Goal: Task Accomplishment & Management: Use online tool/utility

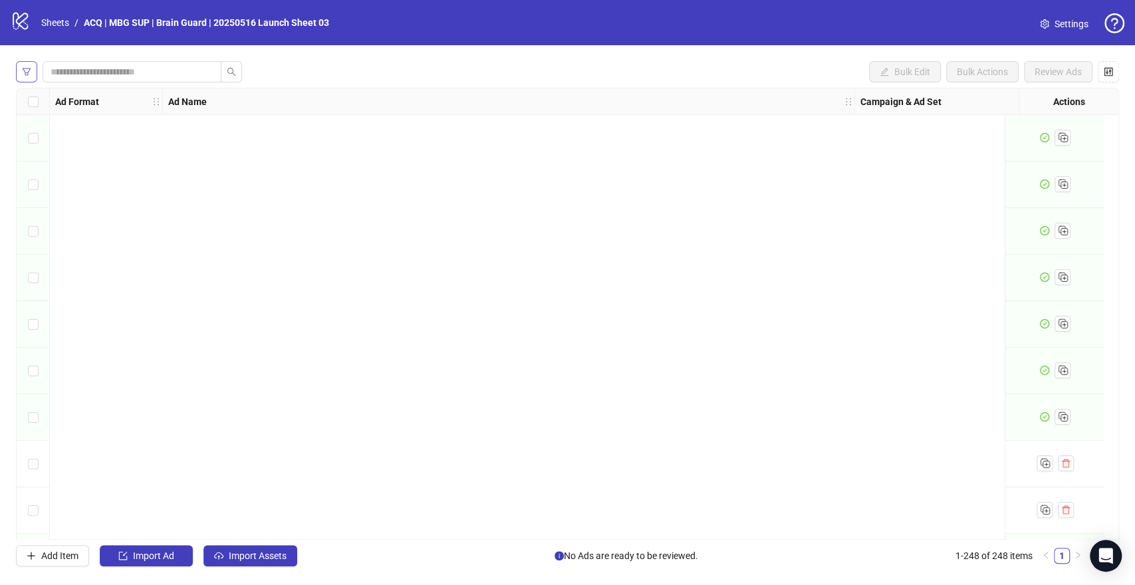
scroll to position [749, 0]
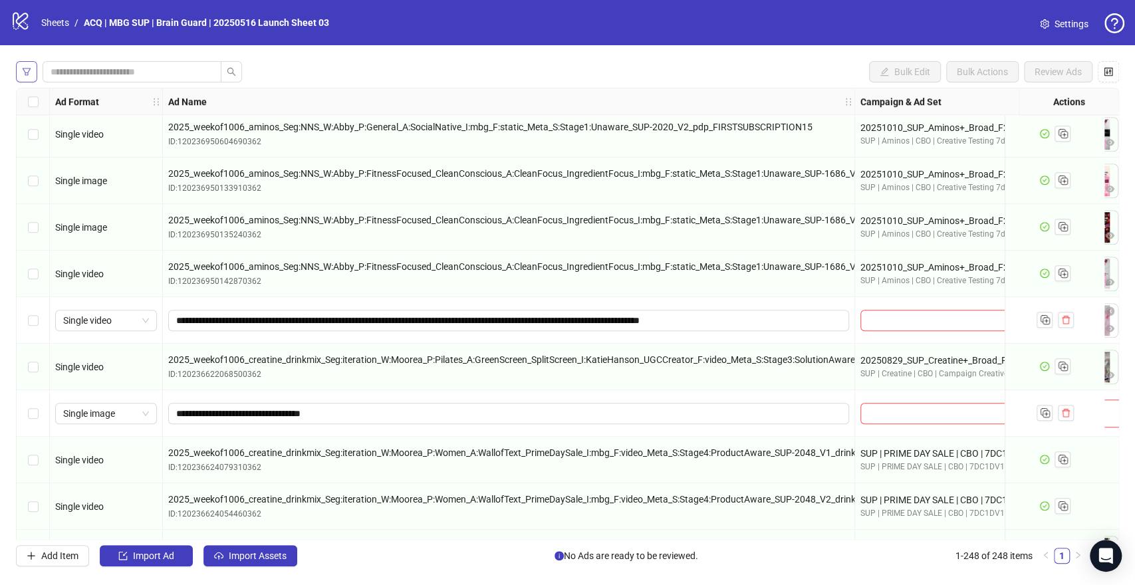
click at [27, 71] on icon "filter" at bounding box center [26, 71] width 9 height 9
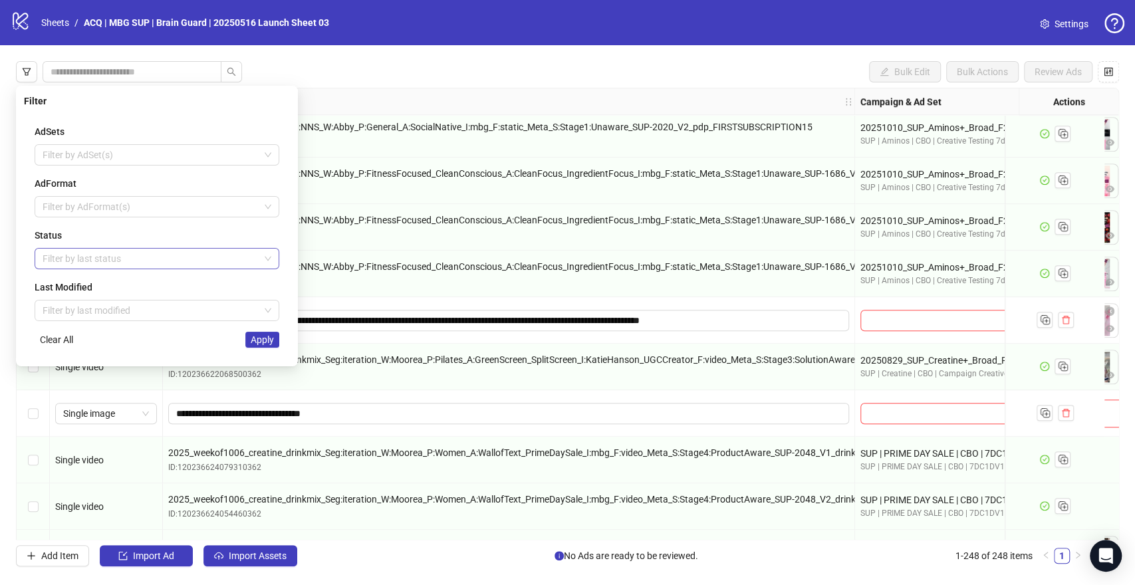
click at [142, 252] on div at bounding box center [149, 258] width 225 height 19
click at [124, 281] on div "Draft" at bounding box center [156, 284] width 223 height 15
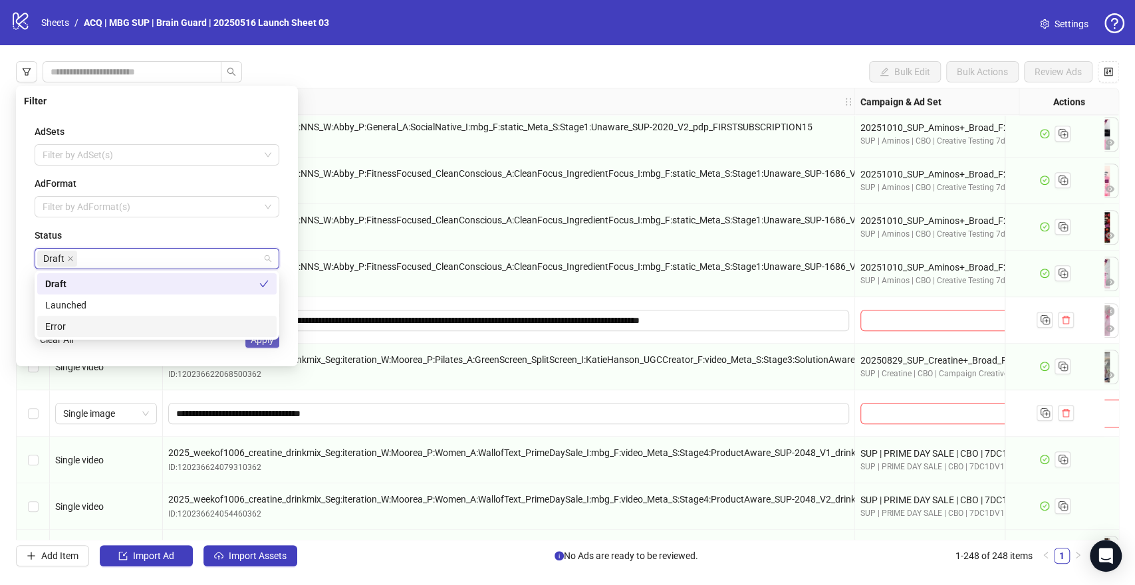
click at [254, 343] on span "Apply" at bounding box center [262, 339] width 23 height 11
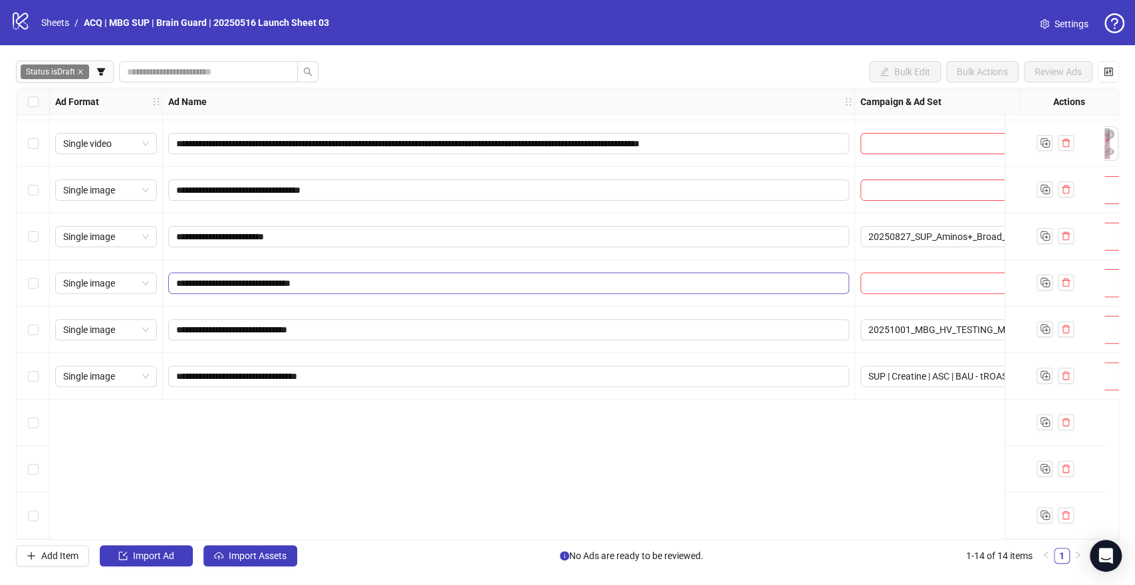
scroll to position [0, 0]
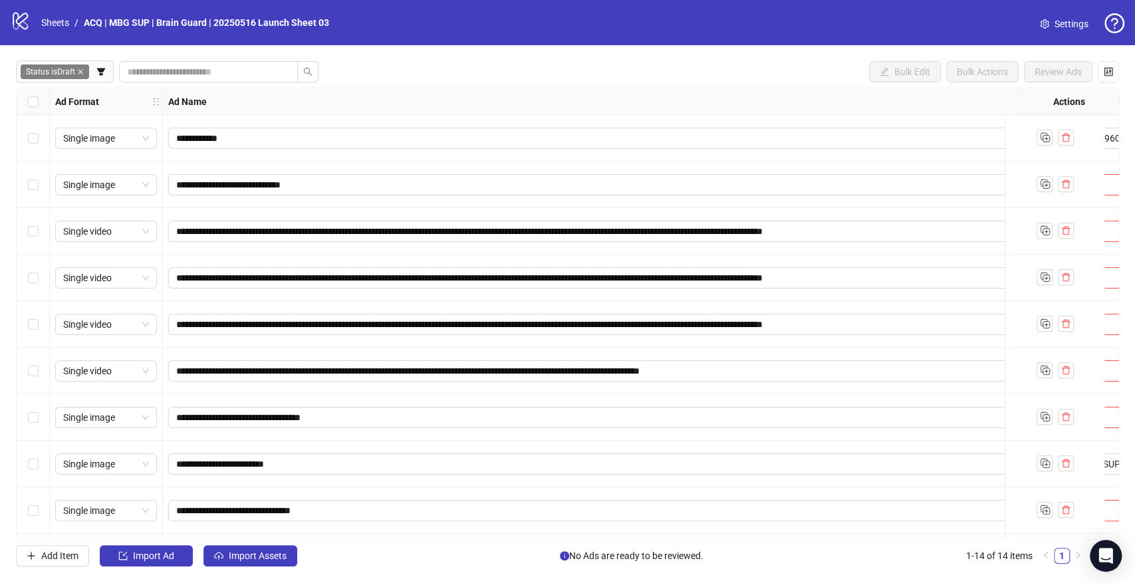
drag, startPoint x: 847, startPoint y: 99, endPoint x: 1035, endPoint y: 101, distance: 188.2
click at [1035, 101] on div "Ad Format Ad Name Campaign & Ad Set Assets Headlines Primary Texts Descriptions…" at bounding box center [802, 101] width 1570 height 27
click at [280, 552] on span "Import Assets" at bounding box center [258, 556] width 58 height 11
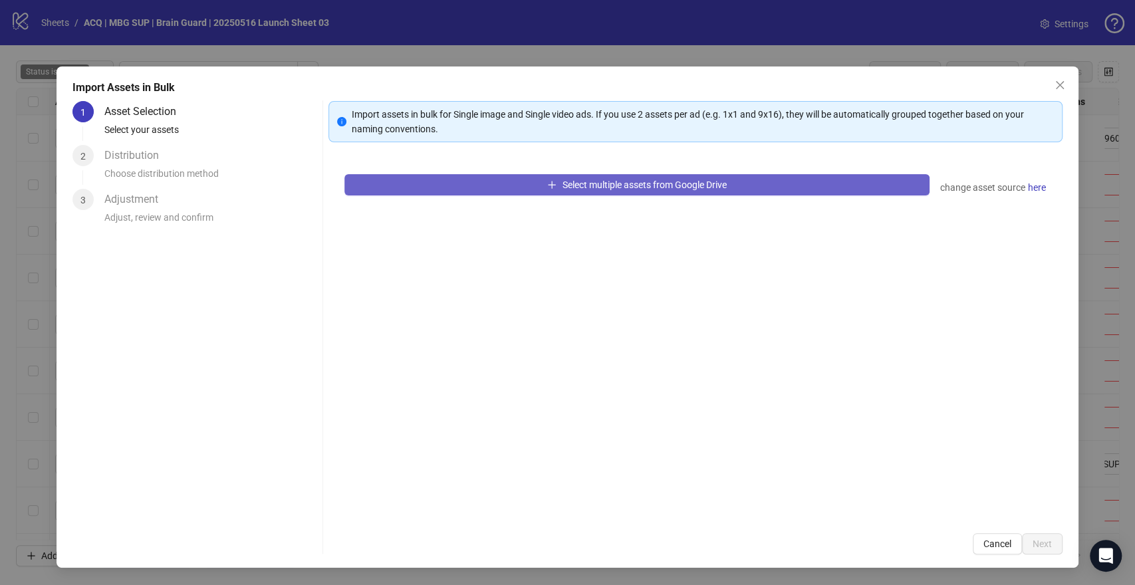
click at [514, 192] on button "Select multiple assets from Google Drive" at bounding box center [636, 184] width 584 height 21
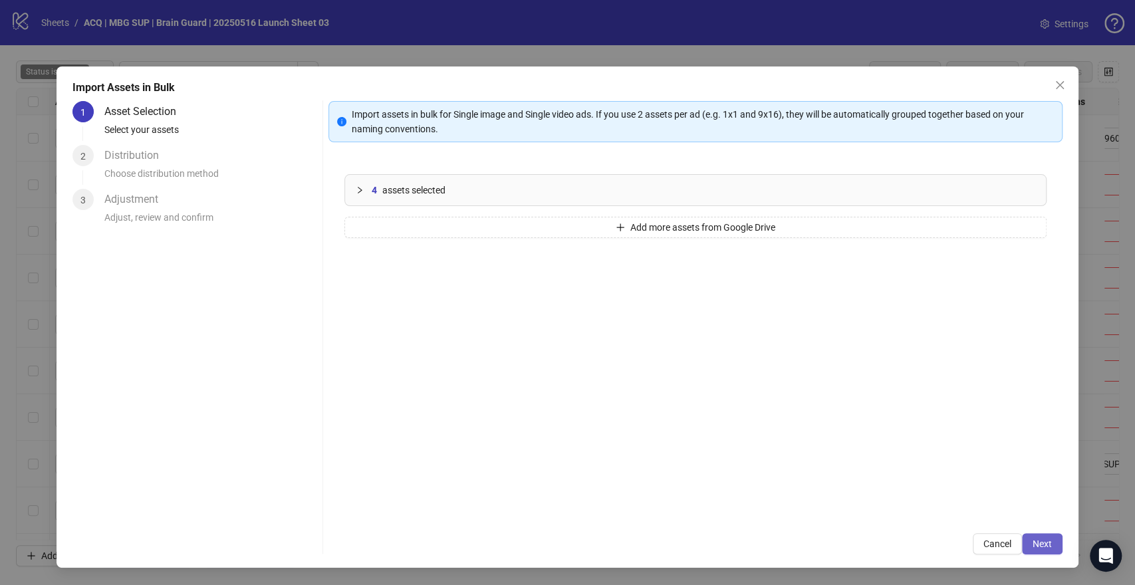
click at [1050, 546] on span "Next" at bounding box center [1042, 544] width 19 height 11
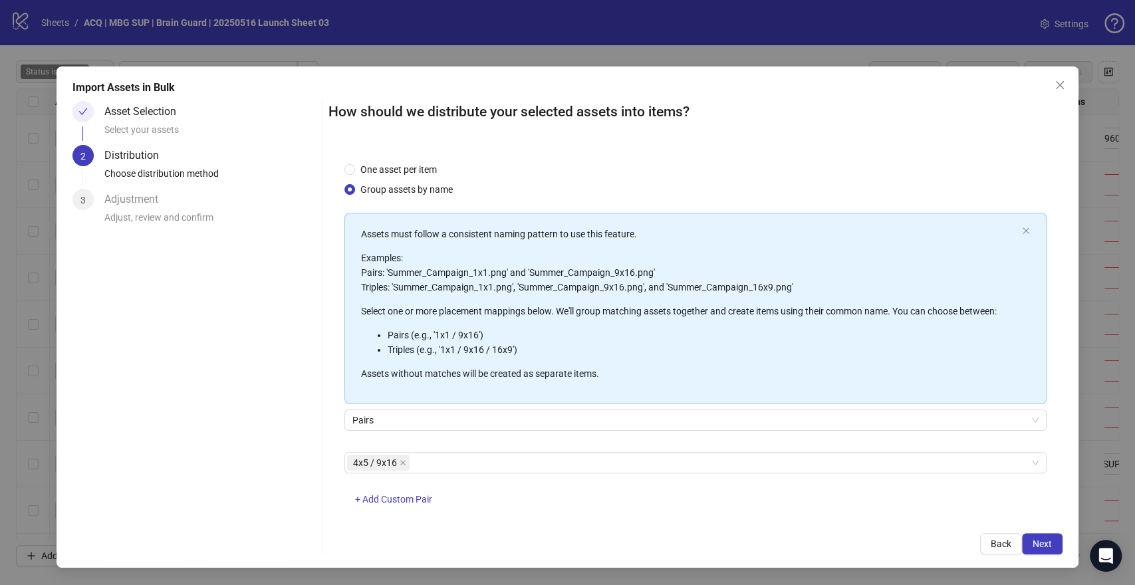
click at [1050, 546] on span "Next" at bounding box center [1042, 544] width 19 height 11
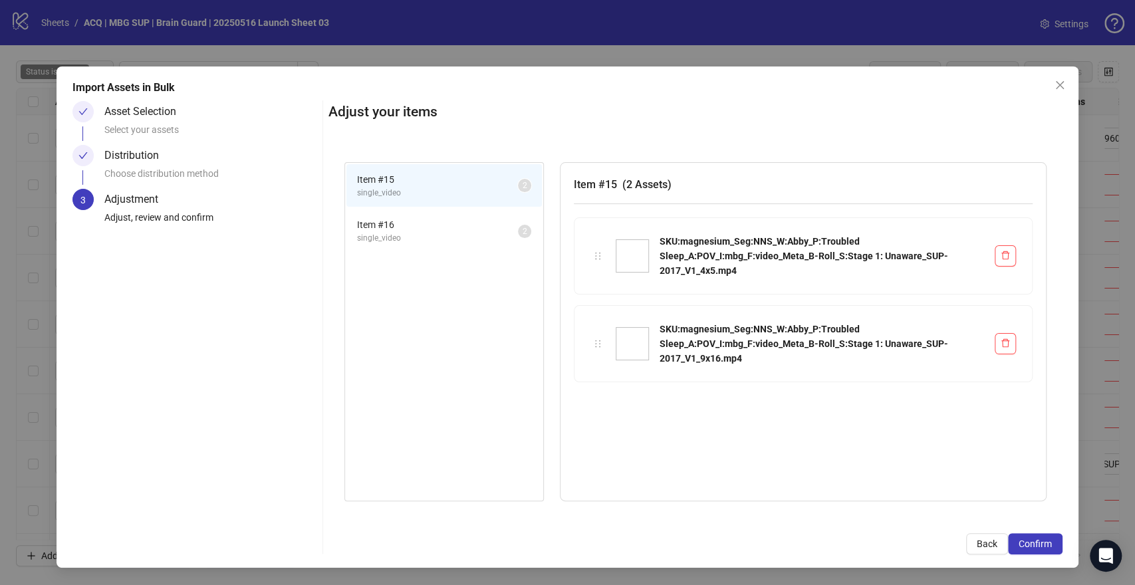
click at [442, 229] on span "Item # 16" at bounding box center [437, 224] width 161 height 15
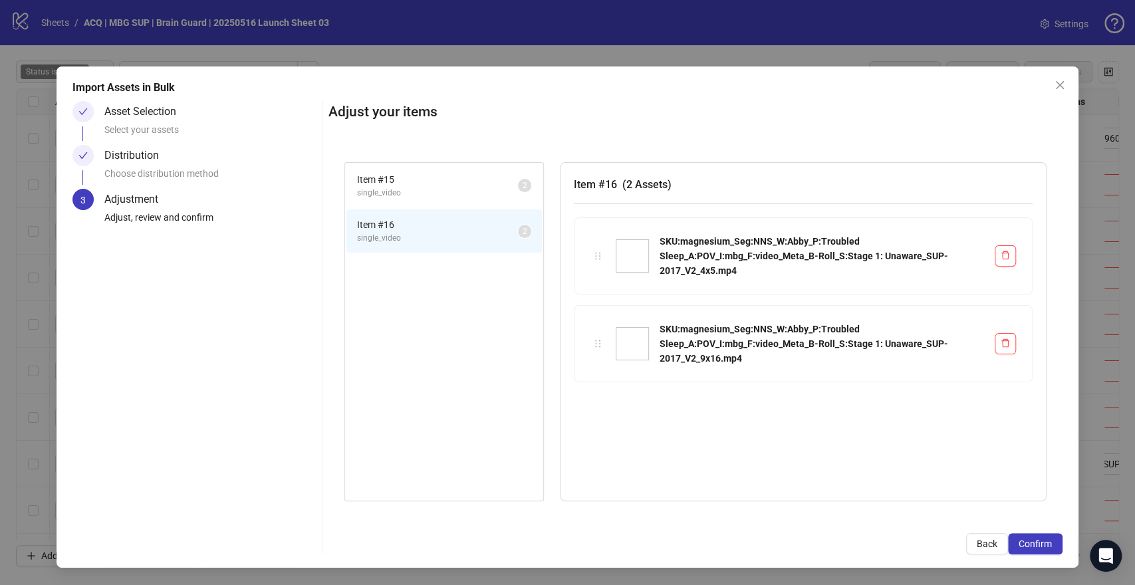
click at [453, 187] on span "single_video" at bounding box center [437, 193] width 161 height 13
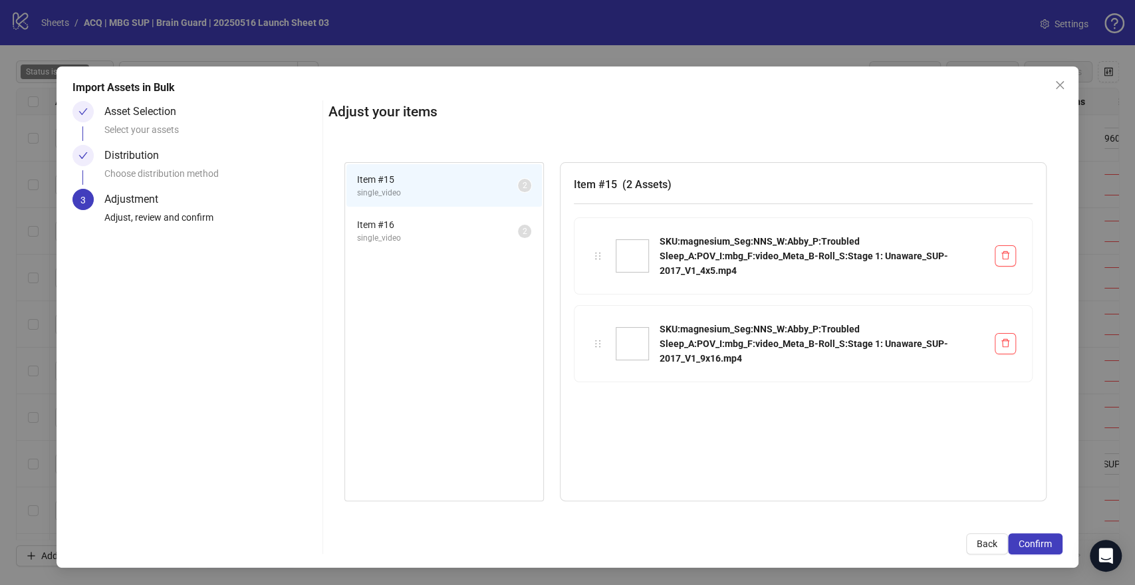
click at [457, 223] on span "Item # 16" at bounding box center [437, 224] width 161 height 15
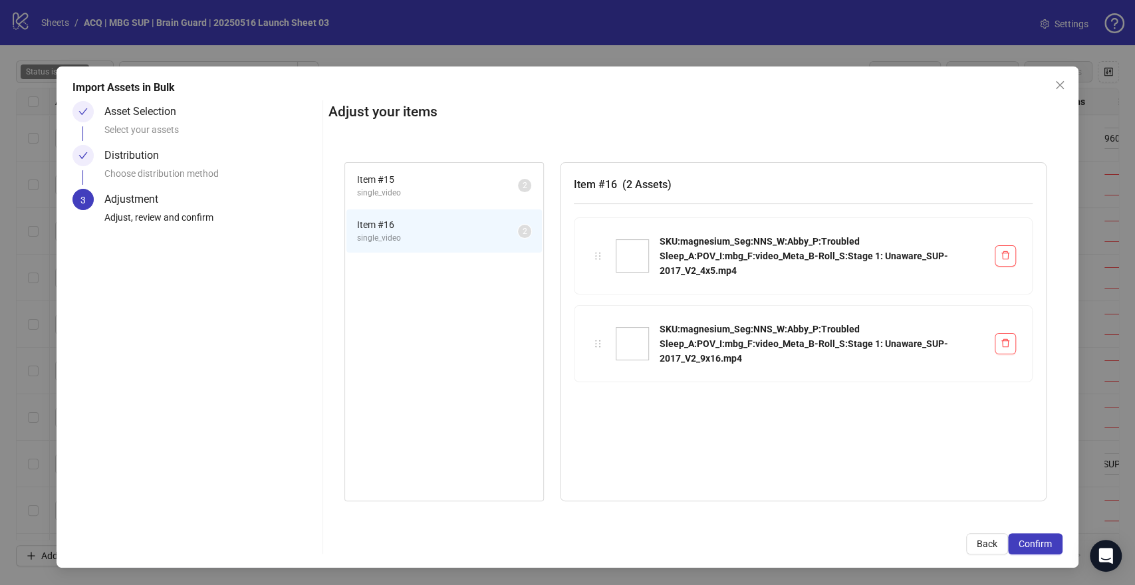
click at [471, 192] on span "single_video" at bounding box center [437, 193] width 161 height 13
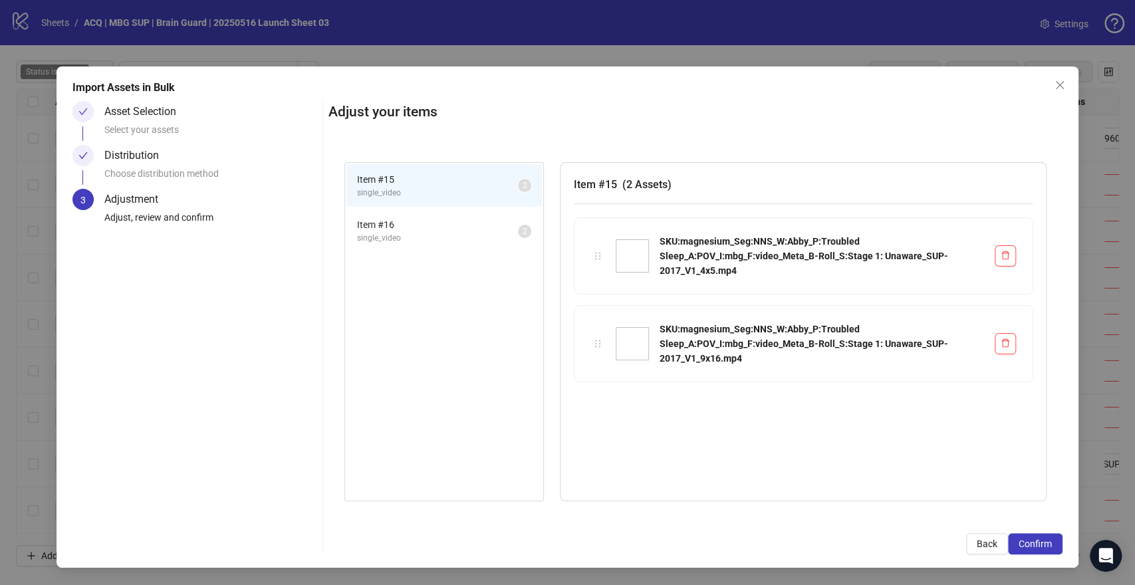
click at [475, 225] on span "Item # 16" at bounding box center [437, 224] width 161 height 15
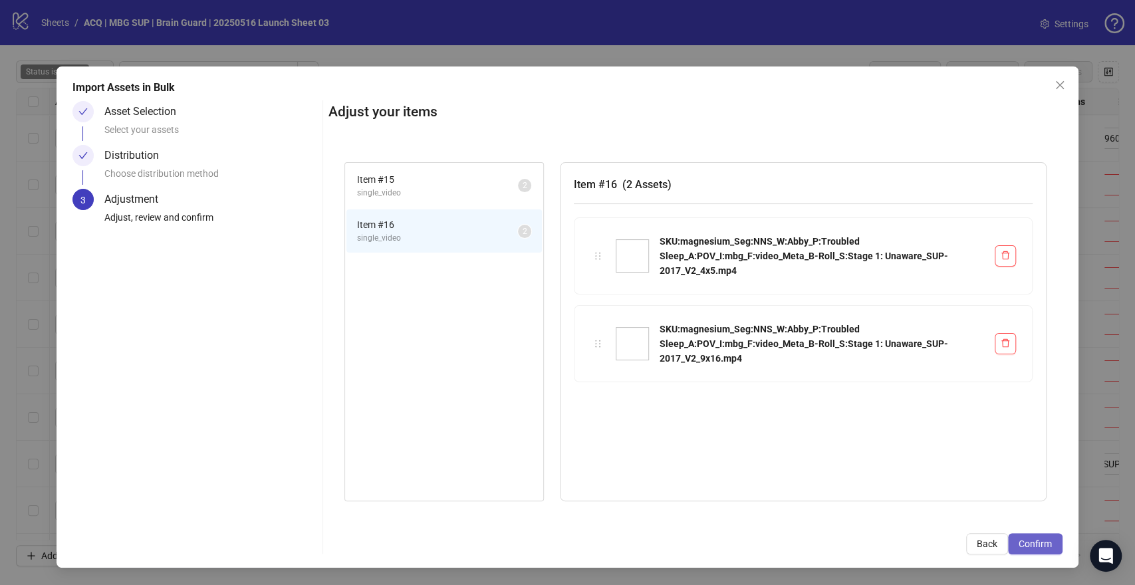
click at [1037, 548] on span "Confirm" at bounding box center [1035, 544] width 33 height 11
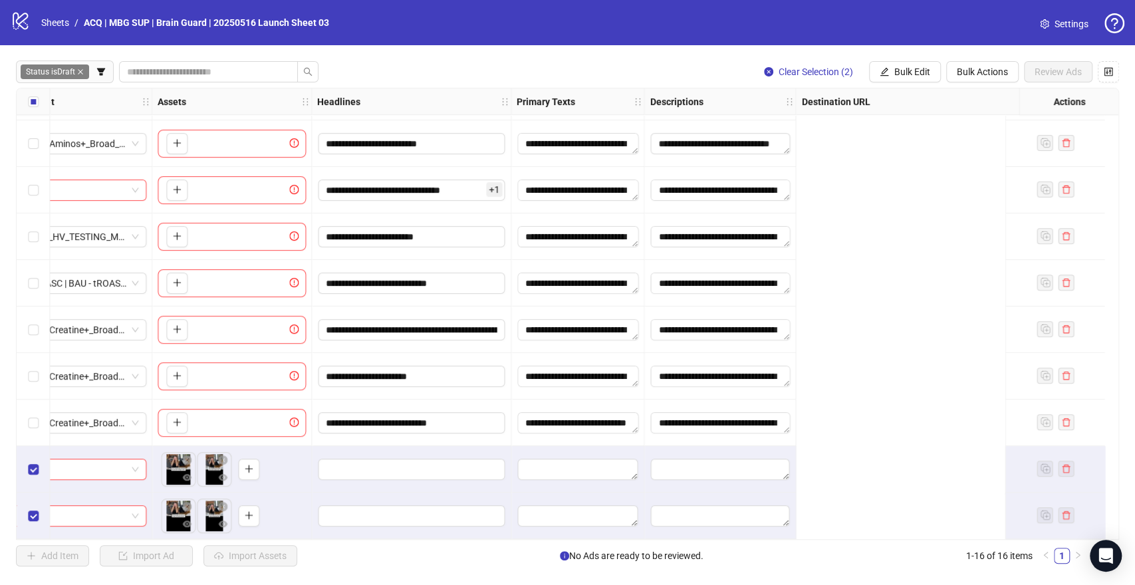
scroll to position [325, 126]
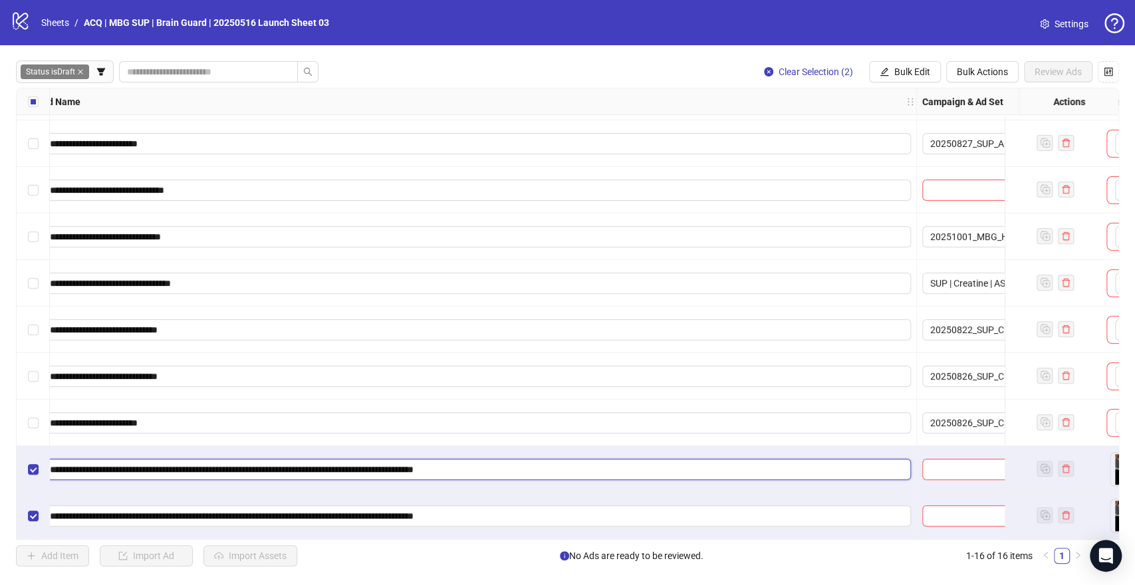
click at [643, 462] on input "**********" at bounding box center [475, 469] width 850 height 15
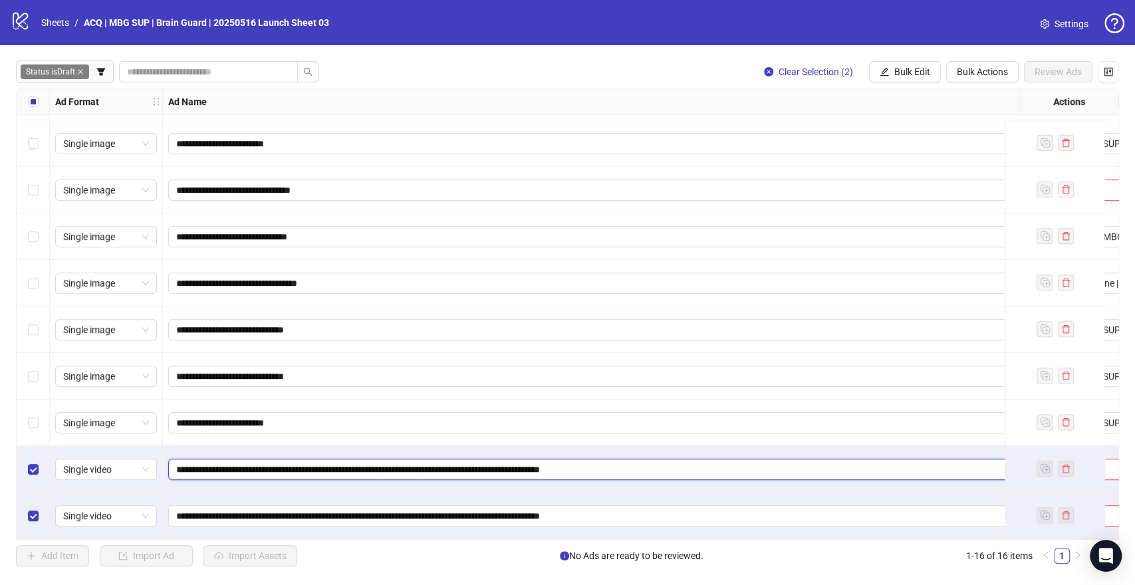
paste input "******"
type input "**********"
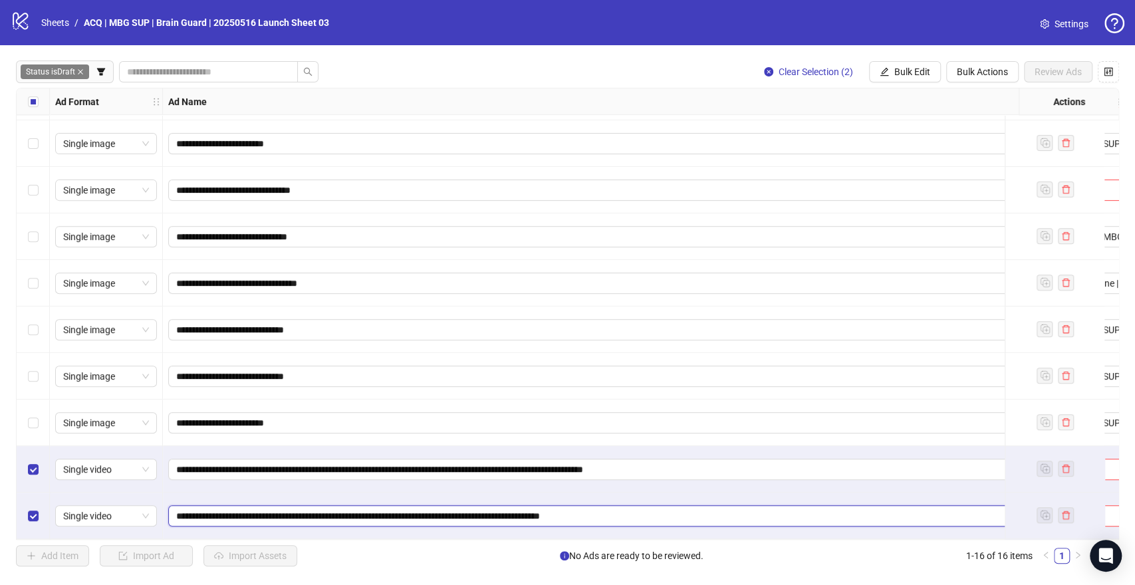
click at [611, 509] on input "**********" at bounding box center [601, 516] width 850 height 15
paste input "******"
type input "**********"
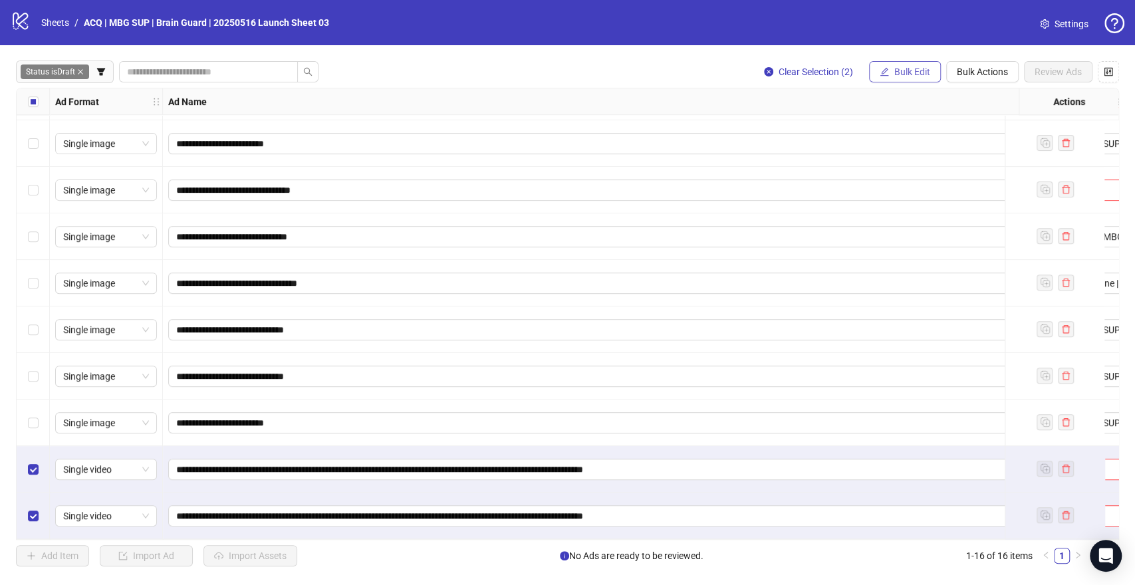
click at [900, 72] on span "Bulk Edit" at bounding box center [912, 71] width 36 height 11
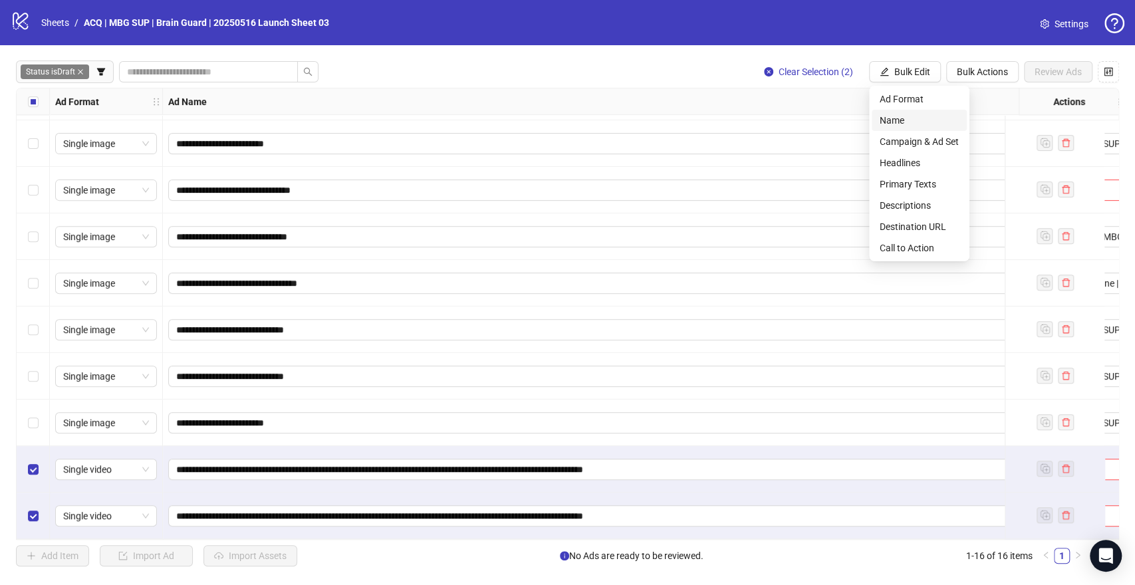
click at [921, 126] on span "Name" at bounding box center [919, 120] width 79 height 15
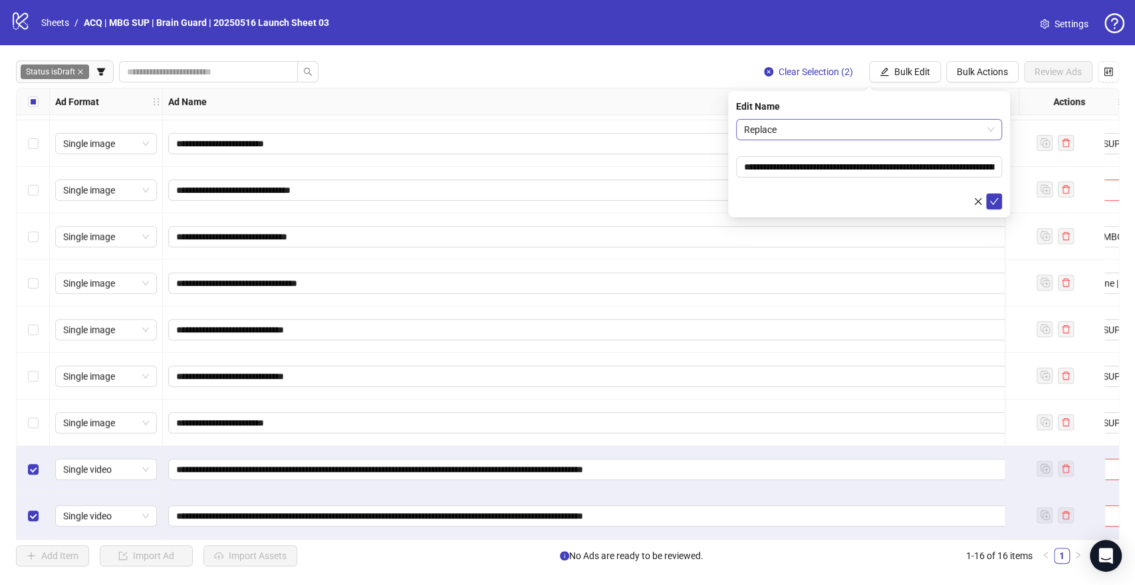
click at [932, 129] on span "Replace" at bounding box center [869, 130] width 250 height 20
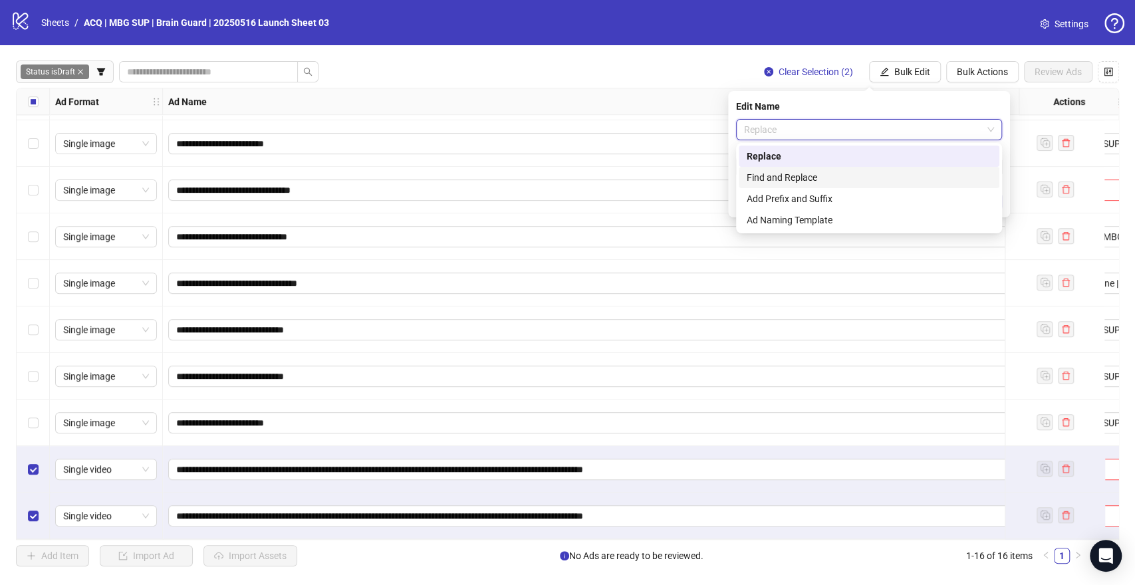
click at [888, 180] on div "Find and Replace" at bounding box center [869, 177] width 245 height 15
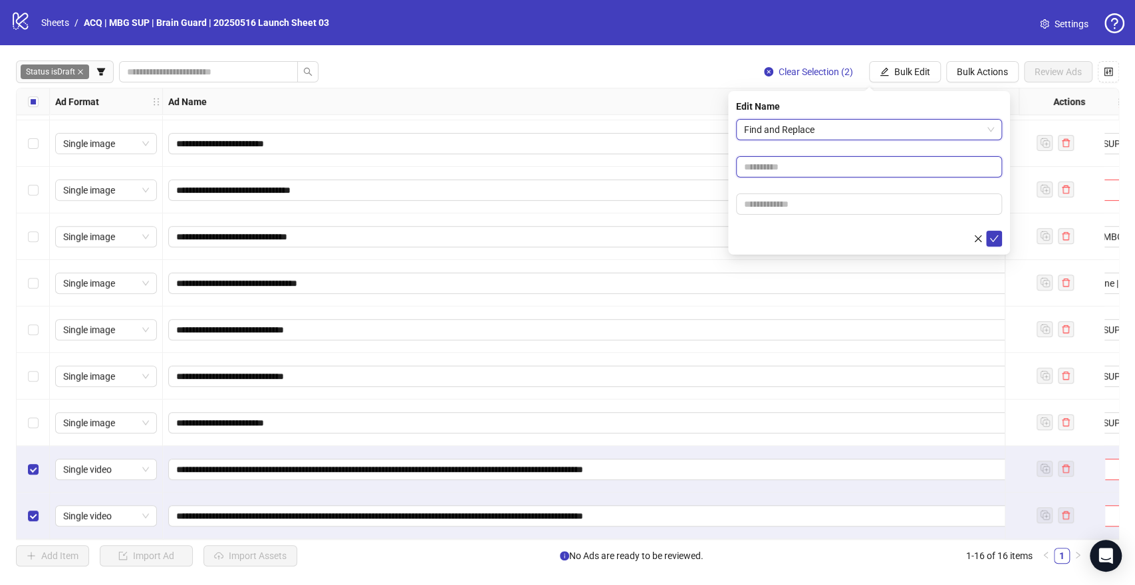
click at [799, 160] on input "text" at bounding box center [869, 166] width 266 height 21
type input "****"
click at [792, 207] on input "text" at bounding box center [869, 203] width 266 height 21
type input "**********"
click at [995, 239] on icon "check" at bounding box center [993, 238] width 9 height 9
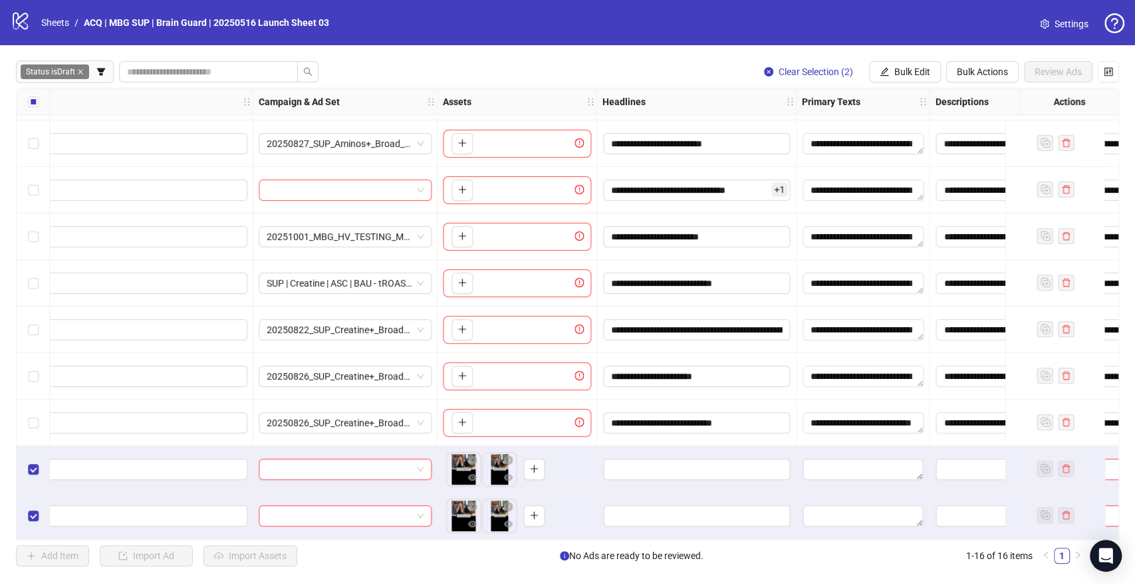
scroll to position [325, 850]
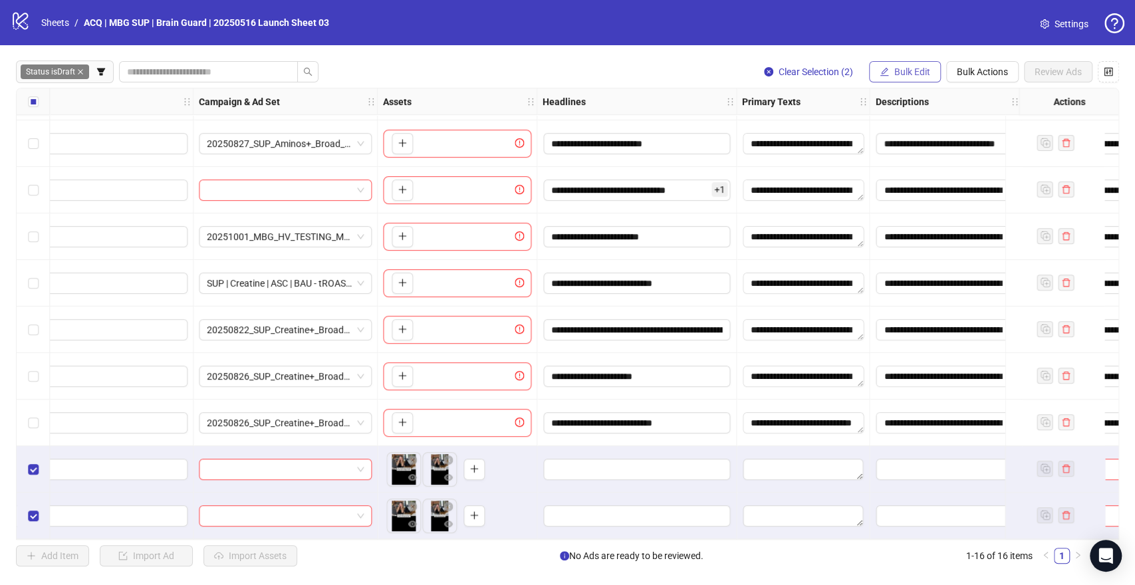
click at [908, 69] on span "Bulk Edit" at bounding box center [912, 71] width 36 height 11
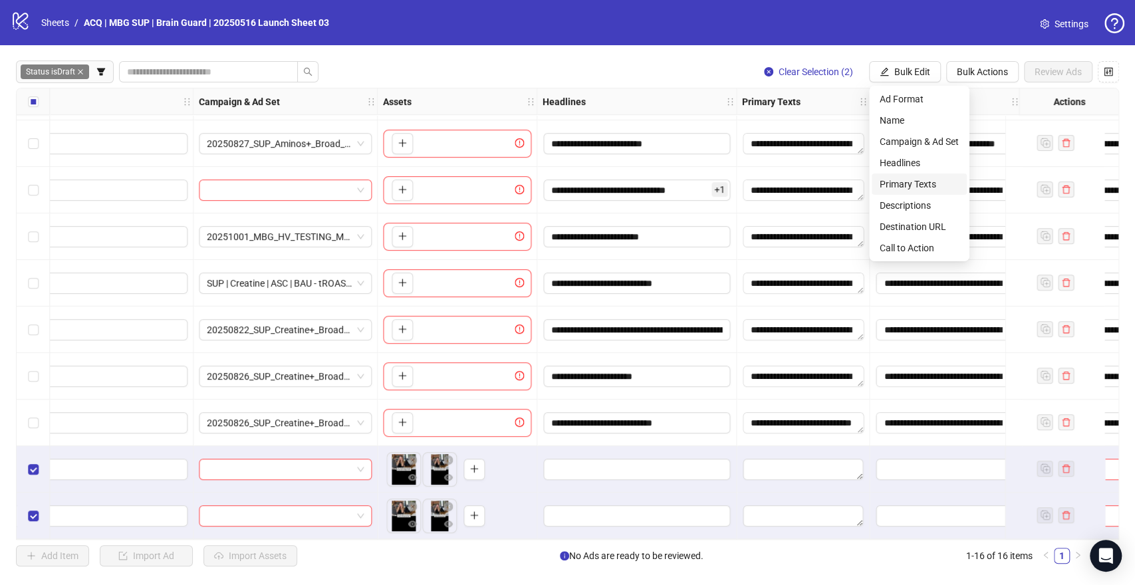
click at [910, 186] on span "Primary Texts" at bounding box center [919, 184] width 79 height 15
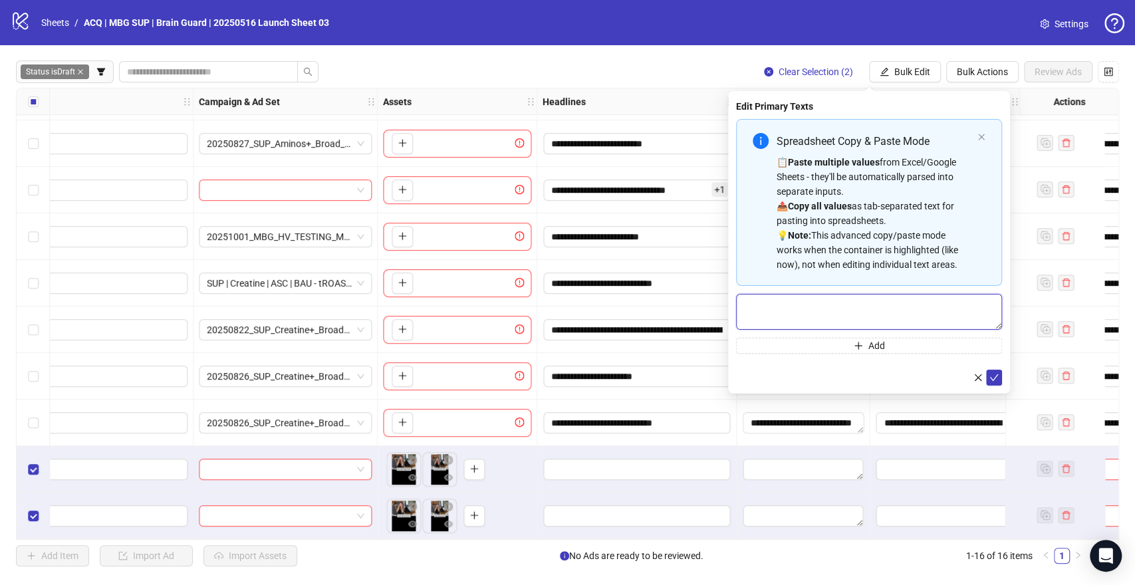
click at [880, 314] on textarea "Multi-text input container - paste or copy values" at bounding box center [869, 312] width 266 height 36
paste textarea "**********"
type textarea "**********"
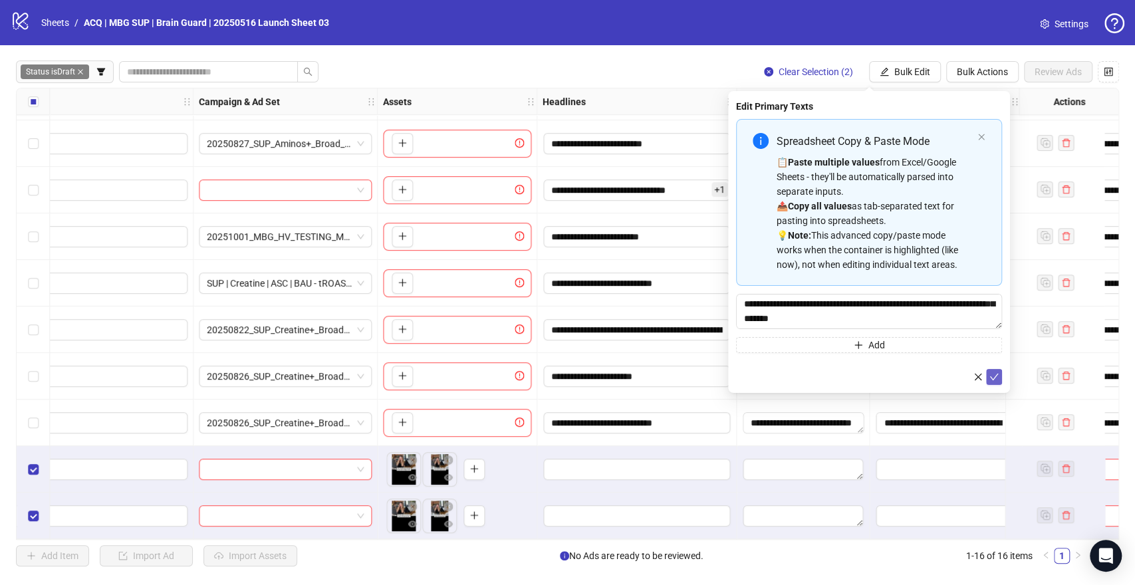
click at [994, 374] on icon "check" at bounding box center [993, 376] width 9 height 9
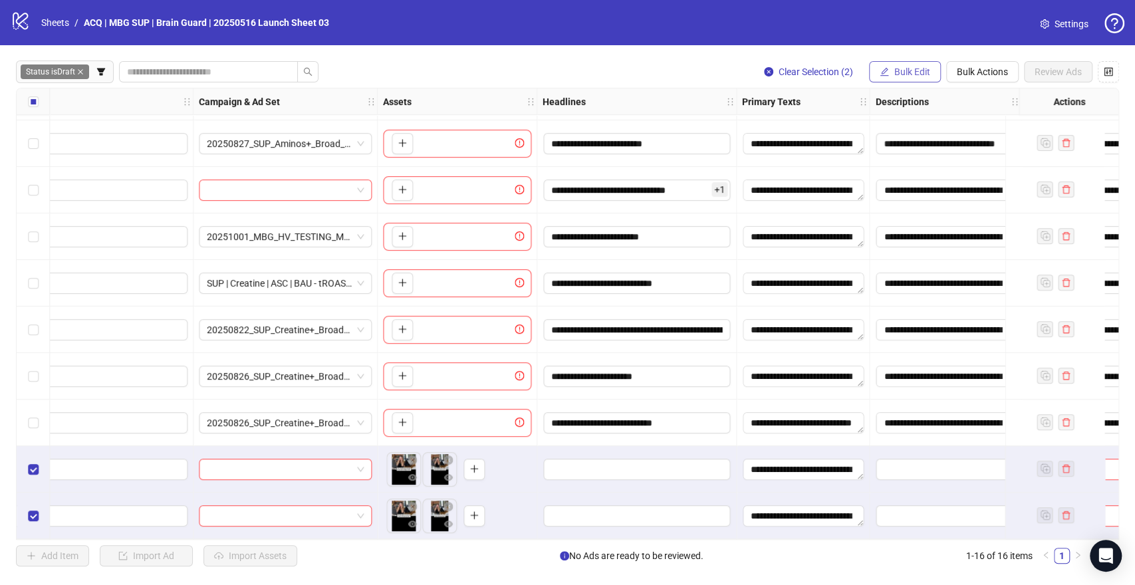
click at [892, 65] on button "Bulk Edit" at bounding box center [905, 71] width 72 height 21
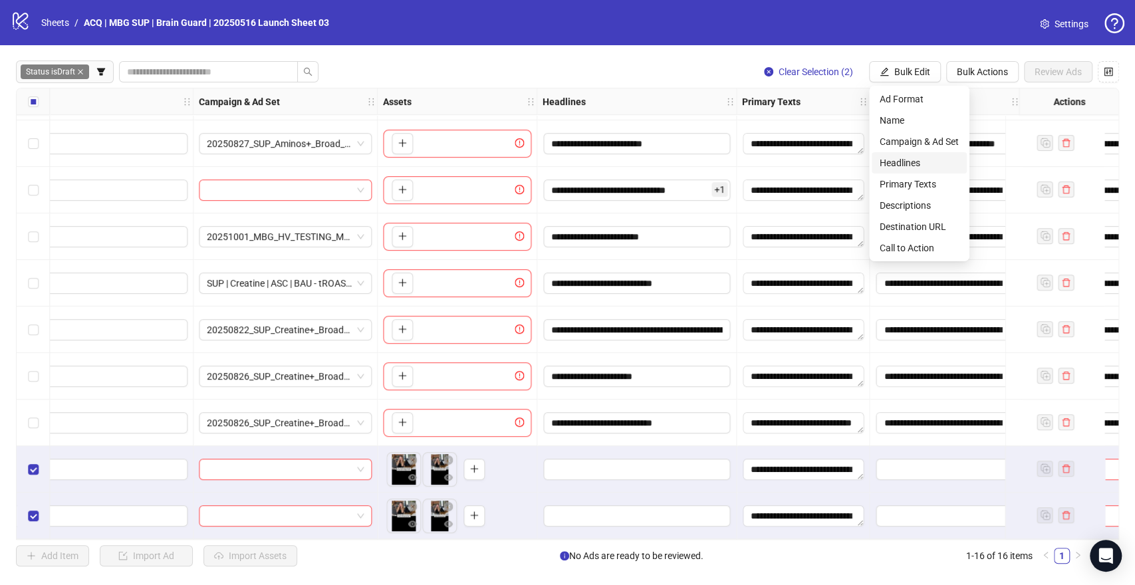
click at [911, 160] on span "Headlines" at bounding box center [919, 163] width 79 height 15
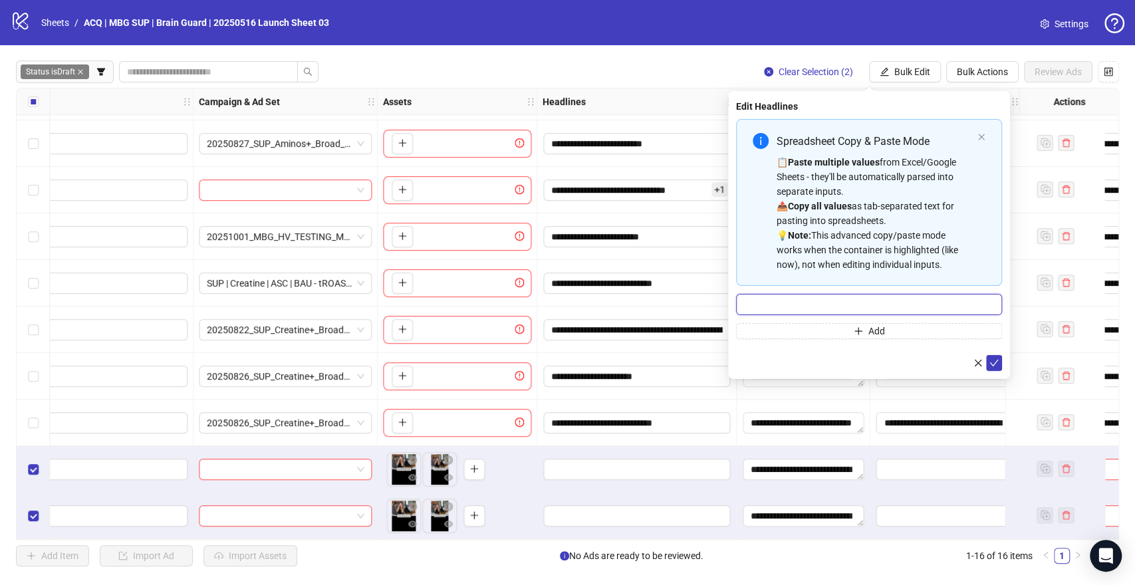
click at [821, 299] on input "Multi-input container - paste or copy values" at bounding box center [869, 304] width 266 height 21
paste input "**********"
type input "**********"
click at [996, 363] on icon "check" at bounding box center [993, 362] width 9 height 9
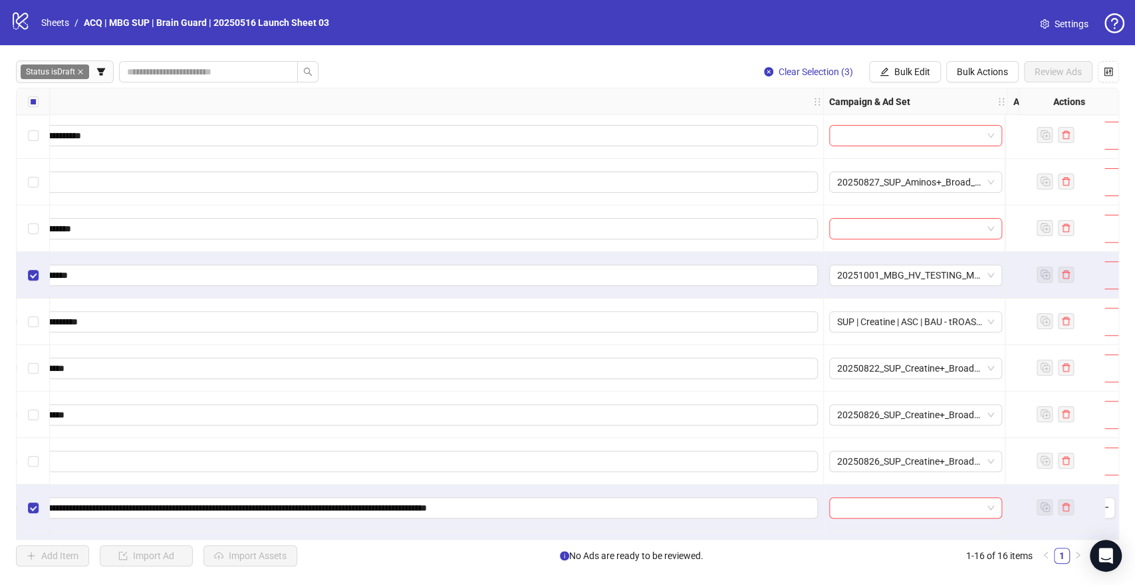
scroll to position [282, 414]
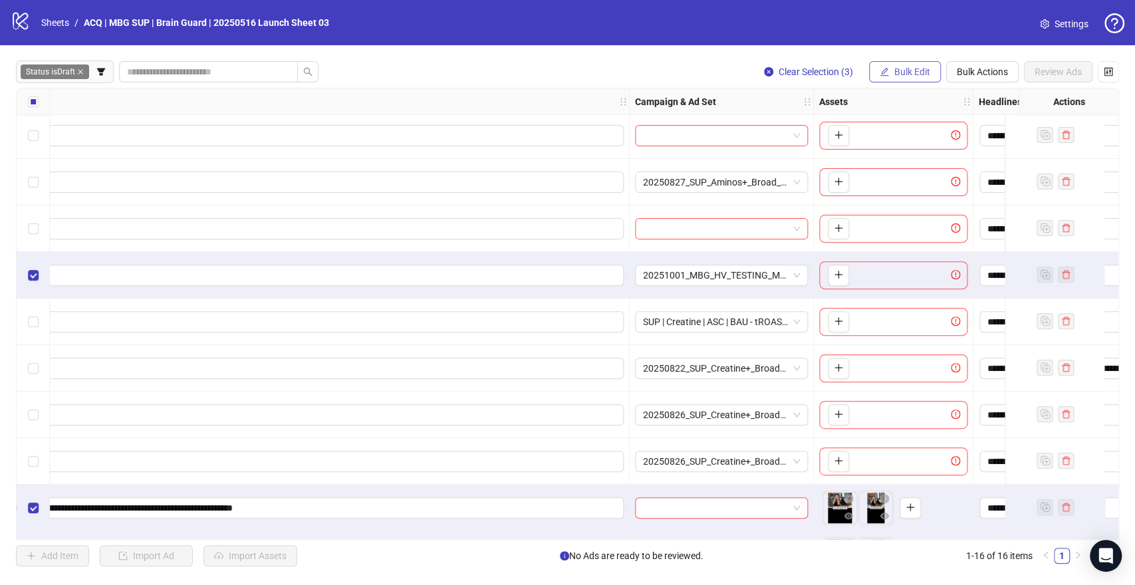
click at [916, 71] on span "Bulk Edit" at bounding box center [912, 71] width 36 height 11
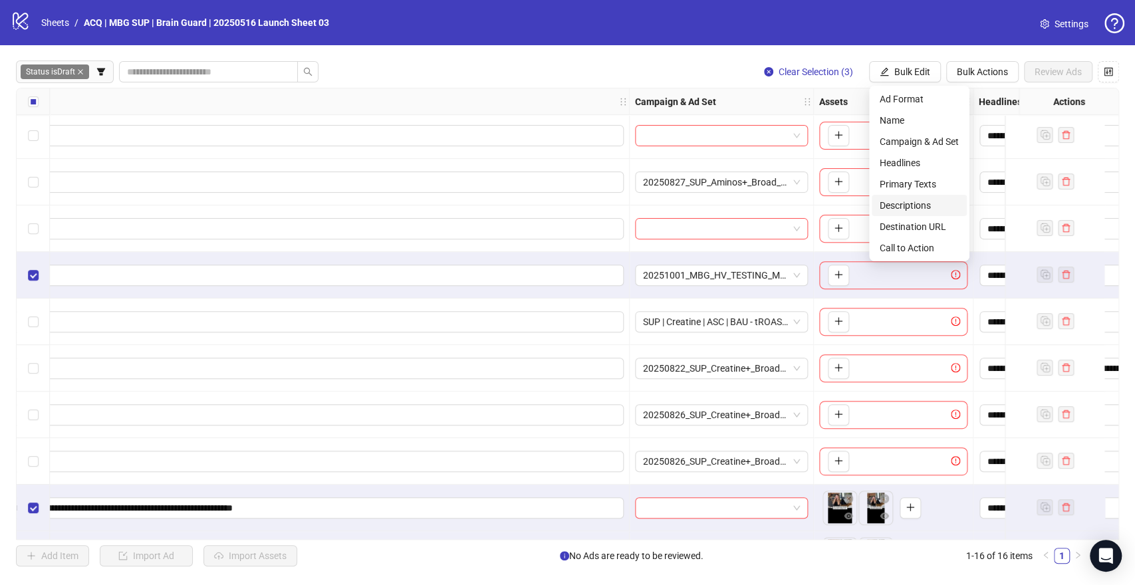
click at [915, 202] on span "Descriptions" at bounding box center [919, 205] width 79 height 15
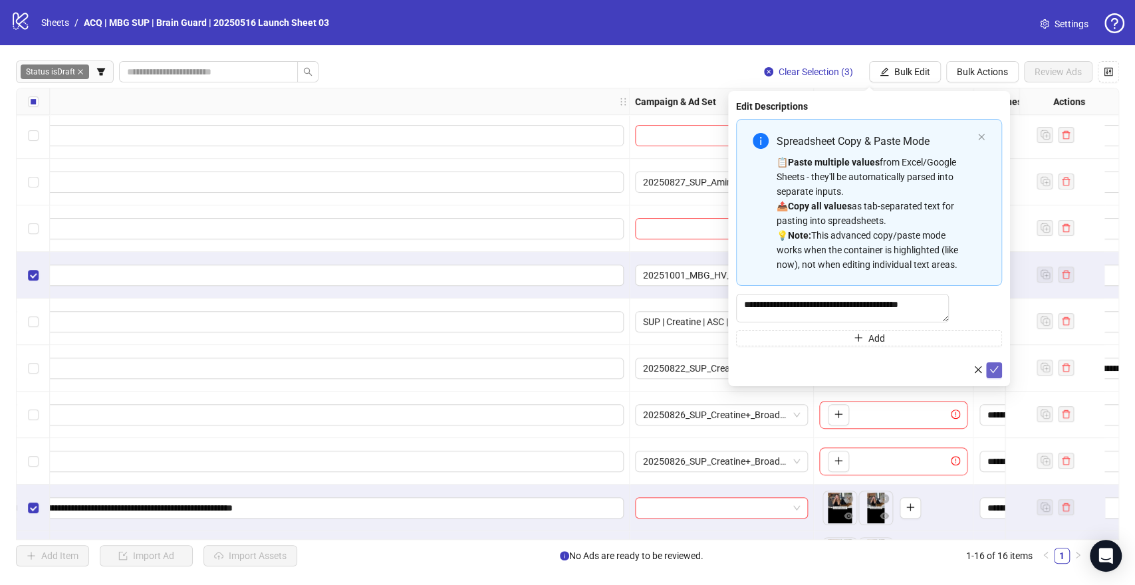
click at [995, 372] on icon "check" at bounding box center [993, 369] width 9 height 9
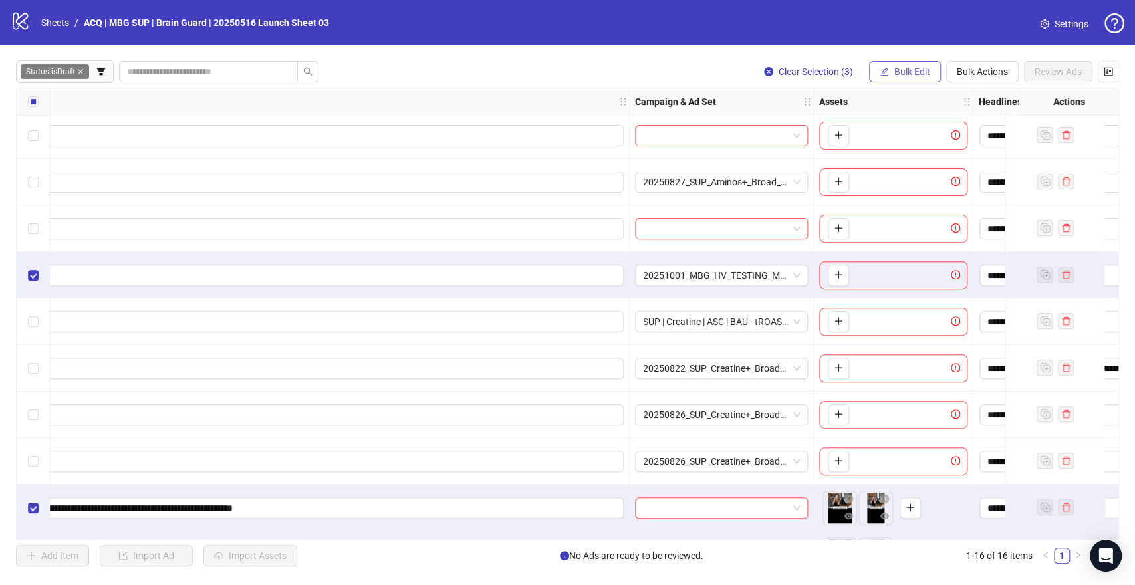
click at [888, 76] on span "button" at bounding box center [884, 71] width 9 height 11
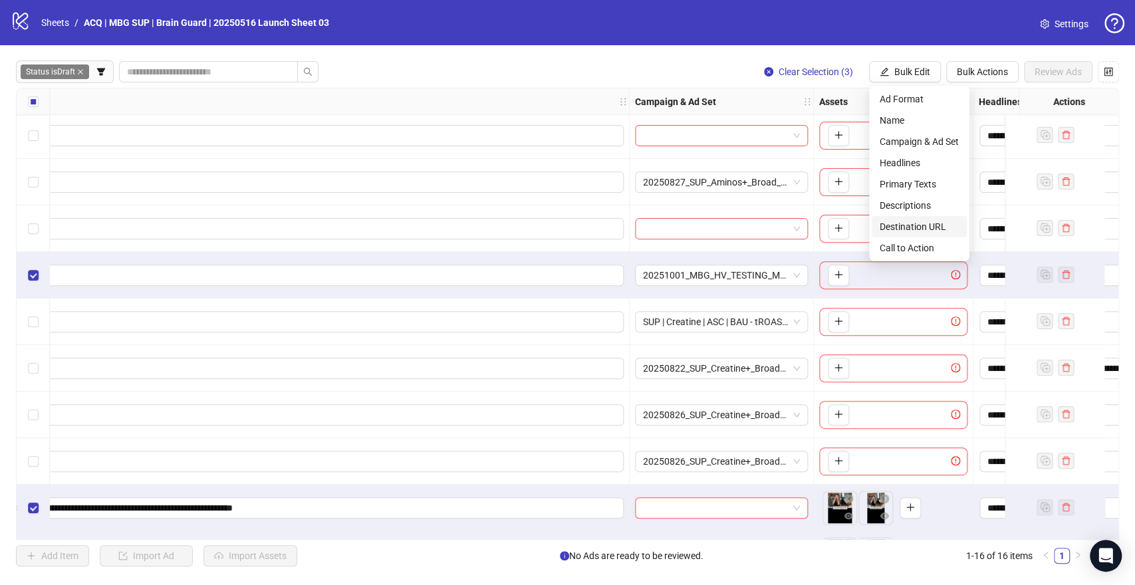
click at [937, 227] on span "Destination URL" at bounding box center [919, 226] width 79 height 15
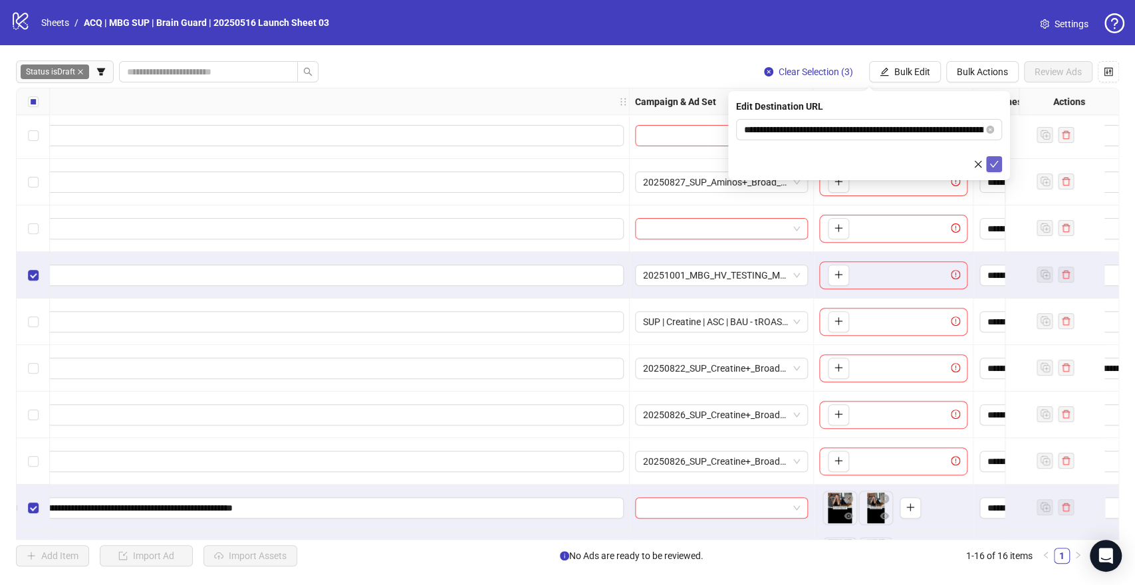
click at [993, 168] on icon "check" at bounding box center [993, 164] width 9 height 9
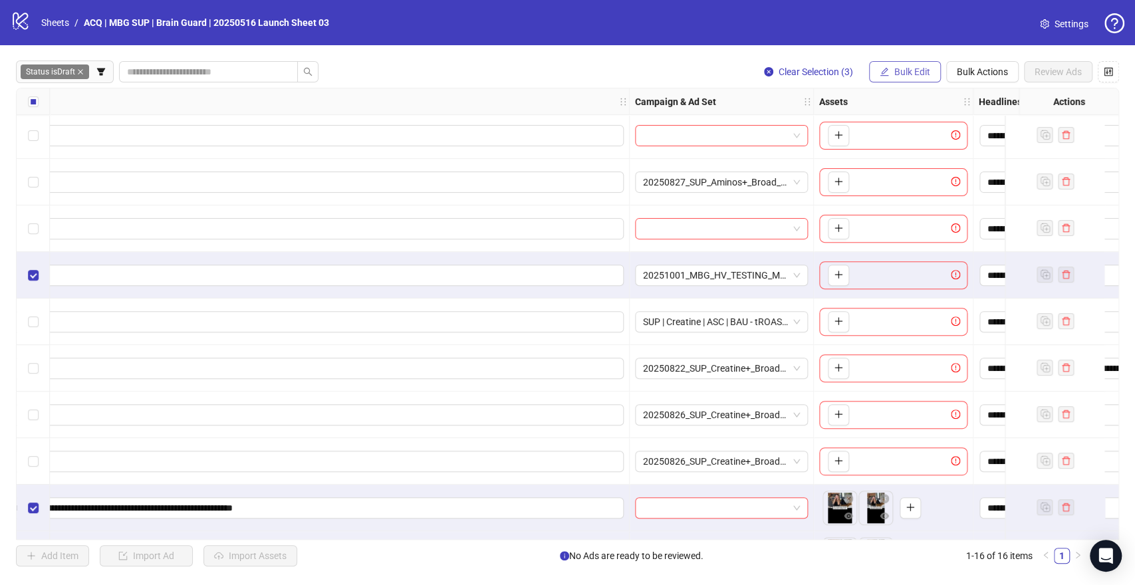
click at [897, 74] on span "Bulk Edit" at bounding box center [912, 71] width 36 height 11
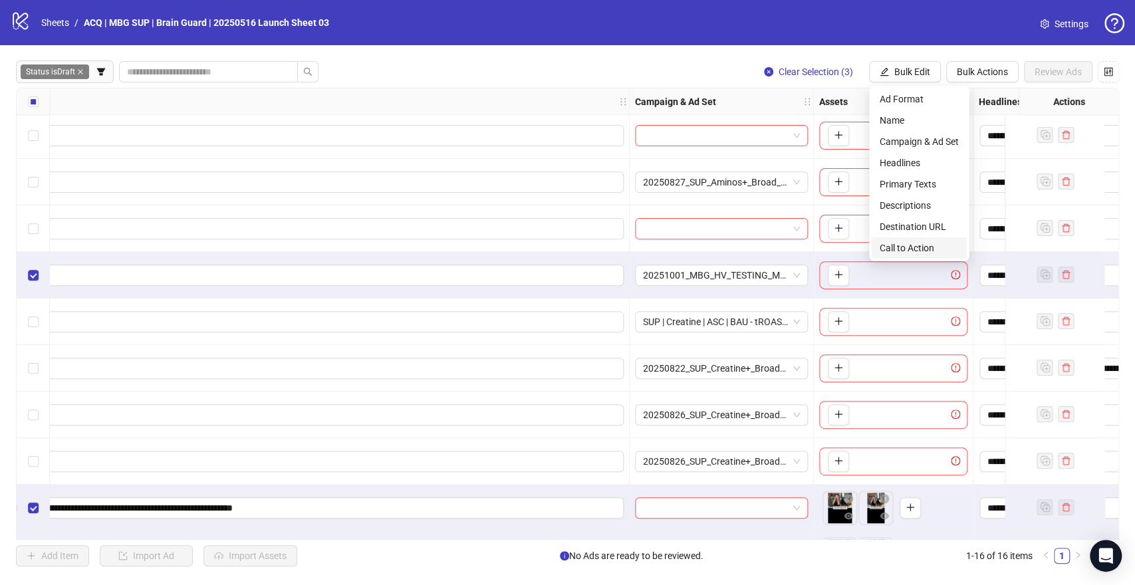
click at [918, 245] on span "Call to Action" at bounding box center [919, 248] width 79 height 15
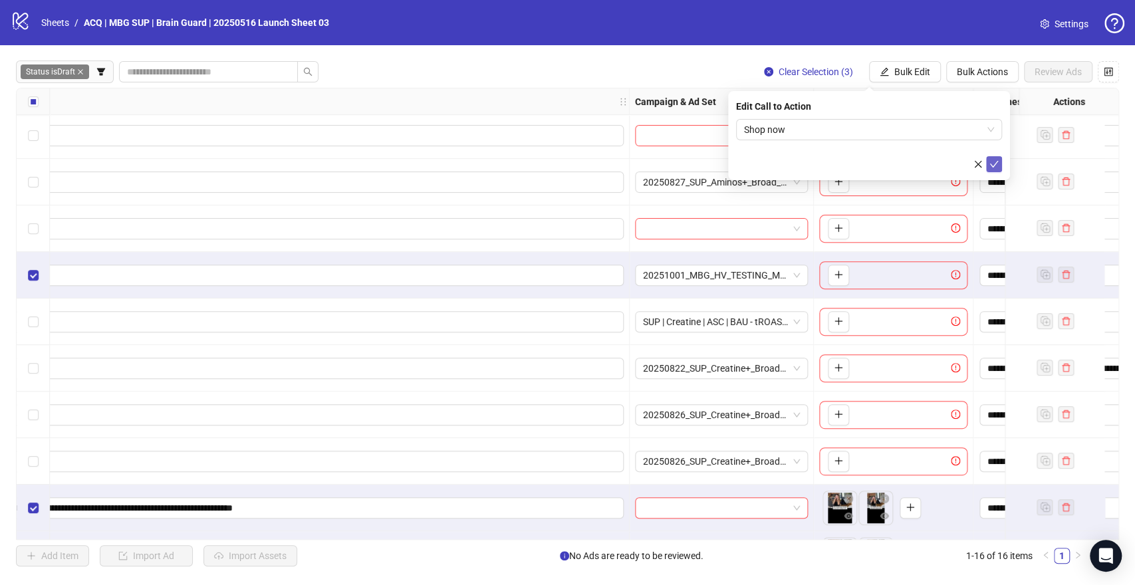
click at [997, 168] on span "submit" at bounding box center [993, 164] width 9 height 11
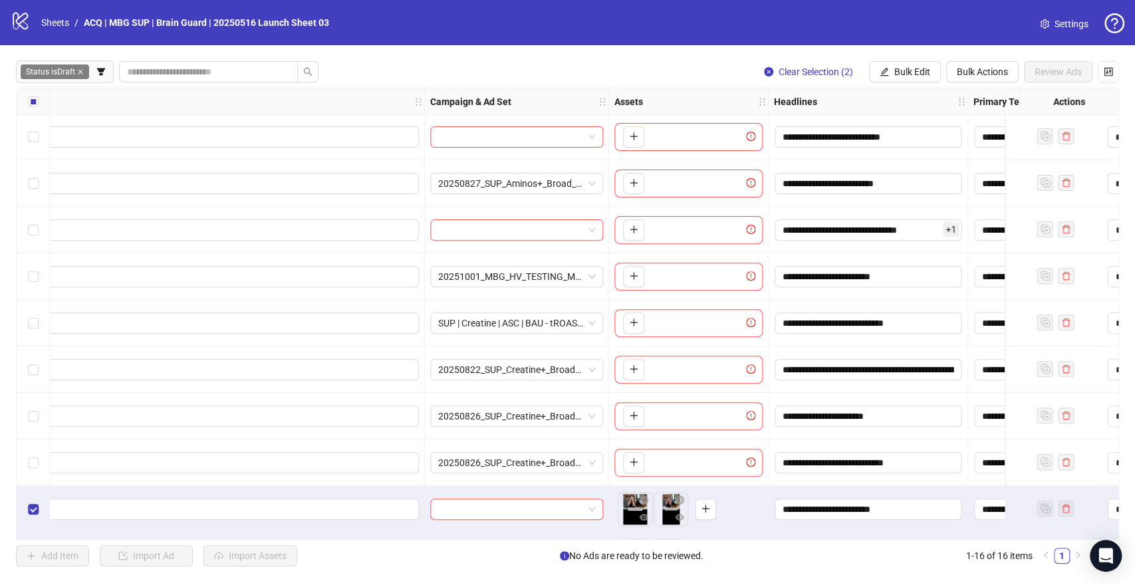
scroll to position [325, 618]
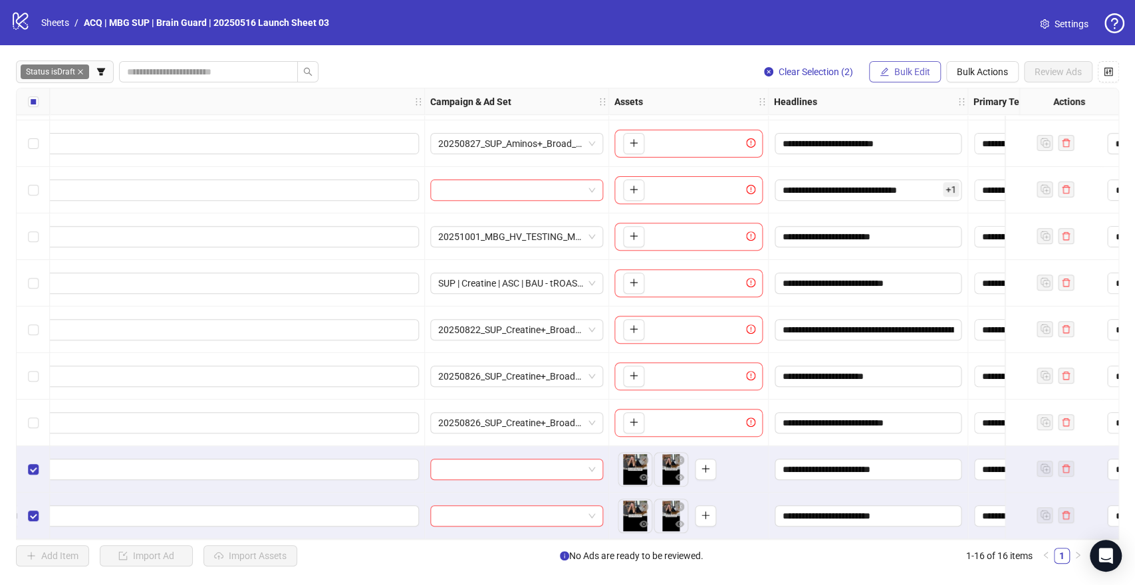
click at [890, 70] on button "Bulk Edit" at bounding box center [905, 71] width 72 height 21
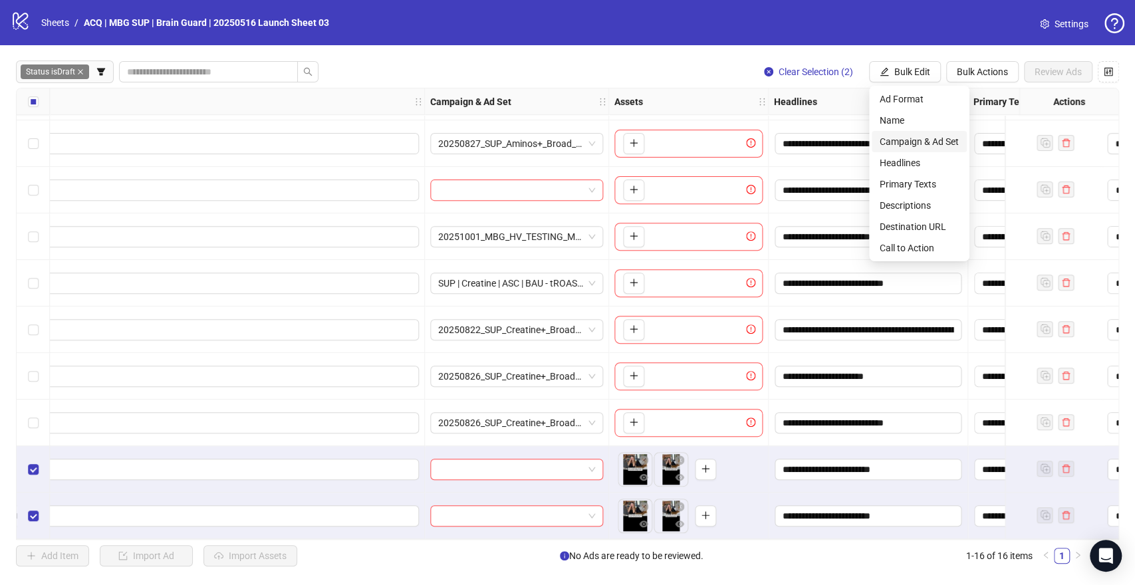
click at [916, 143] on span "Campaign & Ad Set" at bounding box center [919, 141] width 79 height 15
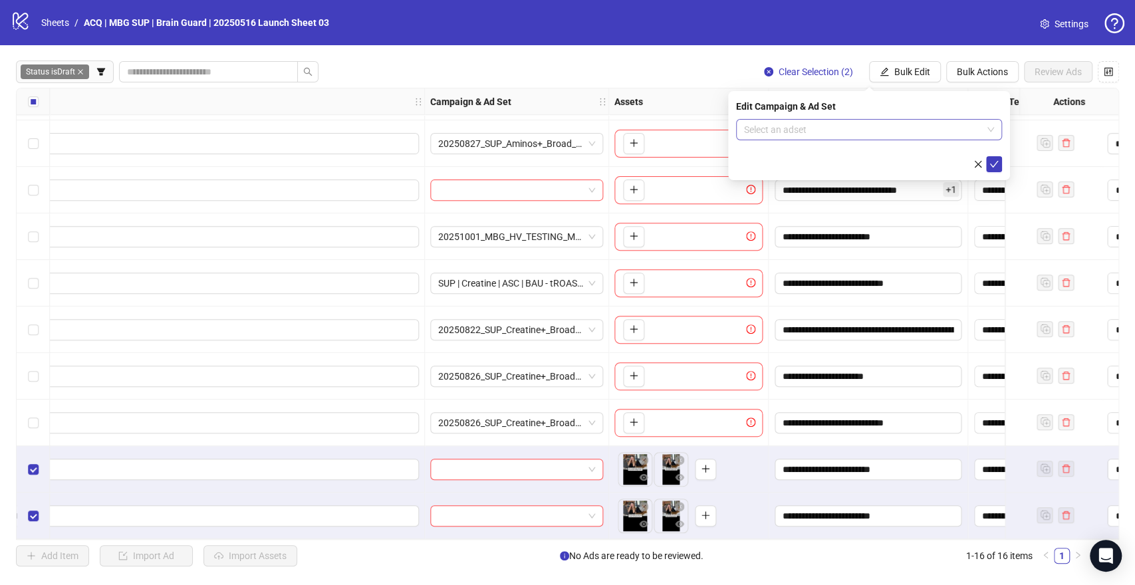
click at [940, 133] on input "search" at bounding box center [863, 130] width 238 height 20
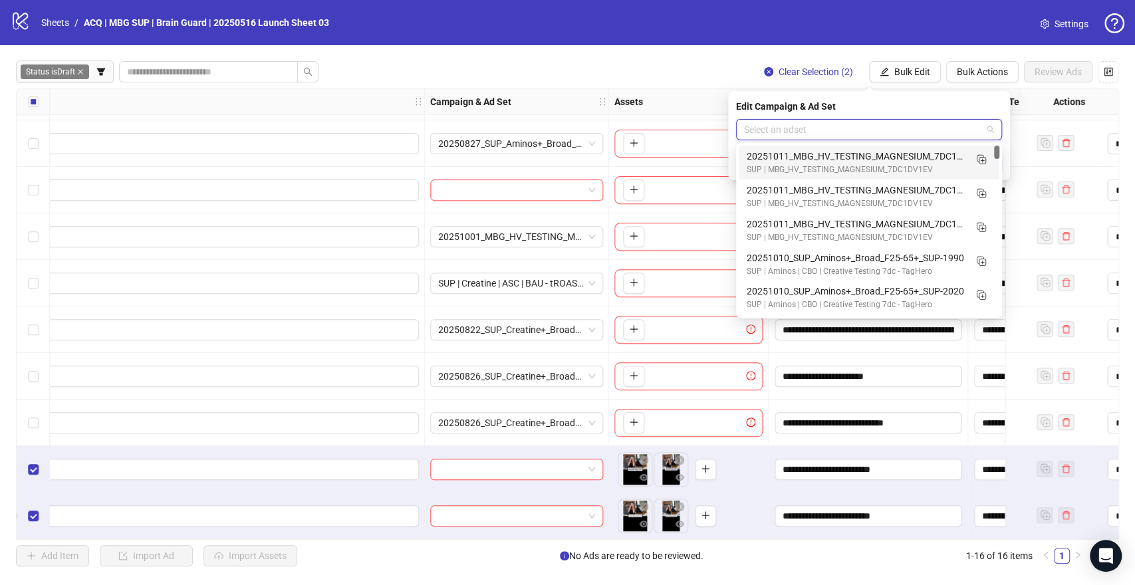
paste input "**********"
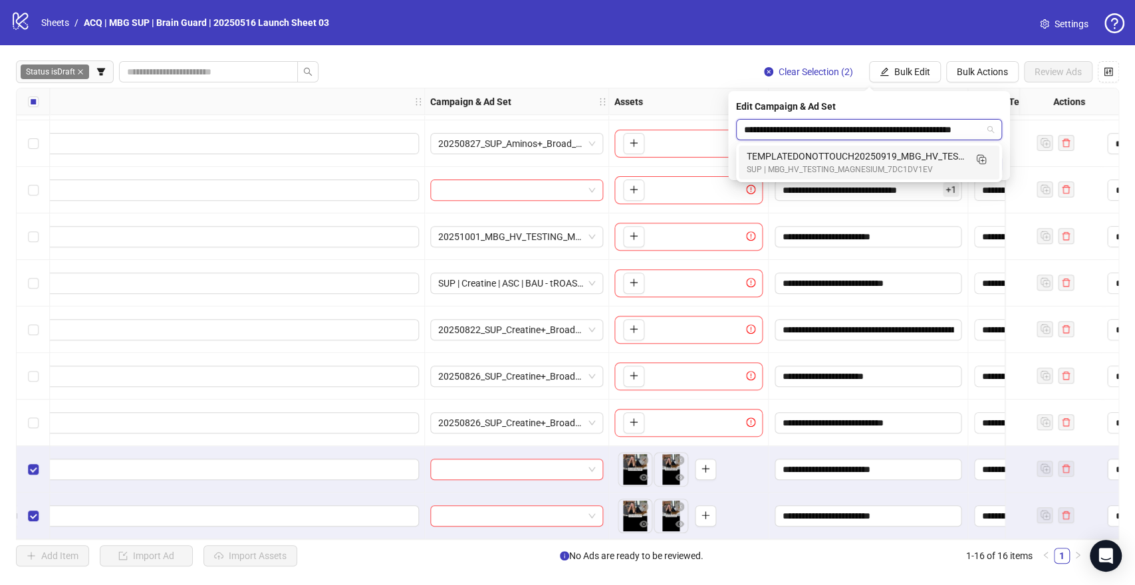
scroll to position [0, 112]
click at [986, 162] on icon "Duplicate" at bounding box center [980, 158] width 13 height 13
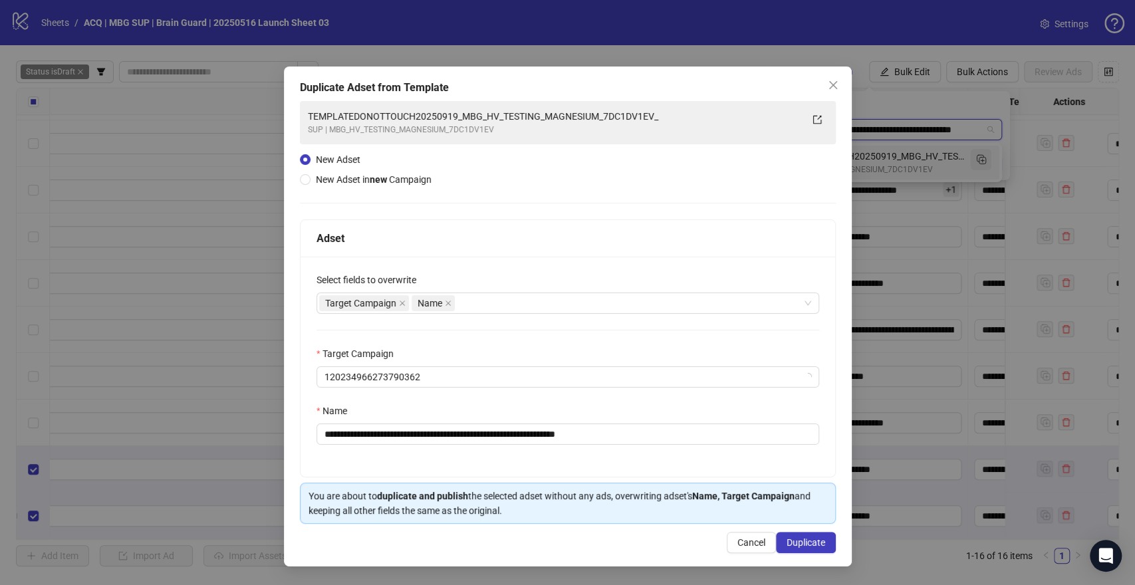
type input "**********"
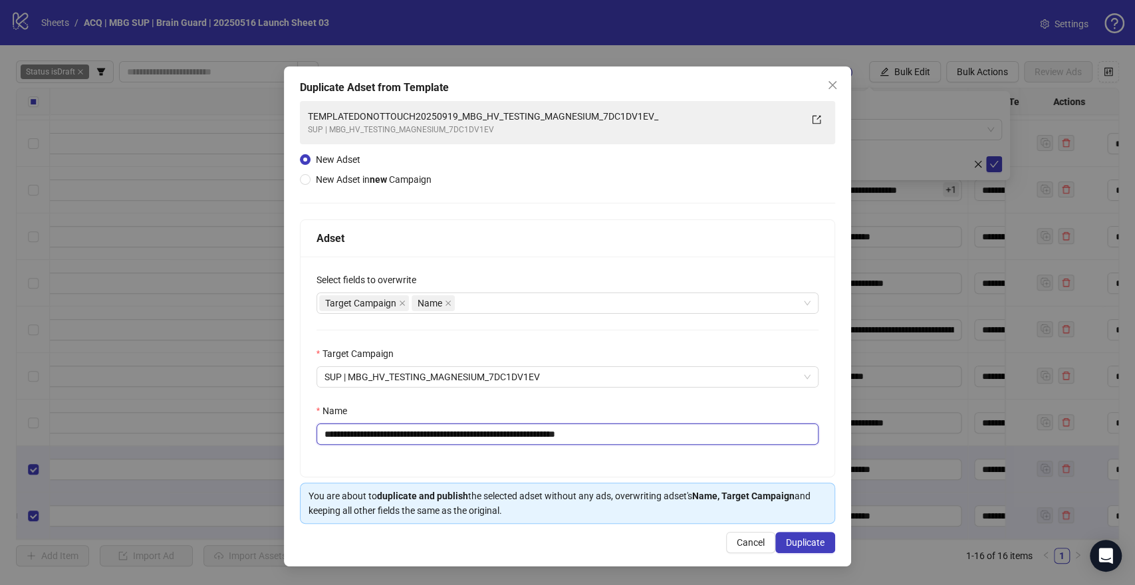
click at [701, 430] on input "**********" at bounding box center [568, 434] width 503 height 21
click at [674, 436] on input "**********" at bounding box center [568, 434] width 503 height 21
click at [474, 435] on input "**********" at bounding box center [568, 434] width 503 height 21
type input "**********"
click at [743, 397] on div "**********" at bounding box center [568, 367] width 535 height 220
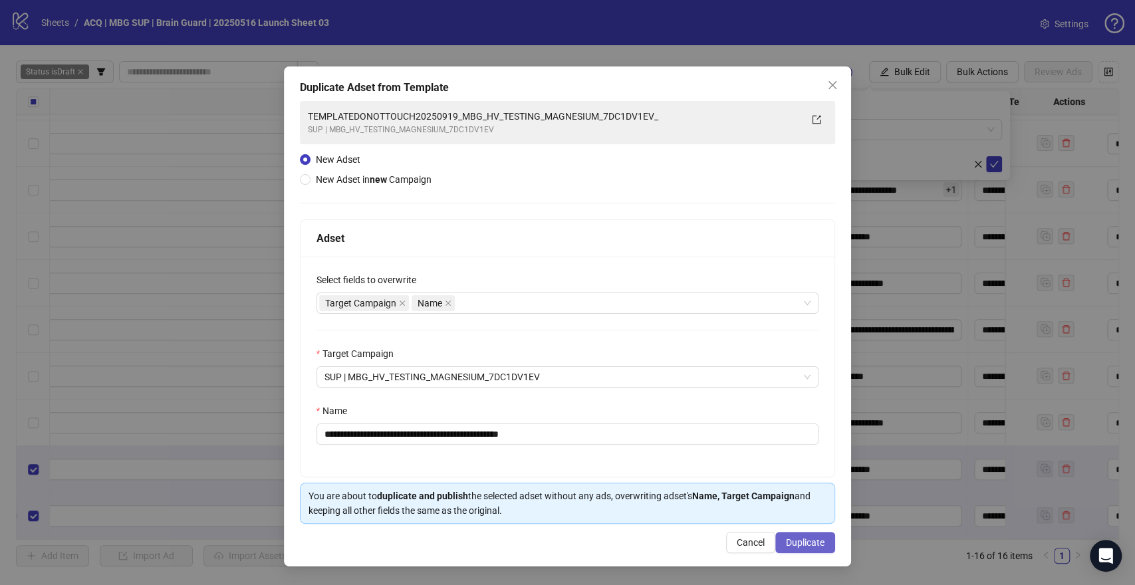
click at [809, 542] on span "Duplicate" at bounding box center [805, 542] width 39 height 11
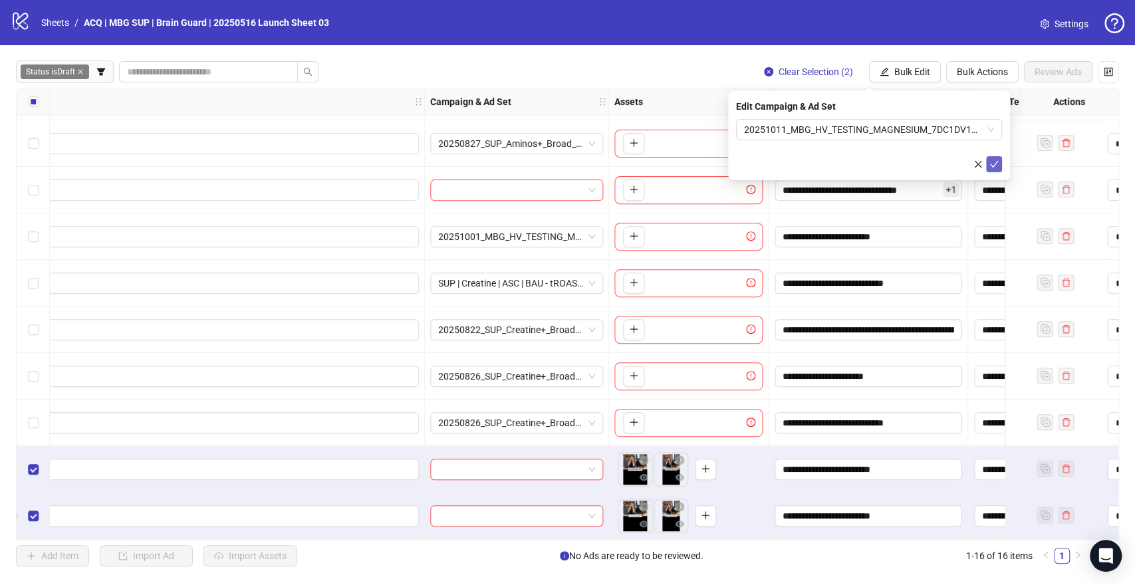
click at [998, 164] on icon "check" at bounding box center [993, 164] width 9 height 9
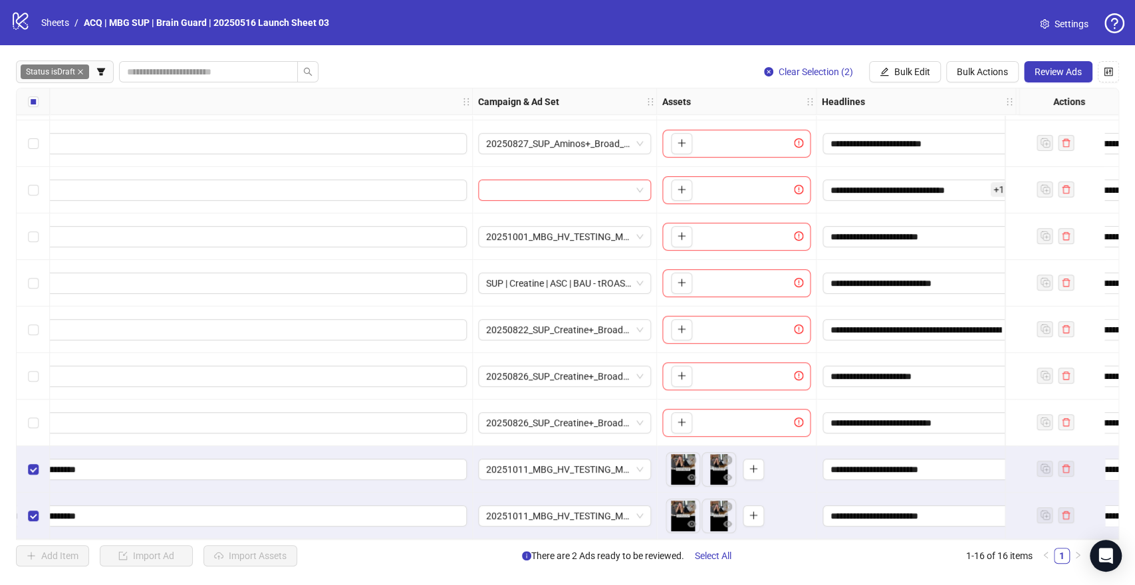
scroll to position [325, 0]
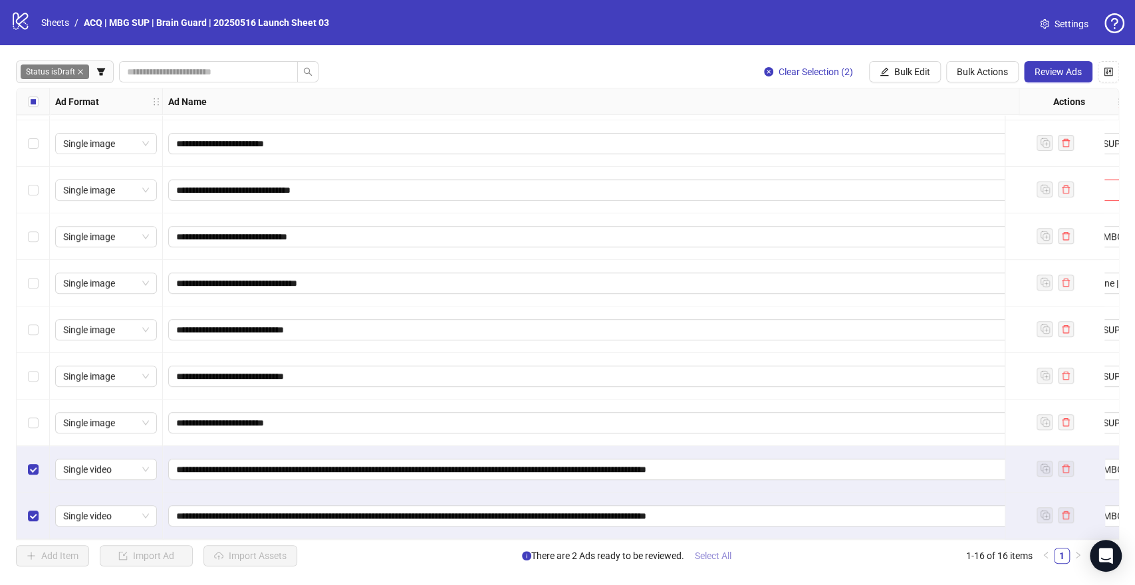
click at [713, 554] on span "Select All" at bounding box center [713, 556] width 37 height 11
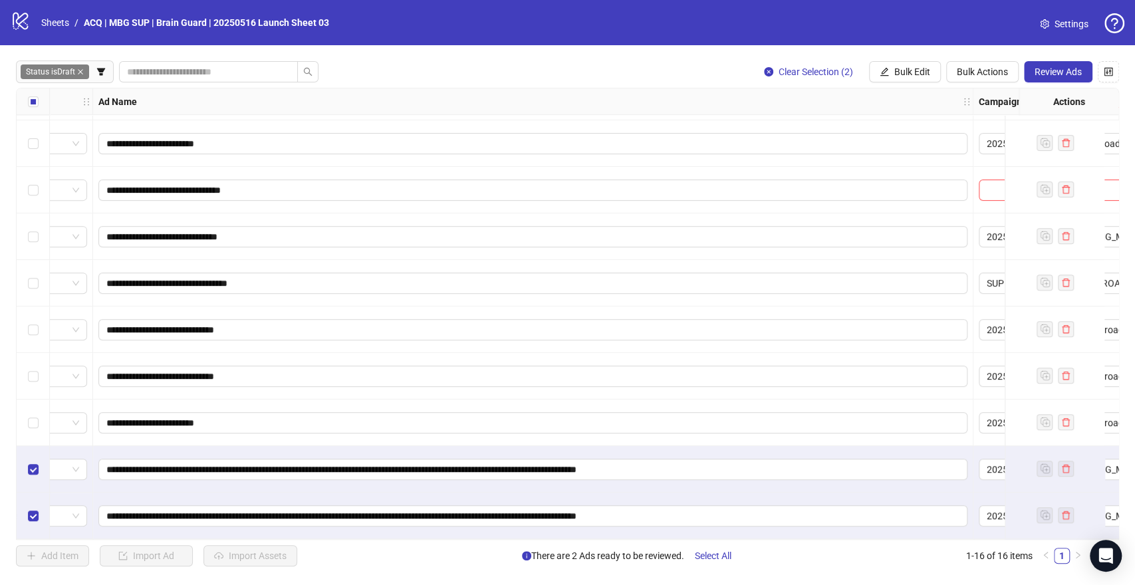
scroll to position [325, 248]
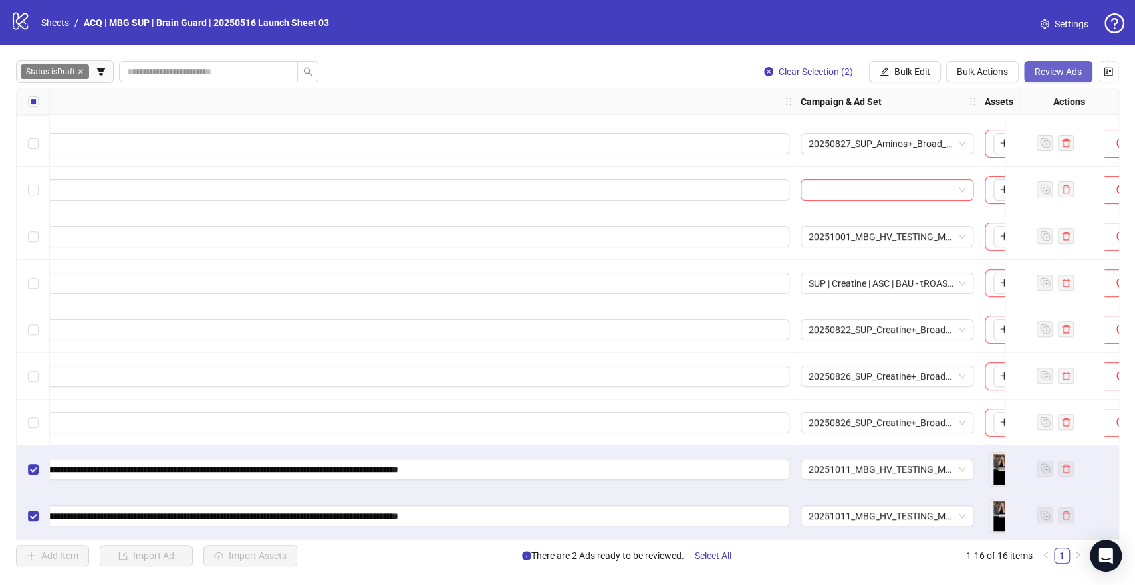
click at [1047, 68] on span "Review Ads" at bounding box center [1058, 71] width 47 height 11
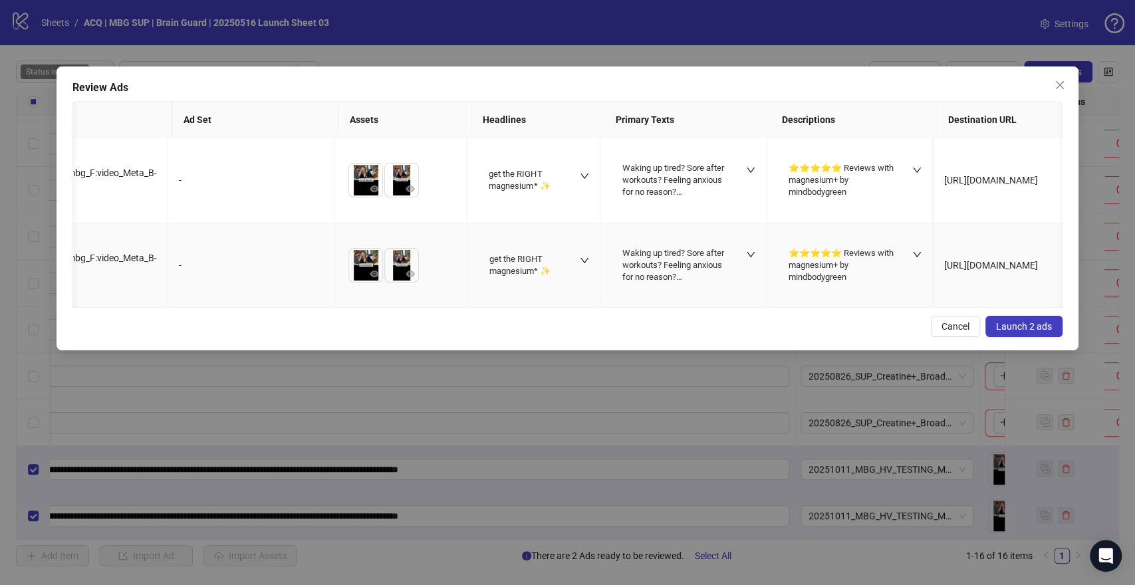
scroll to position [0, 351]
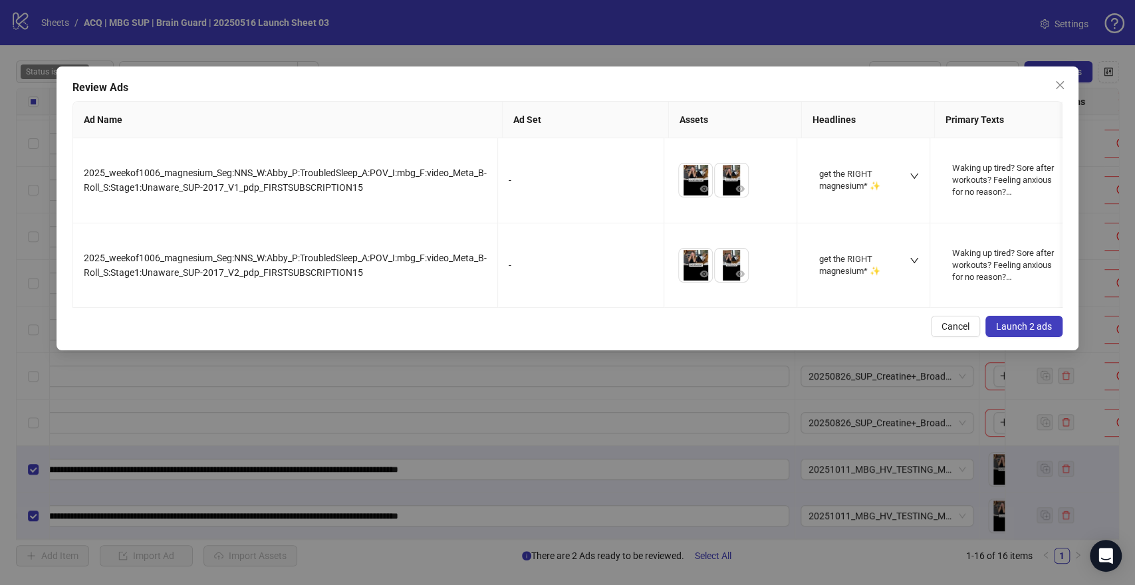
click at [1022, 328] on span "Launch 2 ads" at bounding box center [1024, 326] width 56 height 11
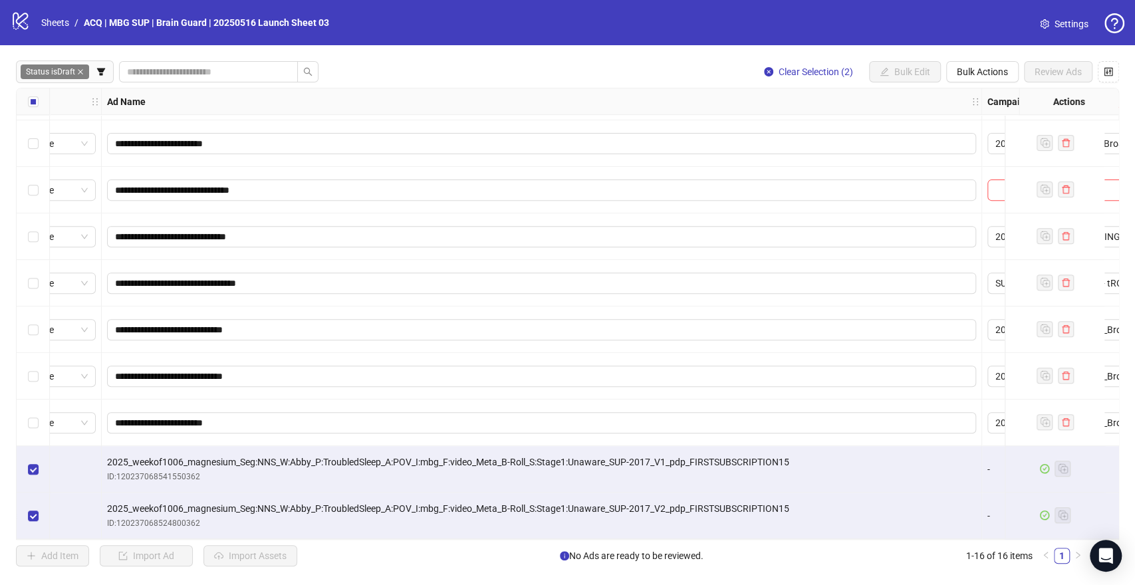
scroll to position [325, 411]
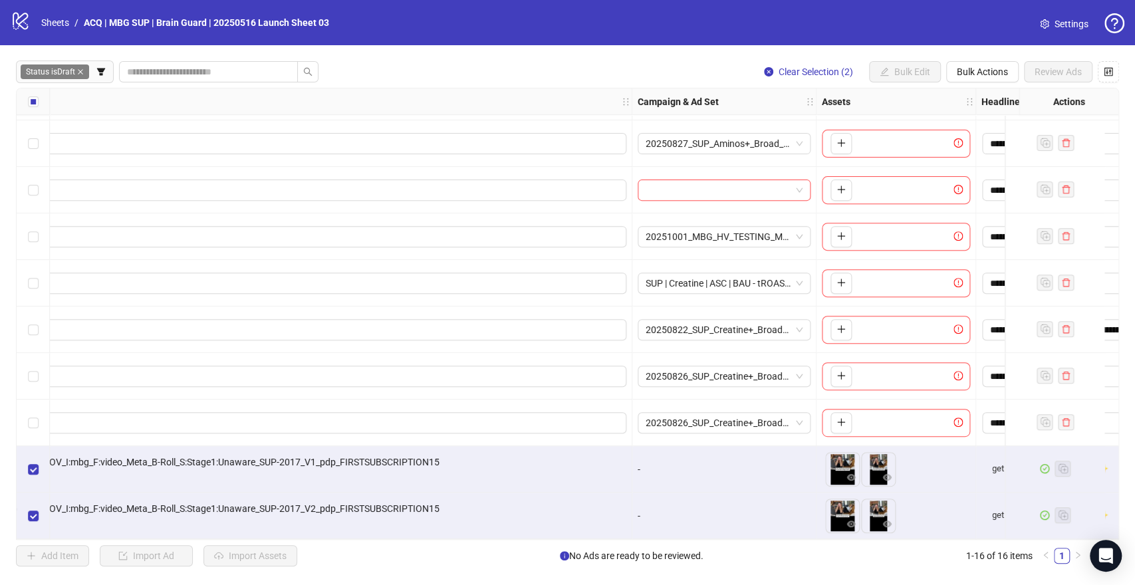
click at [638, 463] on div "-" at bounding box center [724, 469] width 173 height 15
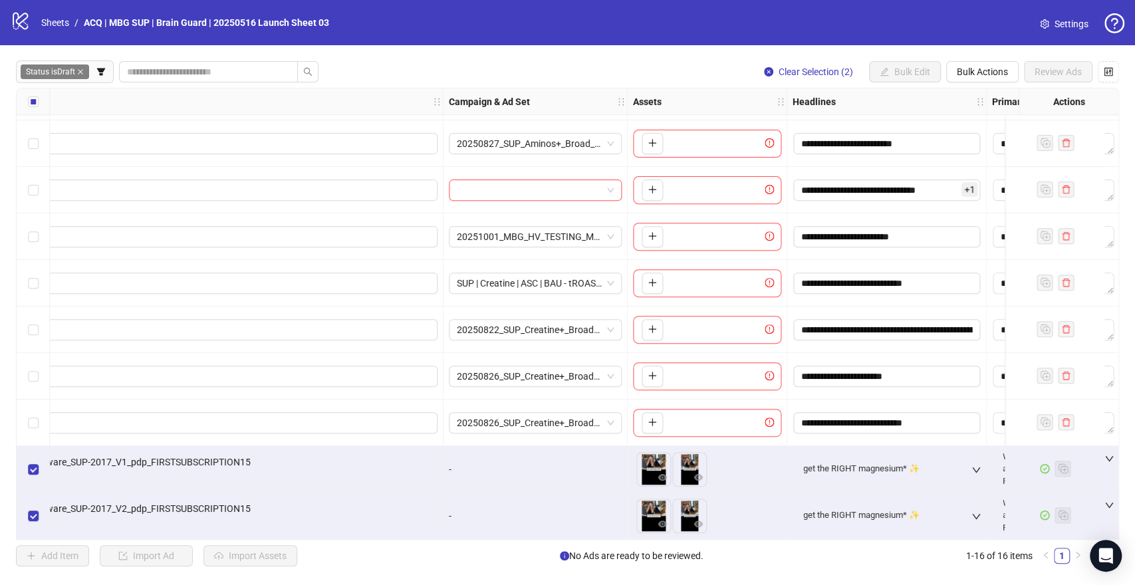
scroll to position [325, 519]
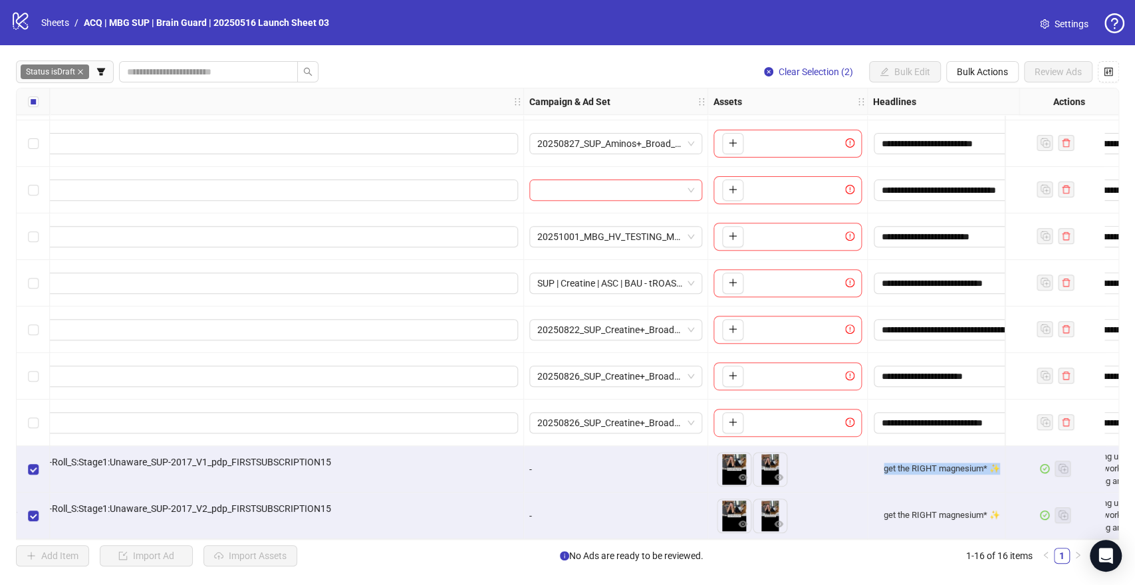
drag, startPoint x: 885, startPoint y: 465, endPoint x: 999, endPoint y: 463, distance: 113.7
click at [999, 463] on div "get the RIGHT magnesium* ✨" at bounding box center [942, 469] width 116 height 12
copy div "get the RIGHT magnesium* ✨"
click at [104, 73] on icon "filter" at bounding box center [100, 71] width 9 height 9
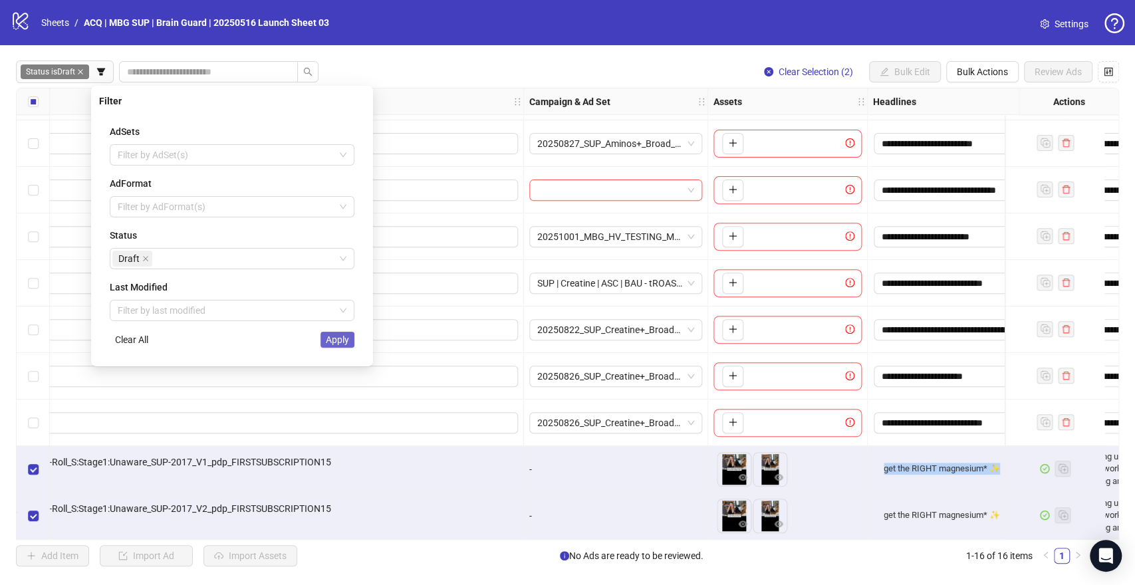
click at [332, 337] on span "Apply" at bounding box center [337, 339] width 23 height 11
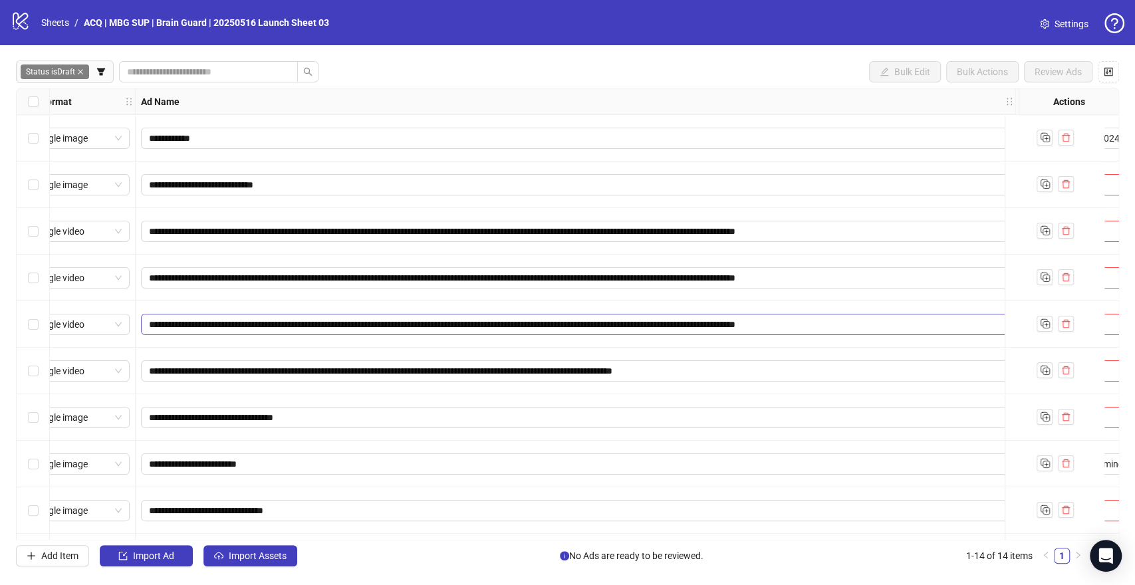
scroll to position [0, 0]
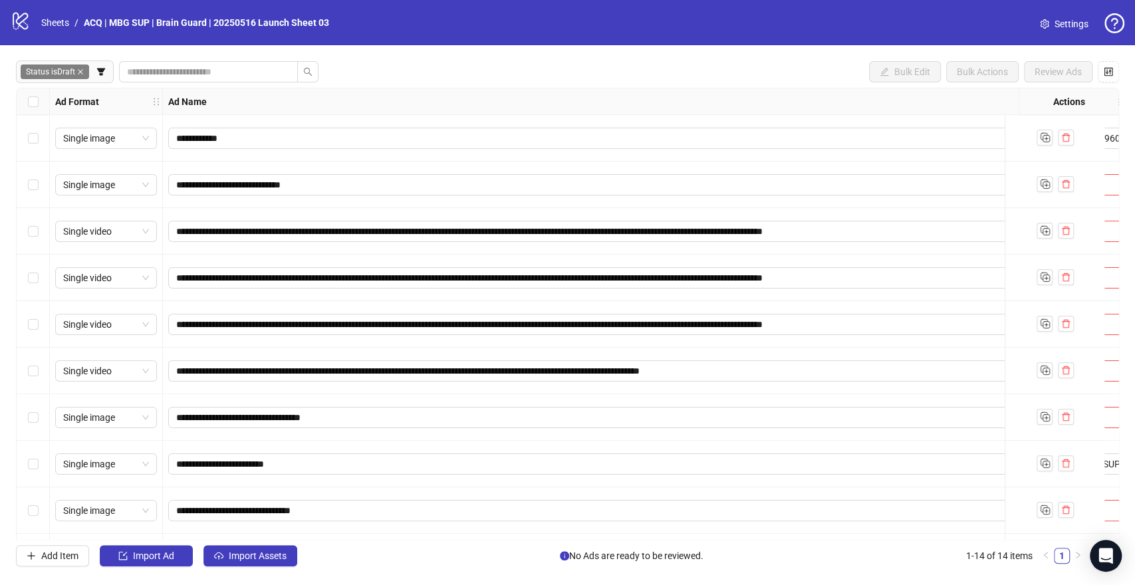
click at [38, 234] on div "Select row 3" at bounding box center [33, 231] width 33 height 47
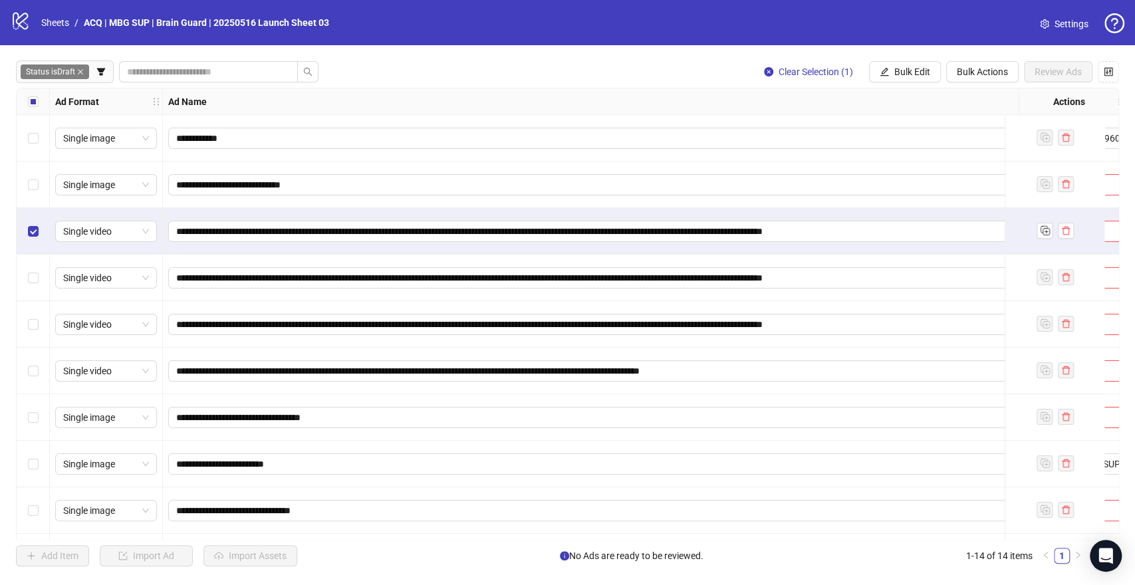
click at [39, 273] on div "Select row 4" at bounding box center [33, 278] width 33 height 47
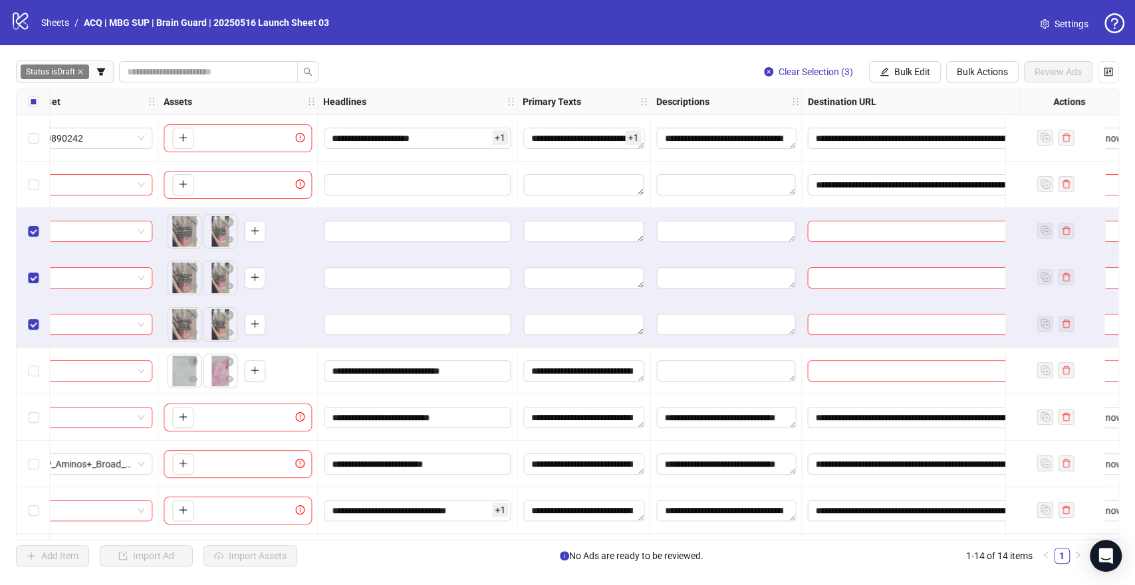
scroll to position [0, 1198]
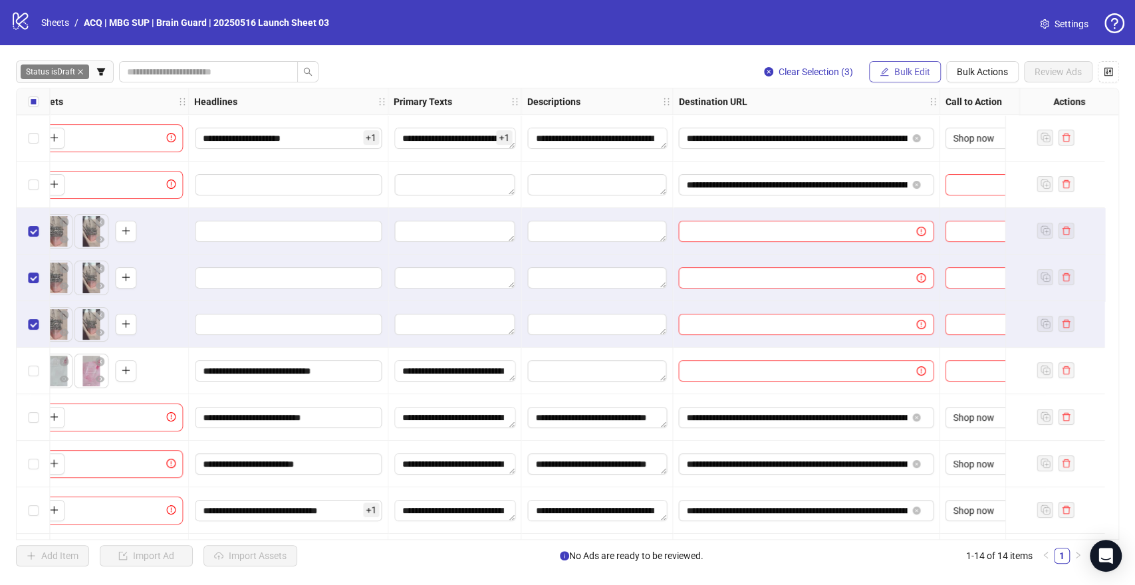
click at [896, 74] on span "Bulk Edit" at bounding box center [912, 71] width 36 height 11
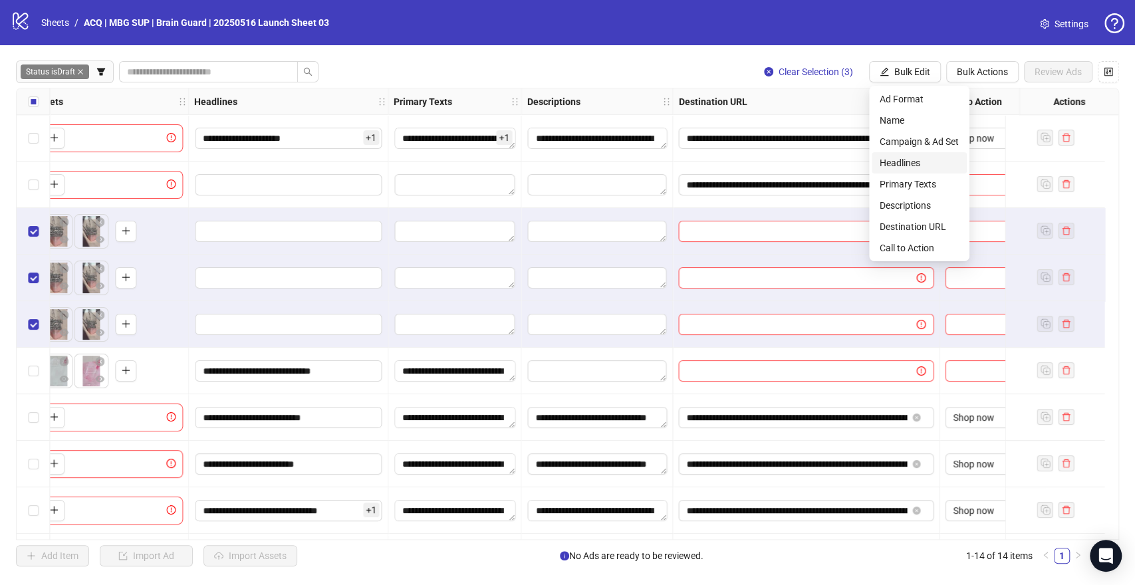
click at [920, 162] on span "Headlines" at bounding box center [919, 163] width 79 height 15
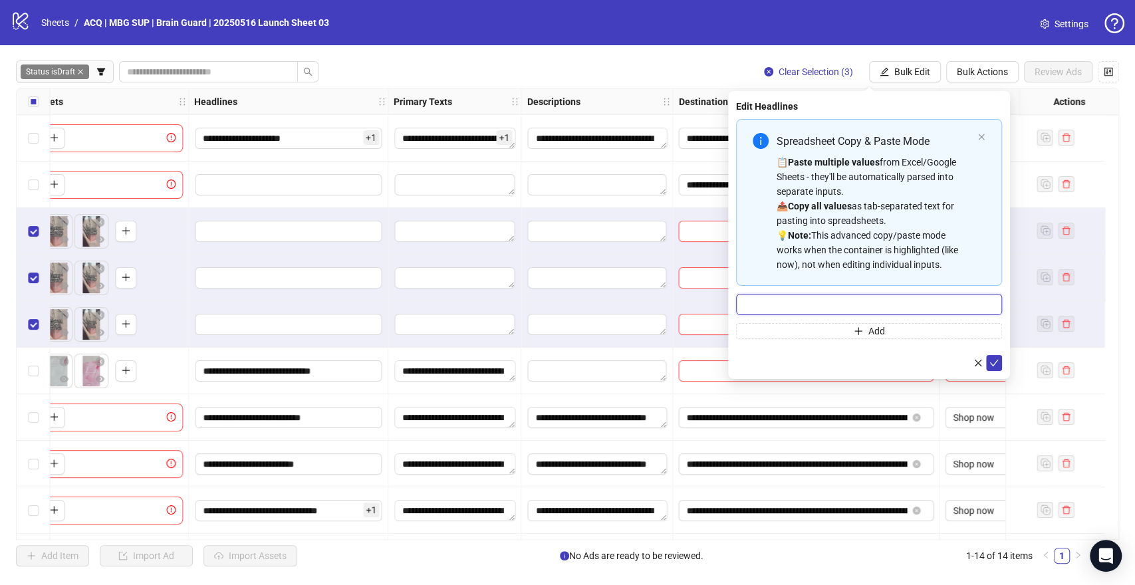
click at [831, 306] on input "Multi-input container - paste or copy values" at bounding box center [869, 304] width 266 height 21
paste input "**********"
type input "**********"
click at [998, 360] on icon "check" at bounding box center [993, 362] width 9 height 9
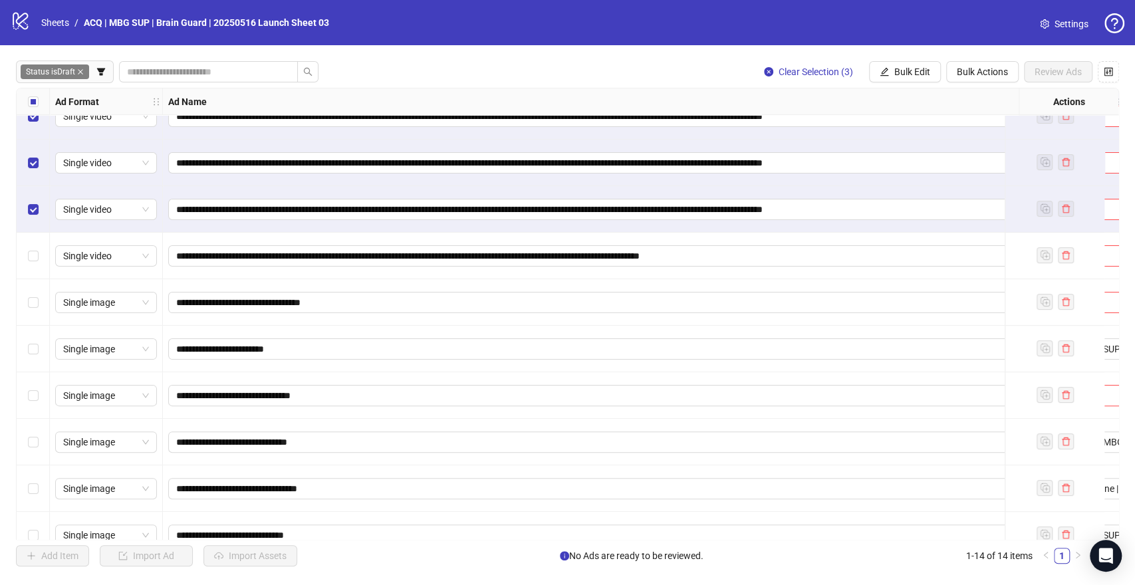
scroll to position [115, 0]
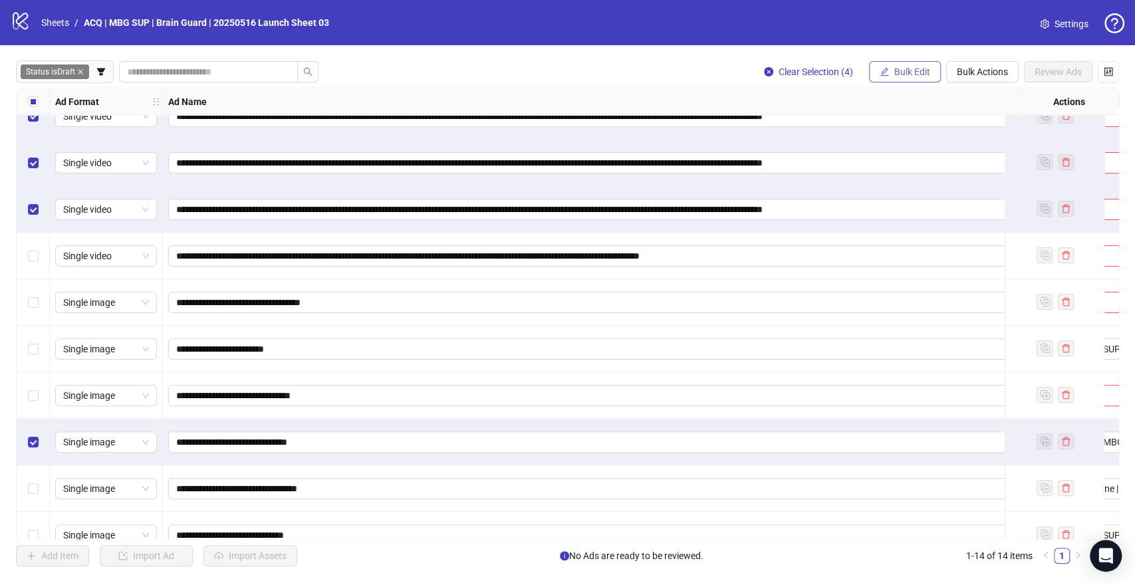
click at [896, 64] on button "Bulk Edit" at bounding box center [905, 71] width 72 height 21
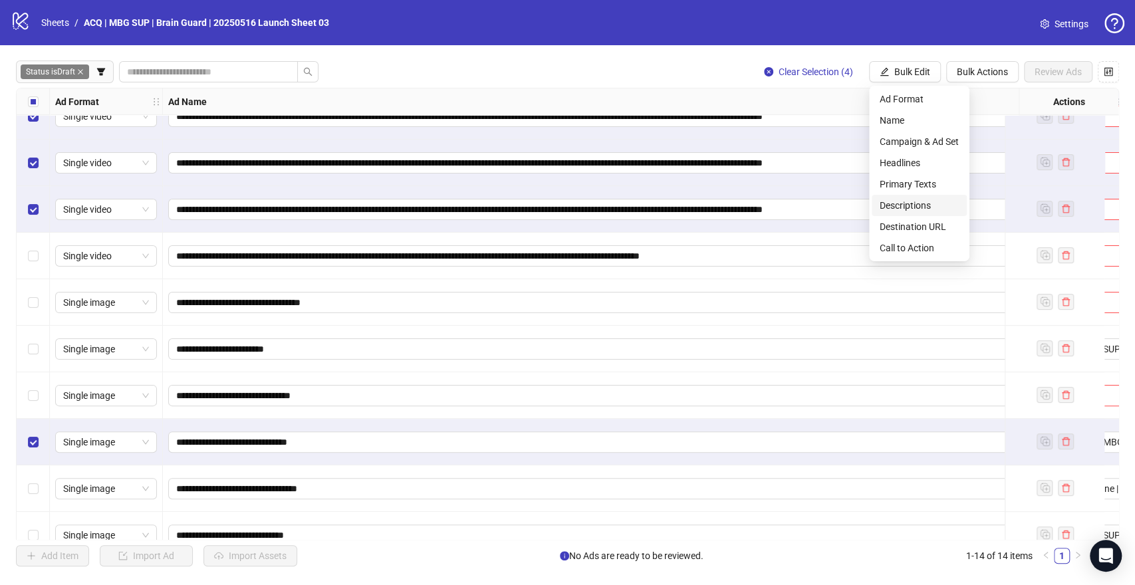
click at [912, 205] on span "Descriptions" at bounding box center [919, 205] width 79 height 15
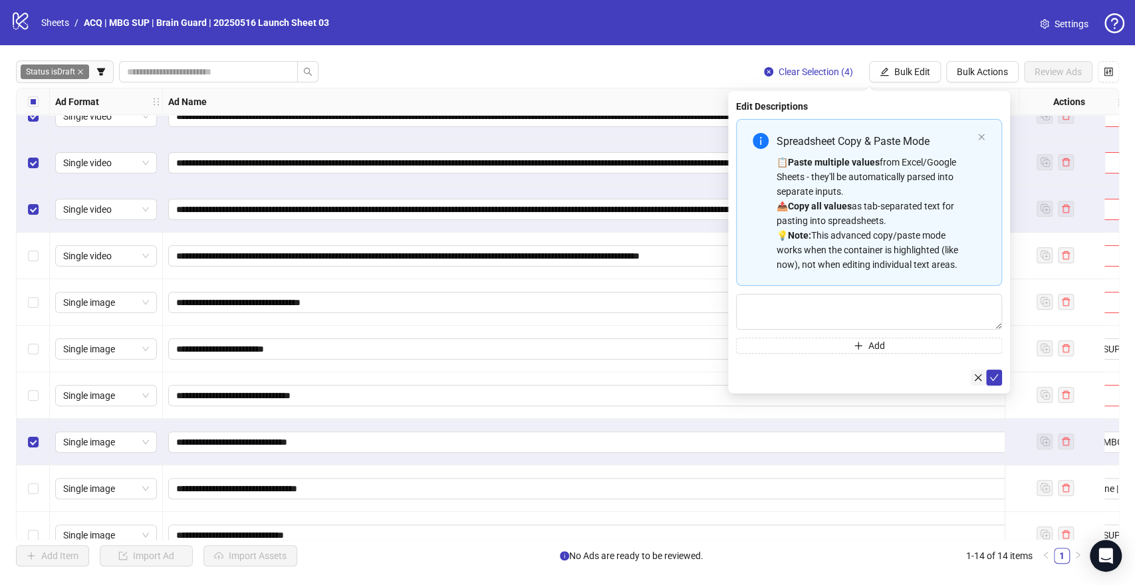
click at [982, 377] on icon "close" at bounding box center [977, 377] width 9 height 9
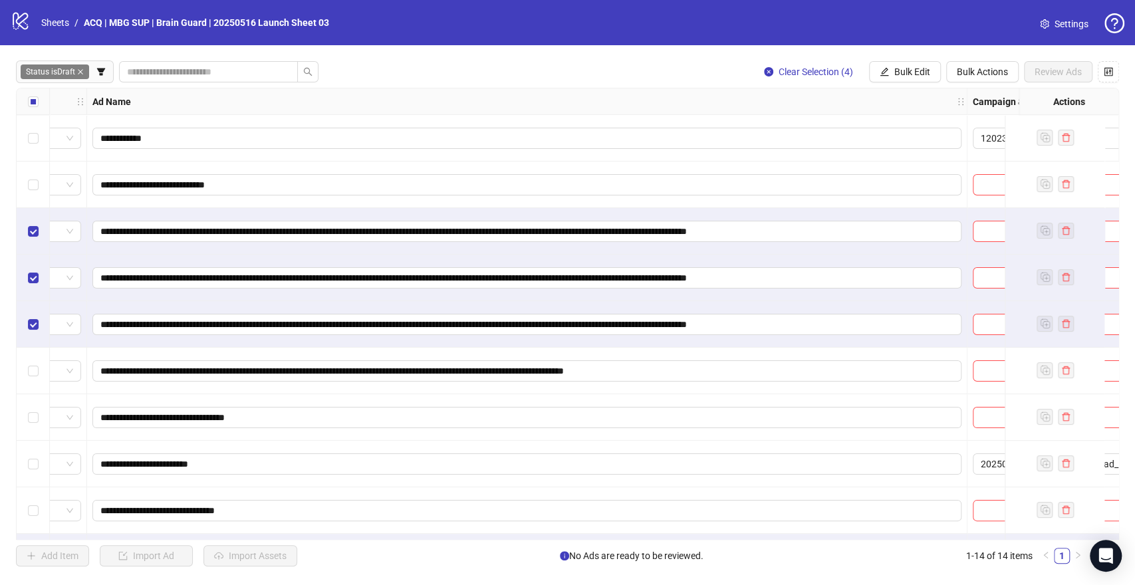
scroll to position [0, 194]
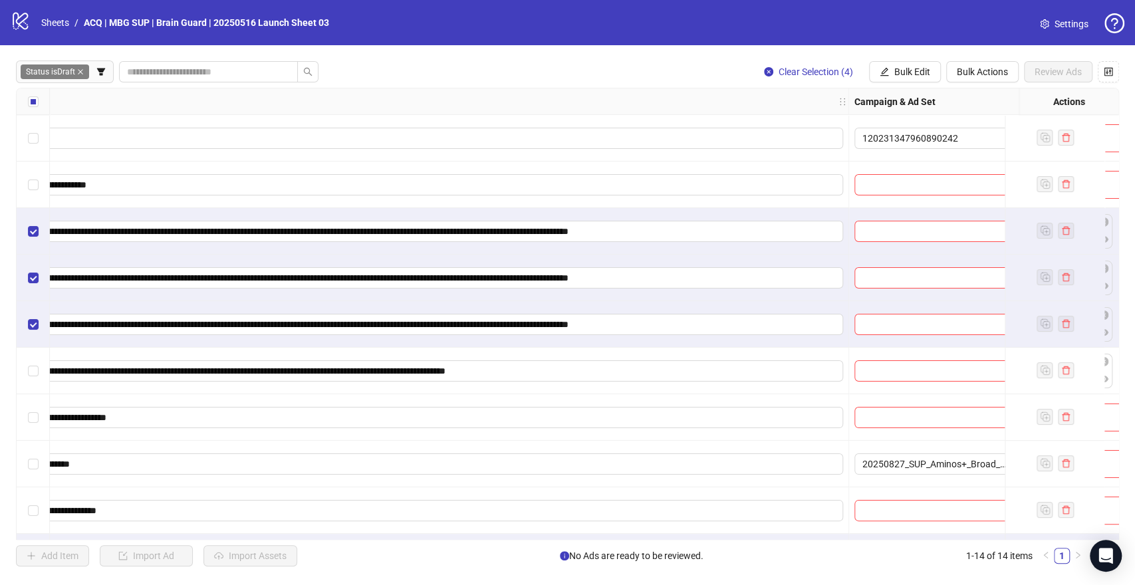
click at [827, 104] on div "Ad Name" at bounding box center [409, 101] width 880 height 27
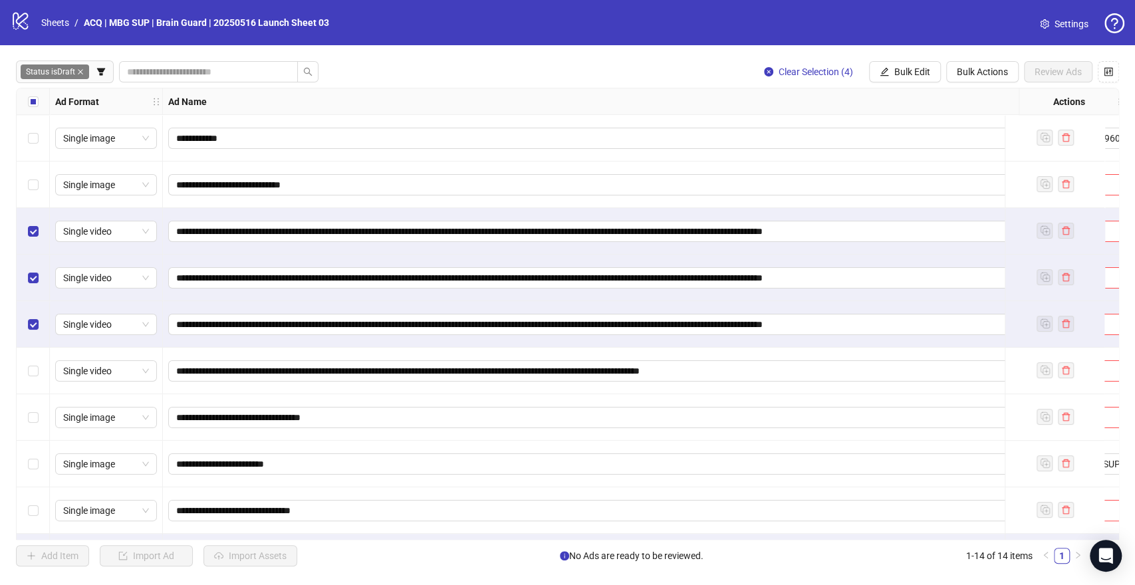
click at [246, 96] on div "Ad Name" at bounding box center [603, 101] width 880 height 27
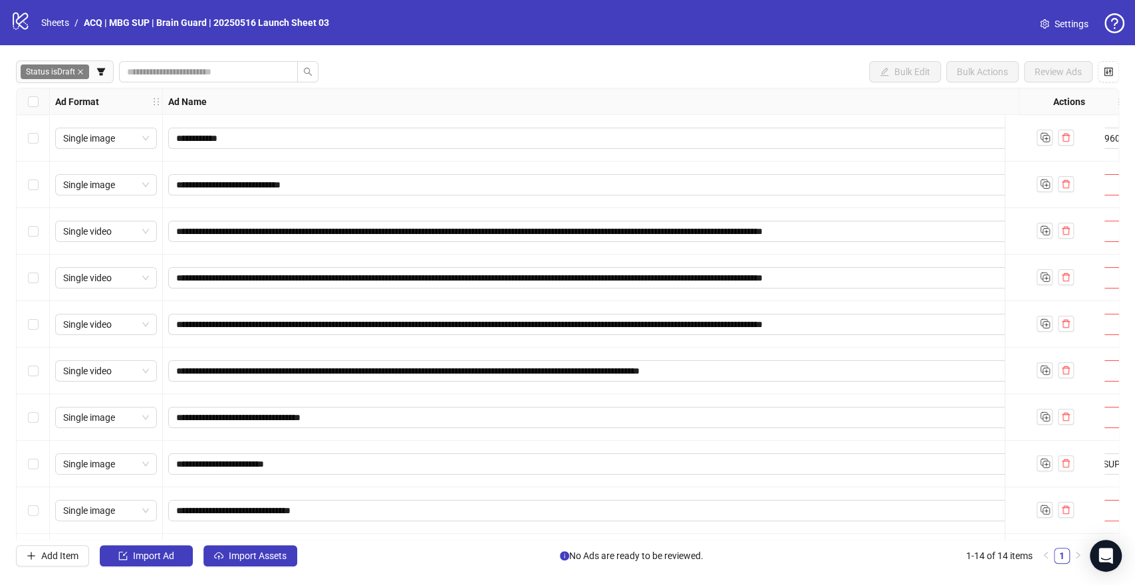
click at [392, 95] on div "Ad Name" at bounding box center [603, 101] width 880 height 27
click at [59, 71] on span "Status is Draft" at bounding box center [55, 71] width 68 height 15
click at [98, 74] on icon "filter" at bounding box center [100, 71] width 9 height 9
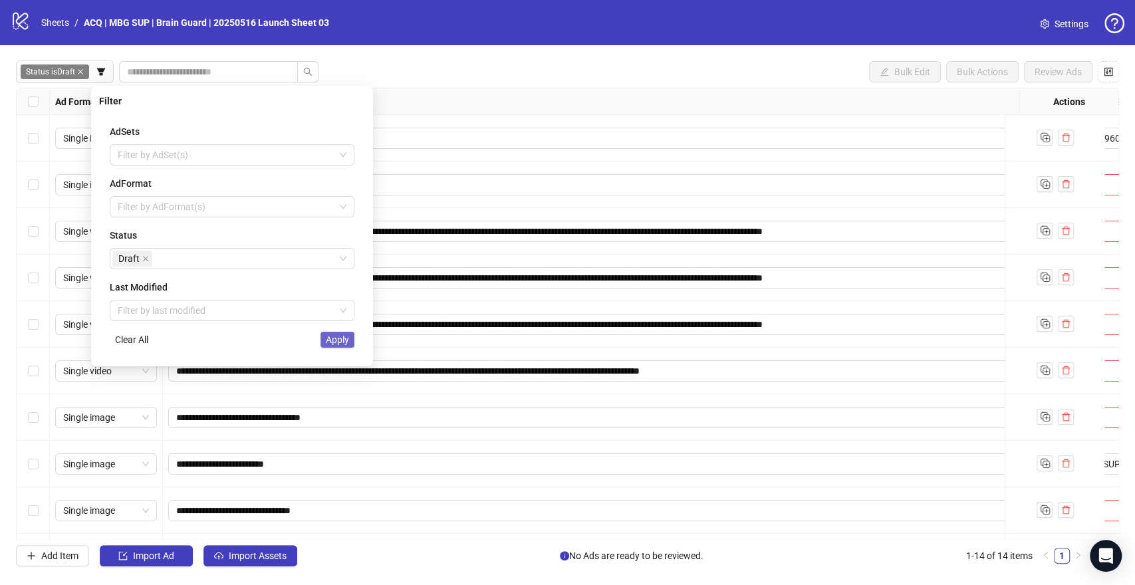
click at [330, 339] on span "Apply" at bounding box center [337, 339] width 23 height 11
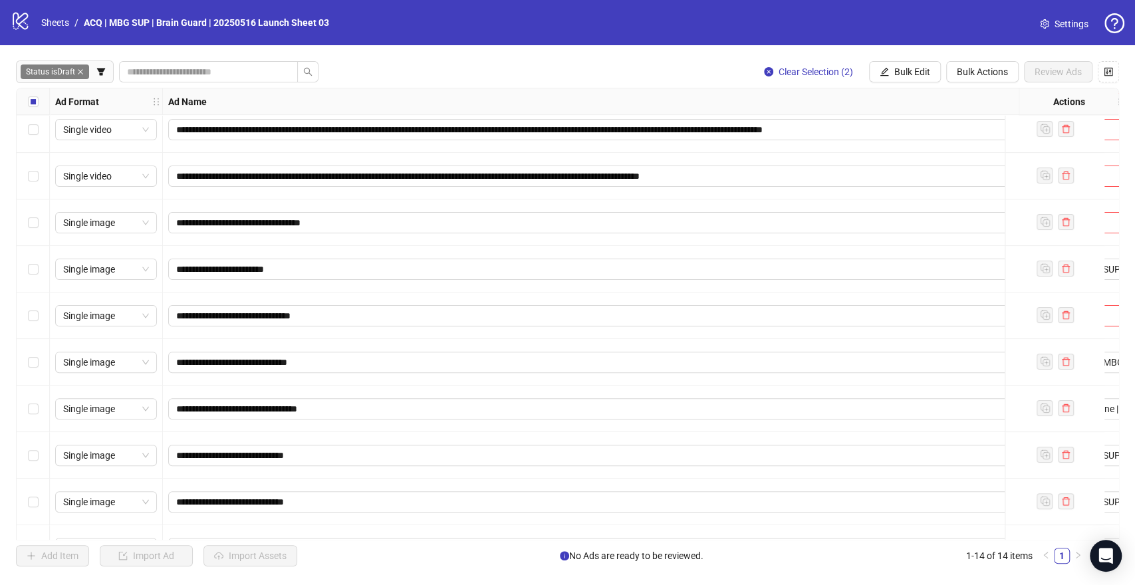
scroll to position [232, 0]
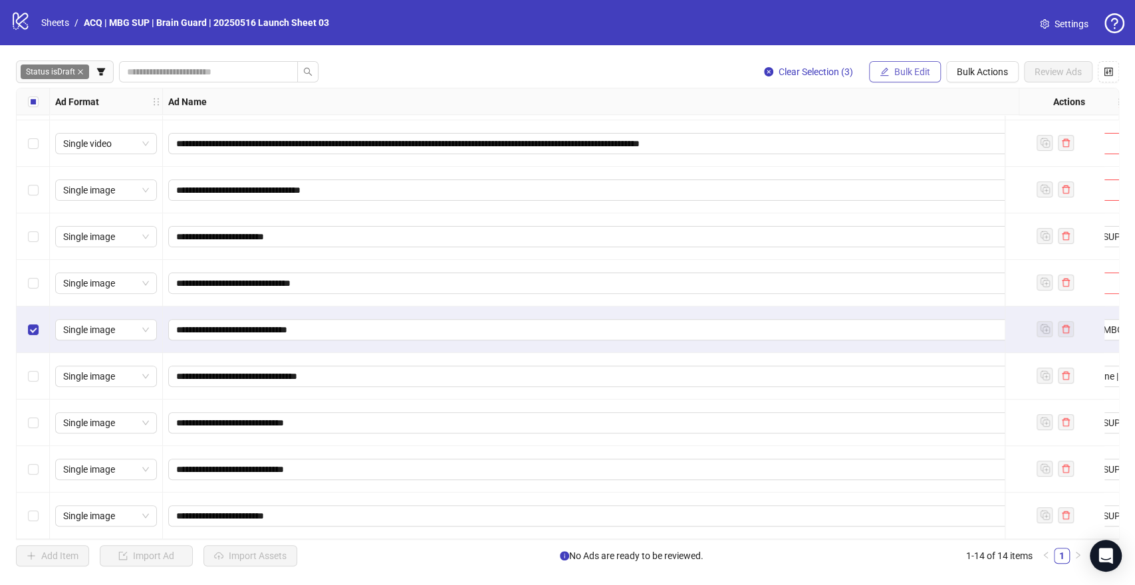
click at [906, 74] on span "Bulk Edit" at bounding box center [912, 71] width 36 height 11
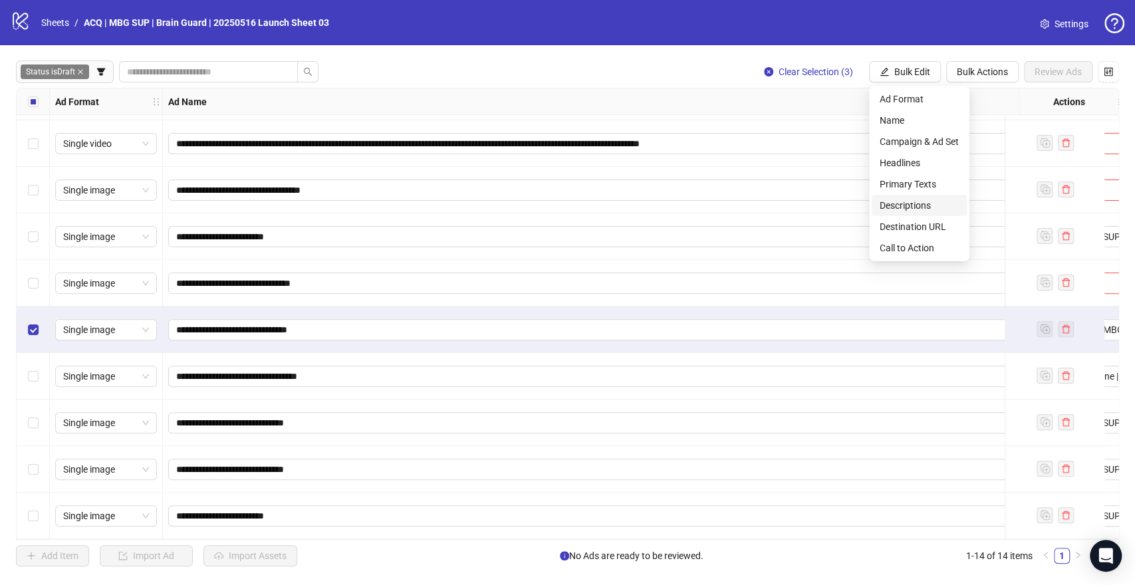
click at [906, 201] on span "Descriptions" at bounding box center [919, 205] width 79 height 15
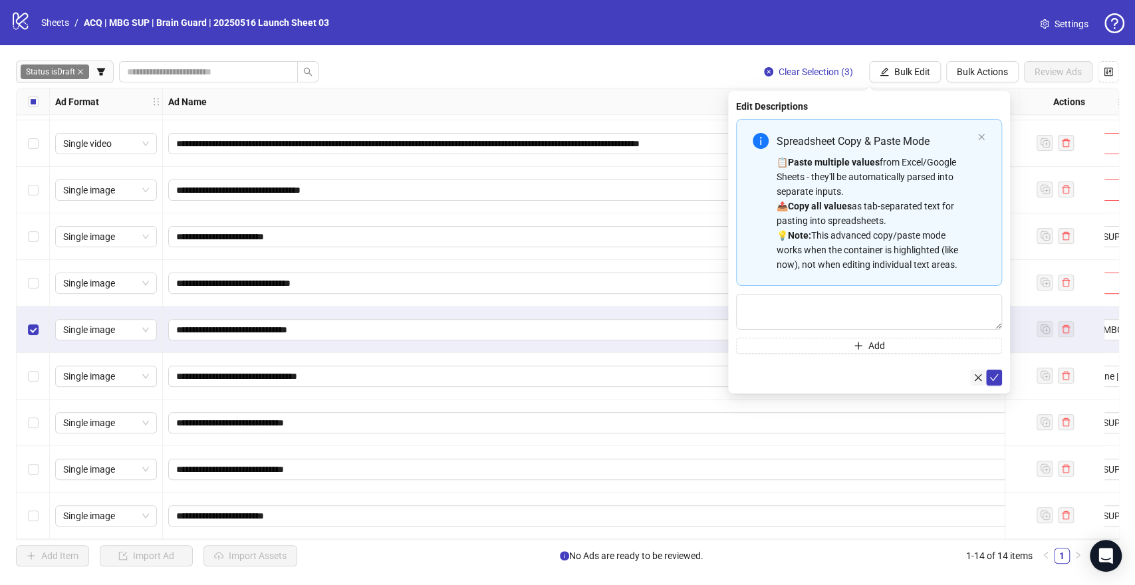
click at [975, 374] on icon "close" at bounding box center [977, 377] width 9 height 9
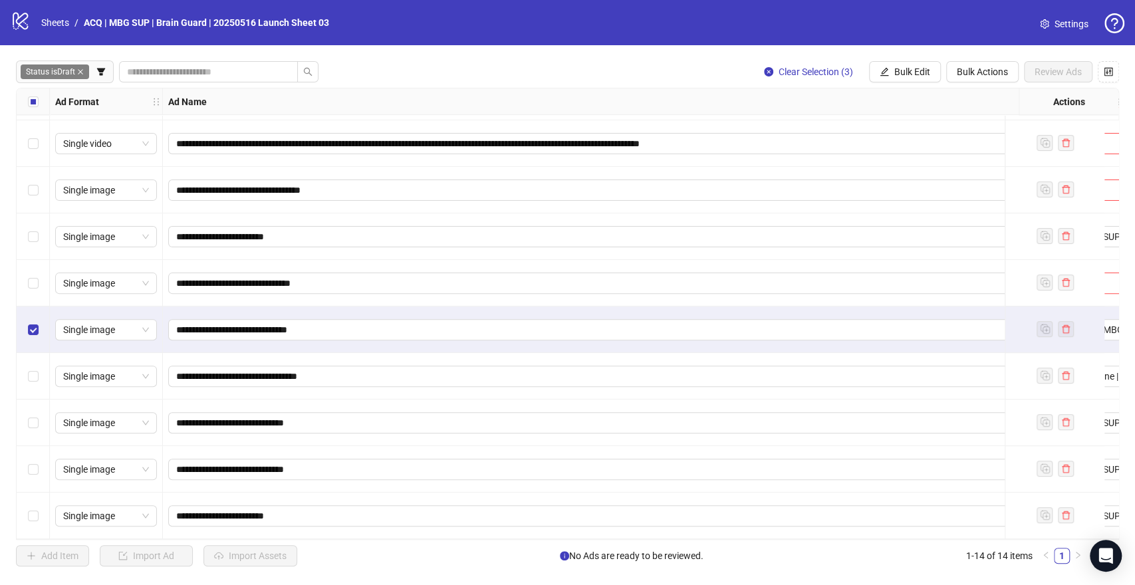
click at [187, 101] on strong "Ad Name" at bounding box center [187, 101] width 39 height 15
click at [772, 72] on button "Clear Selection (3)" at bounding box center [808, 71] width 110 height 21
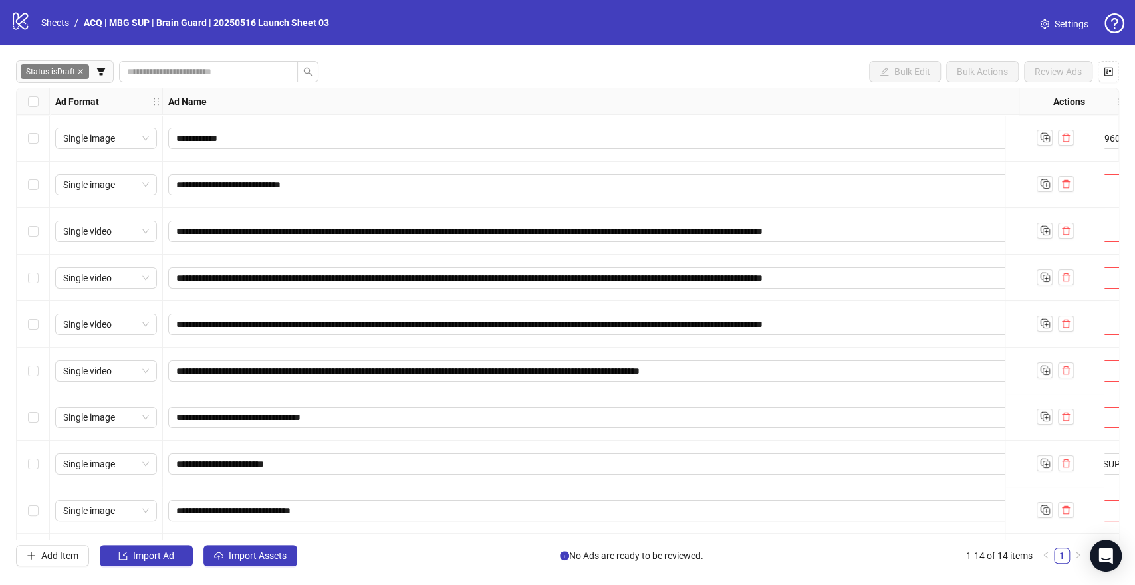
scroll to position [0, 677]
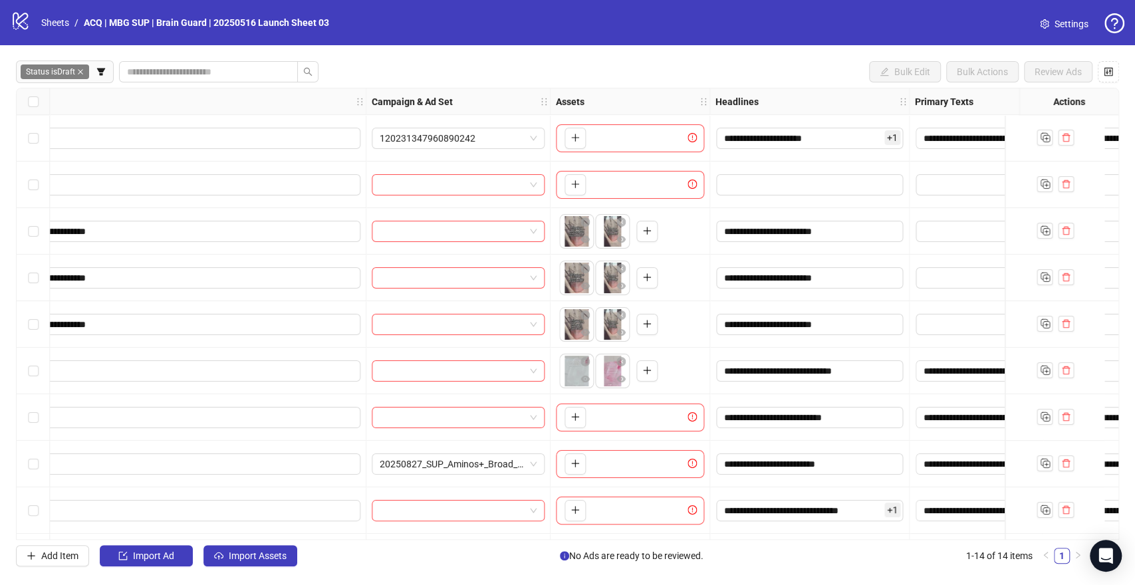
click at [973, 104] on div "Primary Texts" at bounding box center [976, 101] width 133 height 27
click at [954, 101] on strong "Primary Texts" at bounding box center [944, 101] width 59 height 15
click at [1108, 68] on icon "control" at bounding box center [1108, 71] width 9 height 9
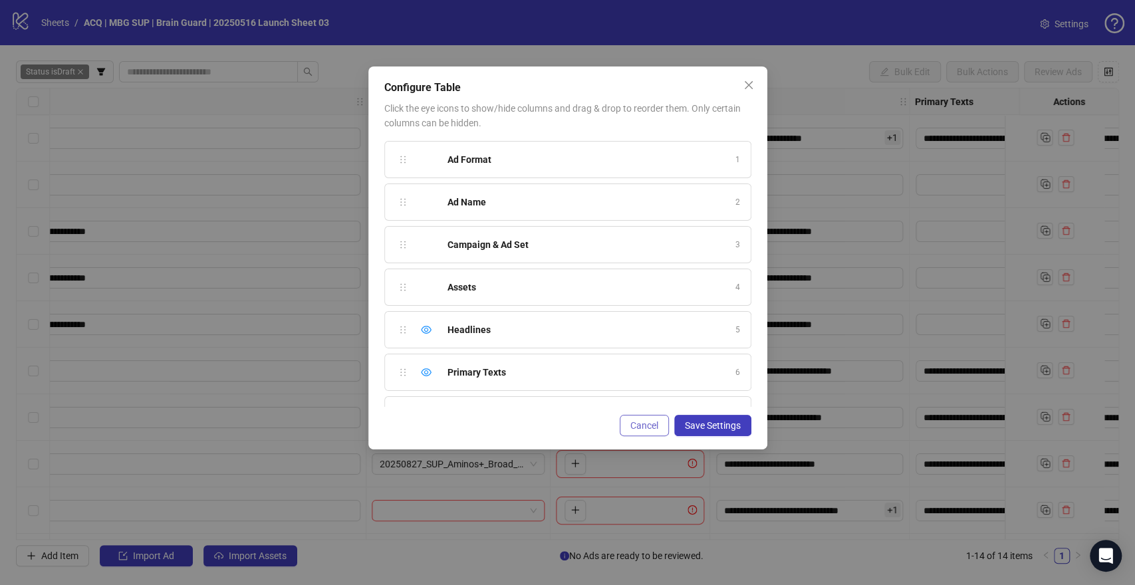
click at [636, 424] on span "Cancel" at bounding box center [644, 425] width 28 height 11
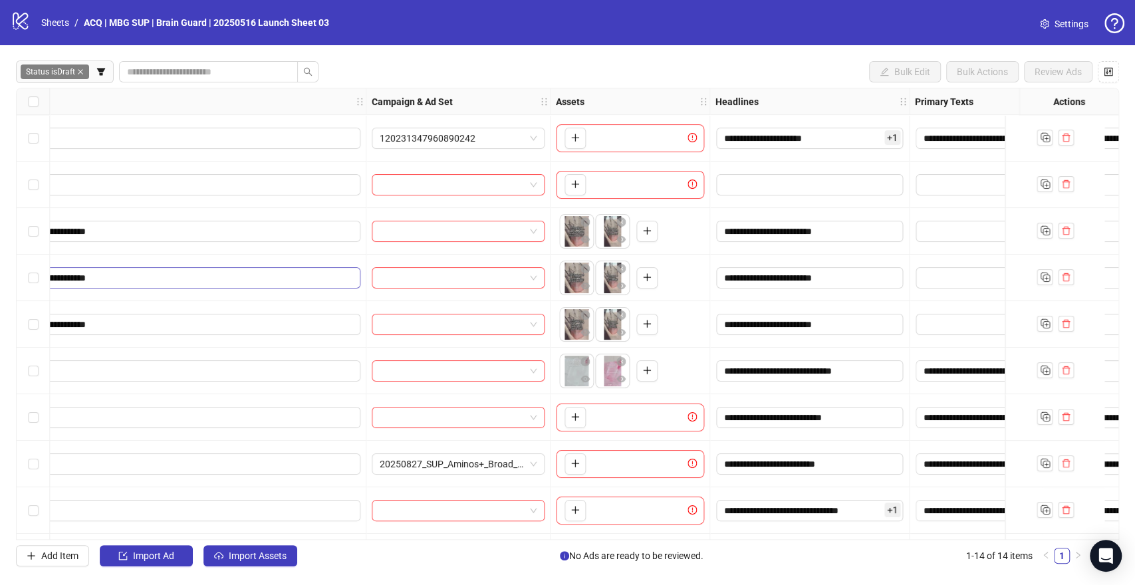
scroll to position [0, 0]
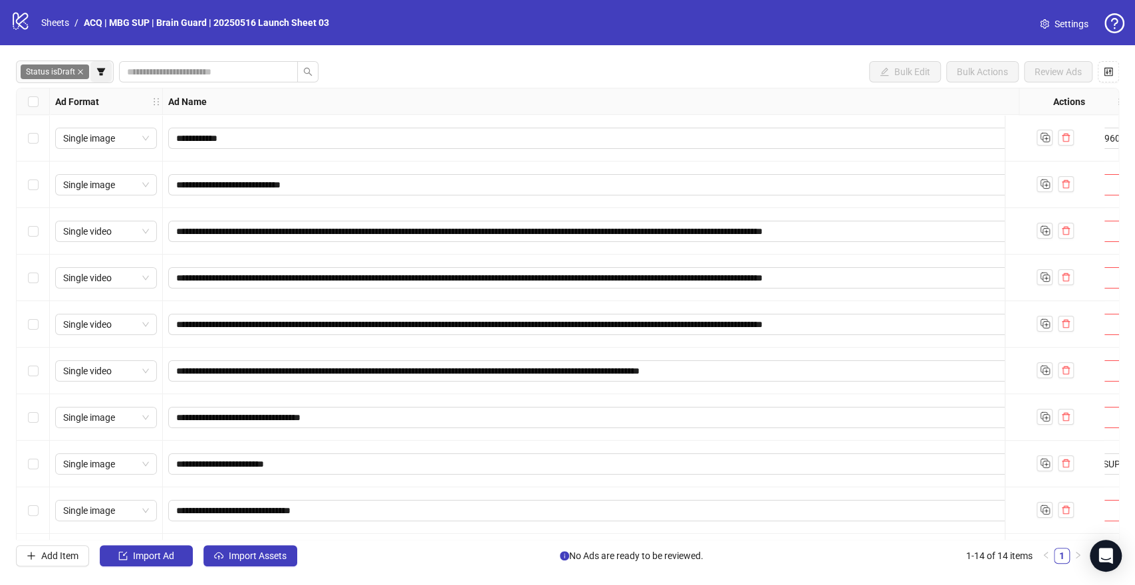
click at [101, 73] on icon "filter" at bounding box center [101, 71] width 8 height 7
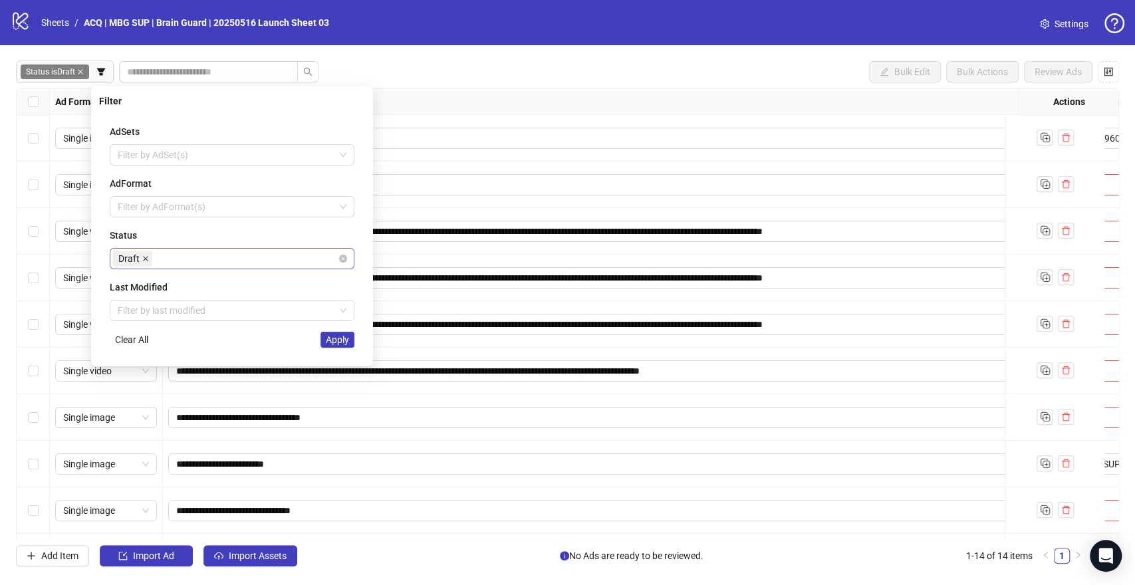
click at [145, 259] on icon "close" at bounding box center [145, 258] width 7 height 7
click at [342, 260] on div "Filter by last status" at bounding box center [232, 258] width 245 height 21
click at [166, 277] on div "Draft" at bounding box center [231, 284] width 223 height 15
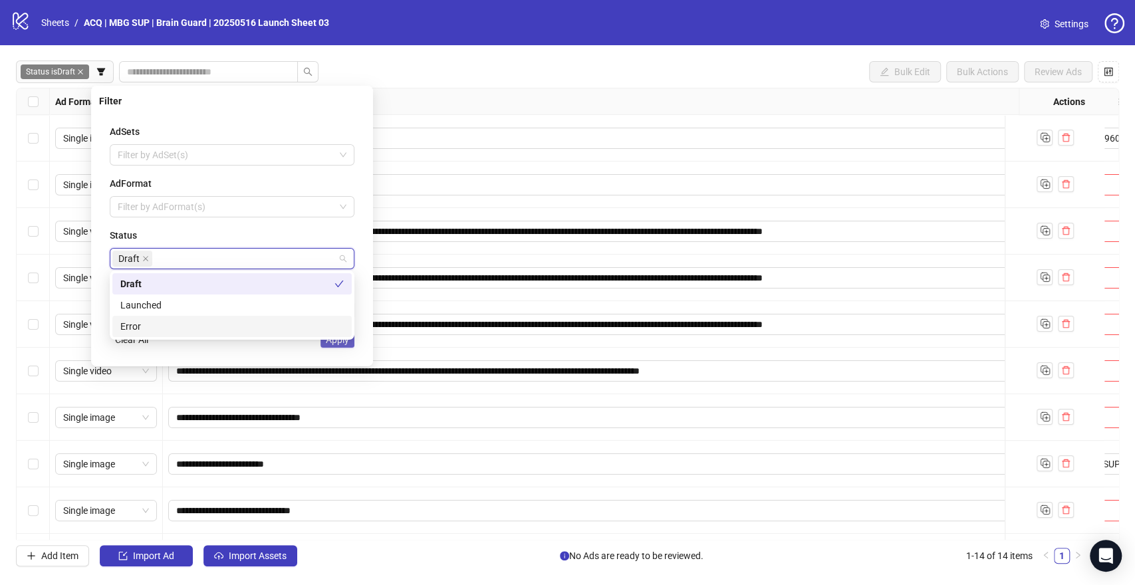
click at [340, 342] on span "Apply" at bounding box center [337, 339] width 23 height 11
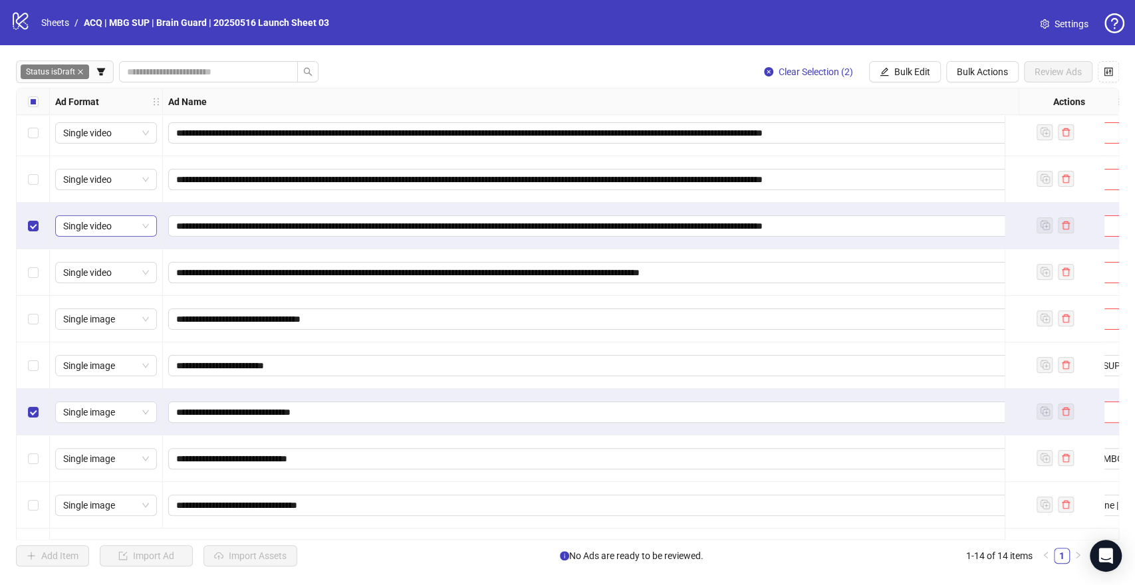
scroll to position [19, 0]
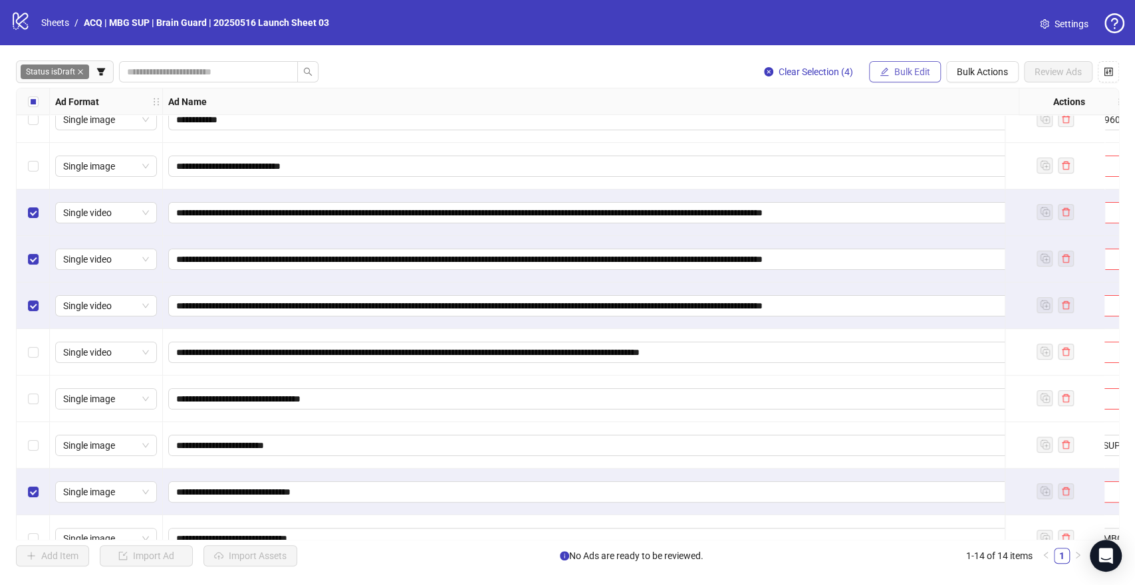
click at [900, 76] on span "Bulk Edit" at bounding box center [912, 71] width 36 height 11
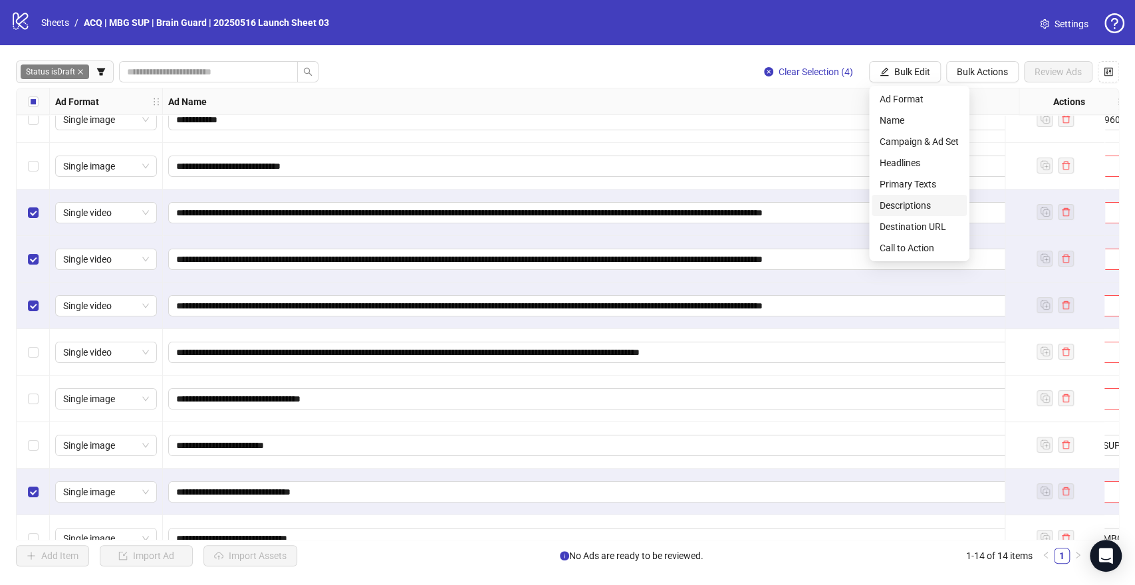
click at [900, 203] on span "Descriptions" at bounding box center [919, 205] width 79 height 15
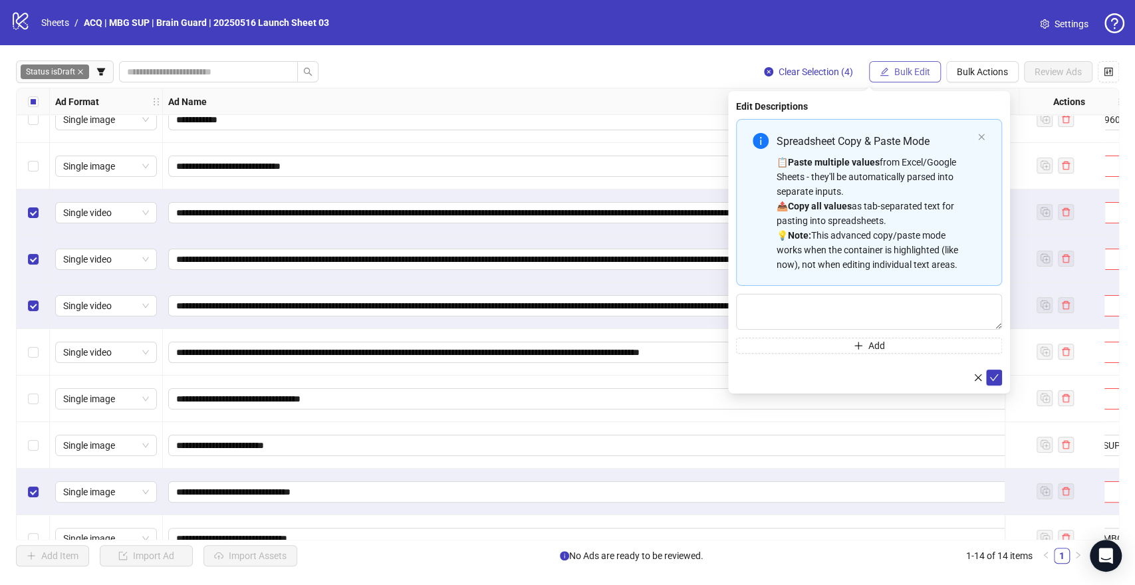
click at [907, 77] on button "Bulk Edit" at bounding box center [905, 71] width 72 height 21
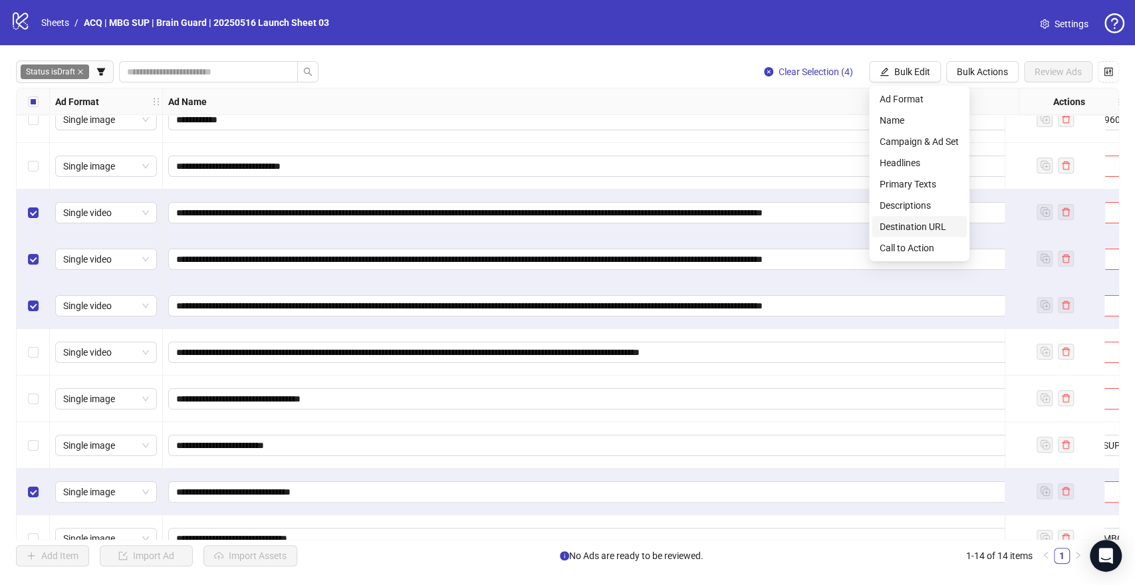
click at [898, 228] on span "Destination URL" at bounding box center [919, 226] width 79 height 15
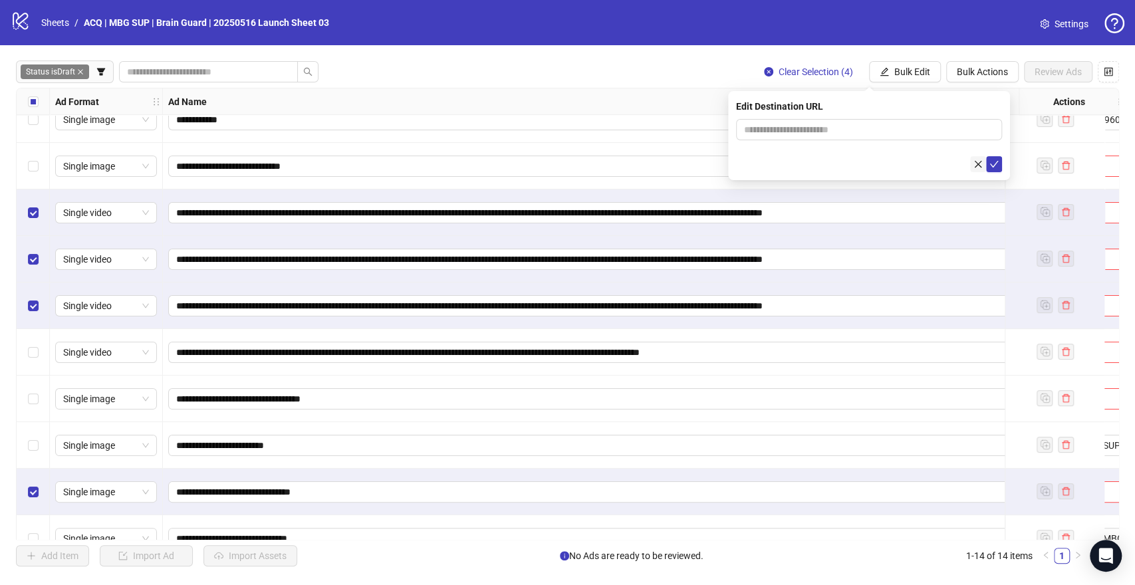
click at [975, 166] on icon "close" at bounding box center [978, 163] width 7 height 7
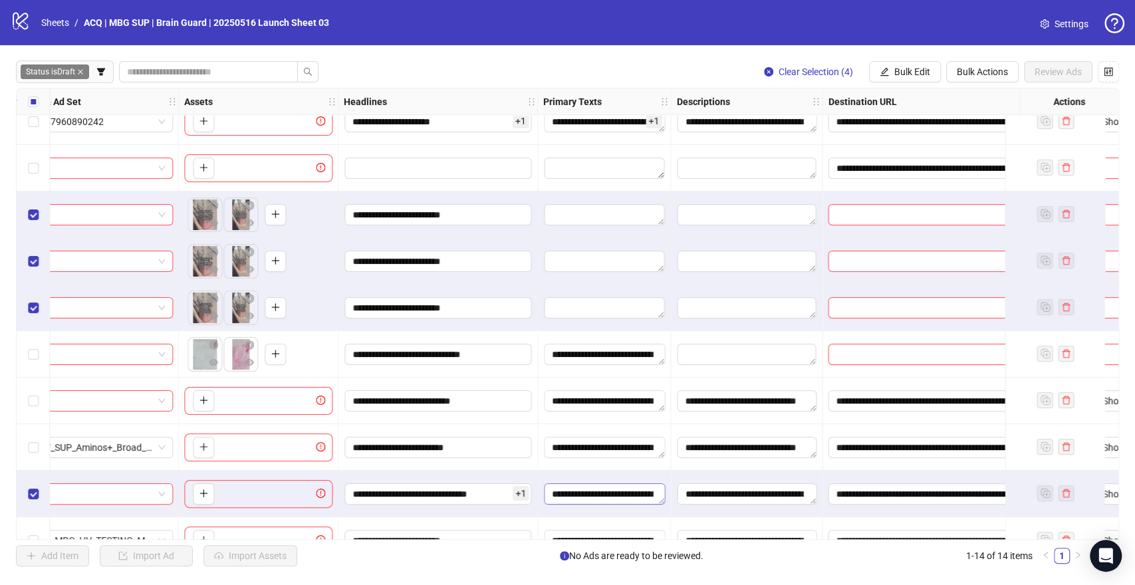
scroll to position [17, 1142]
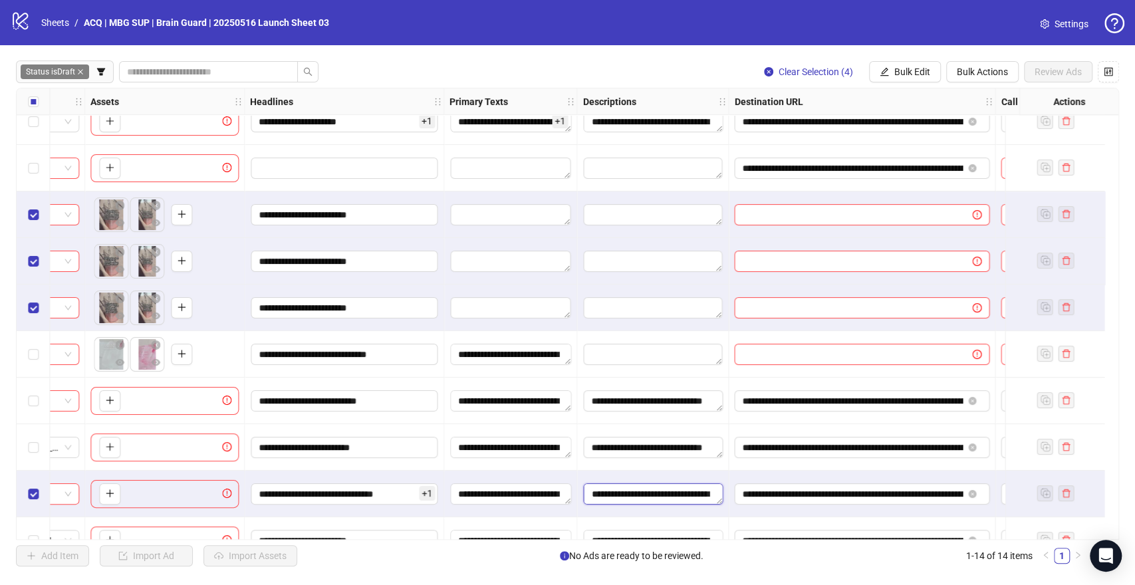
click at [614, 494] on textarea "**********" at bounding box center [653, 493] width 140 height 21
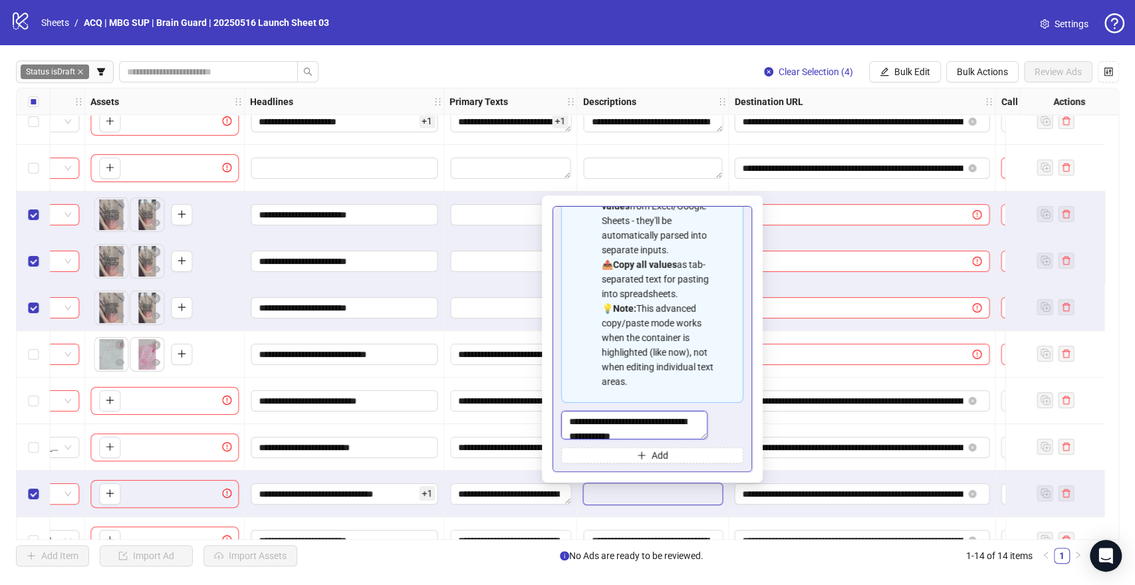
click at [677, 426] on textarea "**********" at bounding box center [634, 425] width 146 height 29
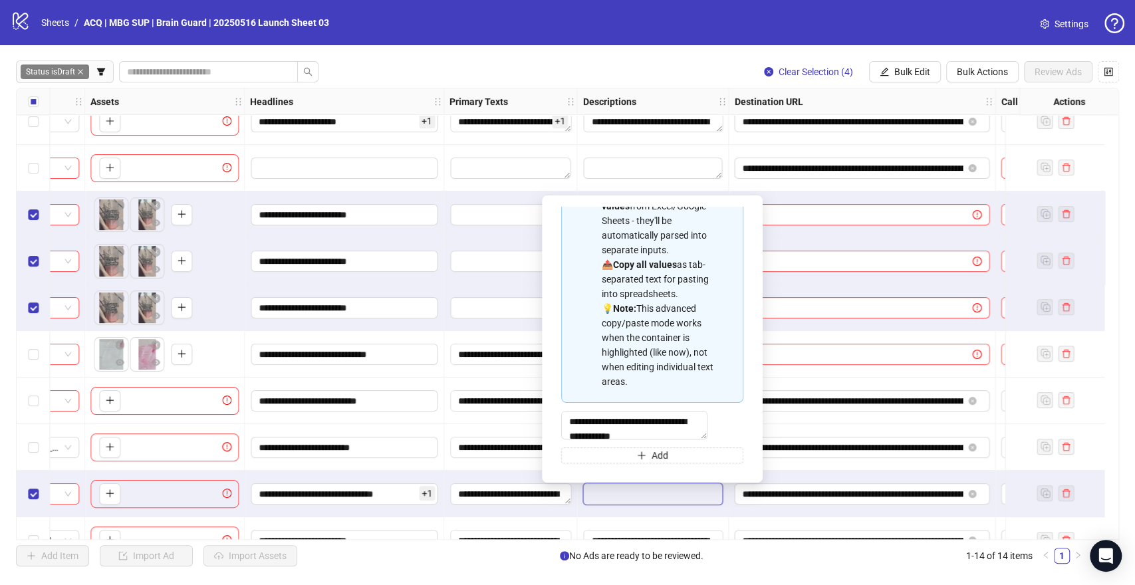
click at [670, 184] on div at bounding box center [653, 168] width 152 height 47
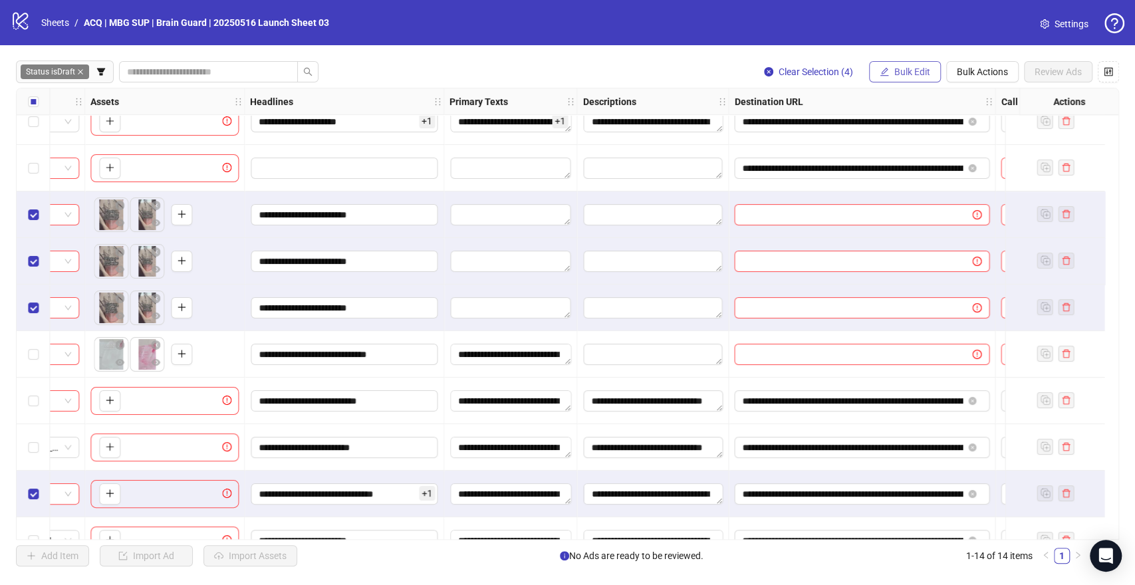
click at [912, 70] on span "Bulk Edit" at bounding box center [912, 71] width 36 height 11
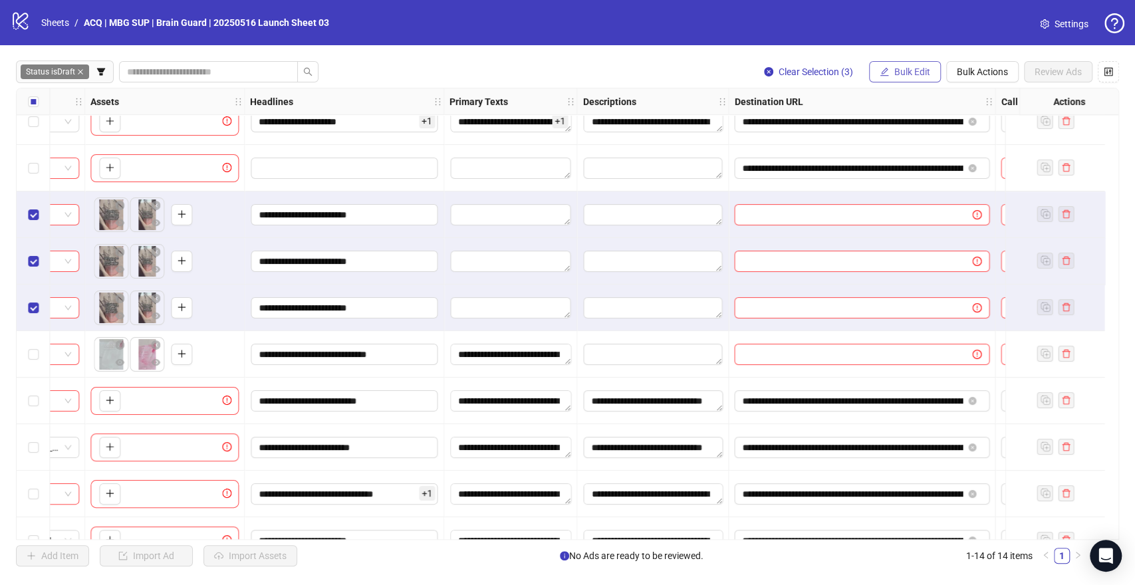
click at [896, 75] on span "Bulk Edit" at bounding box center [912, 71] width 36 height 11
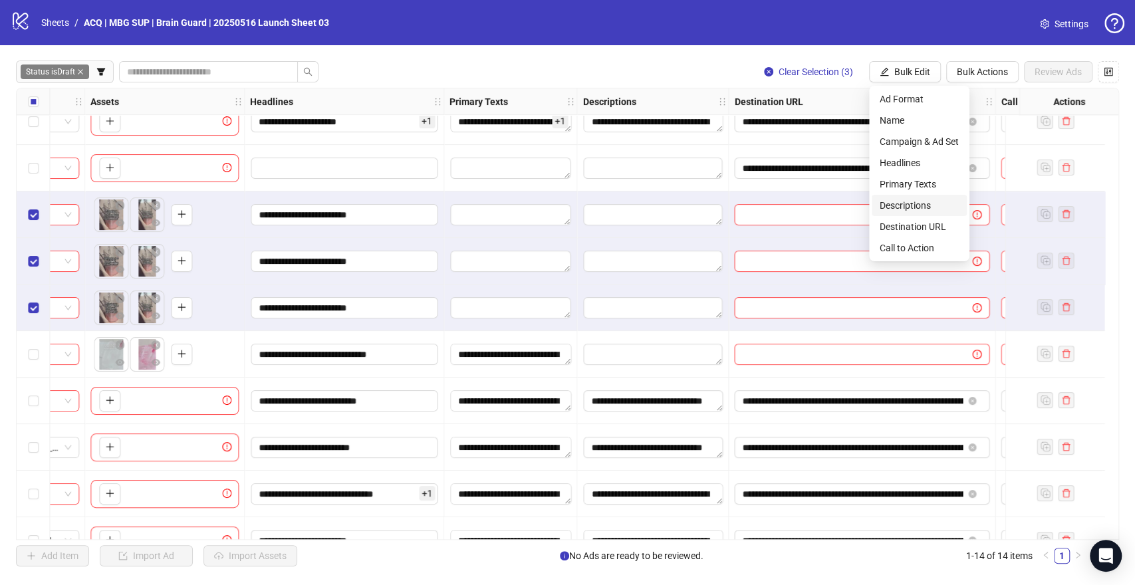
click at [906, 204] on span "Descriptions" at bounding box center [919, 205] width 79 height 15
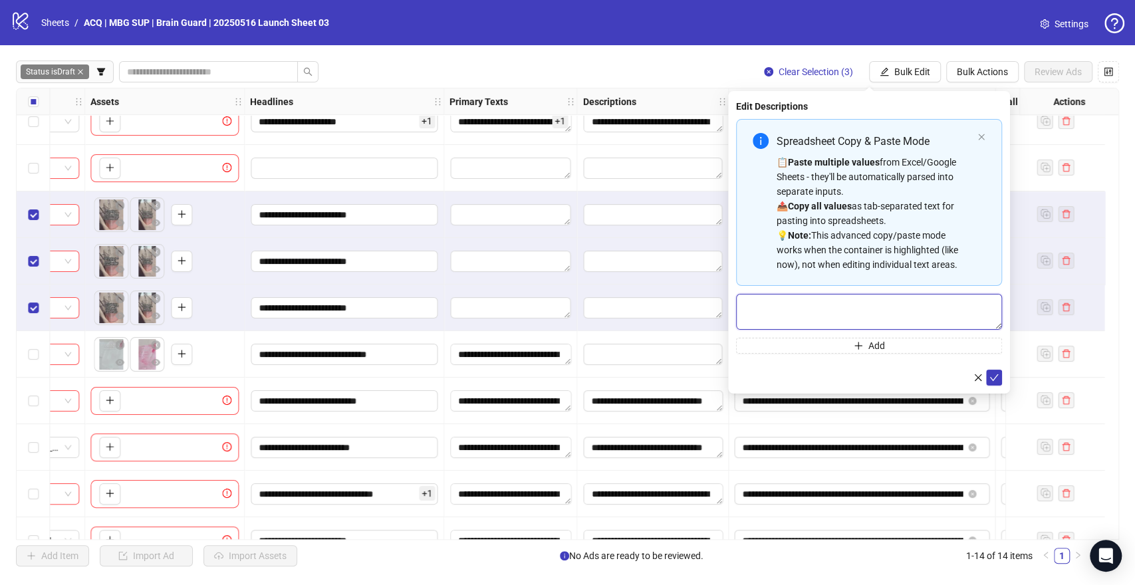
click at [841, 311] on textarea "Multi-text input container - paste or copy values" at bounding box center [869, 312] width 266 height 36
paste textarea "**********"
type textarea "**********"
click at [998, 376] on icon "check" at bounding box center [993, 376] width 9 height 9
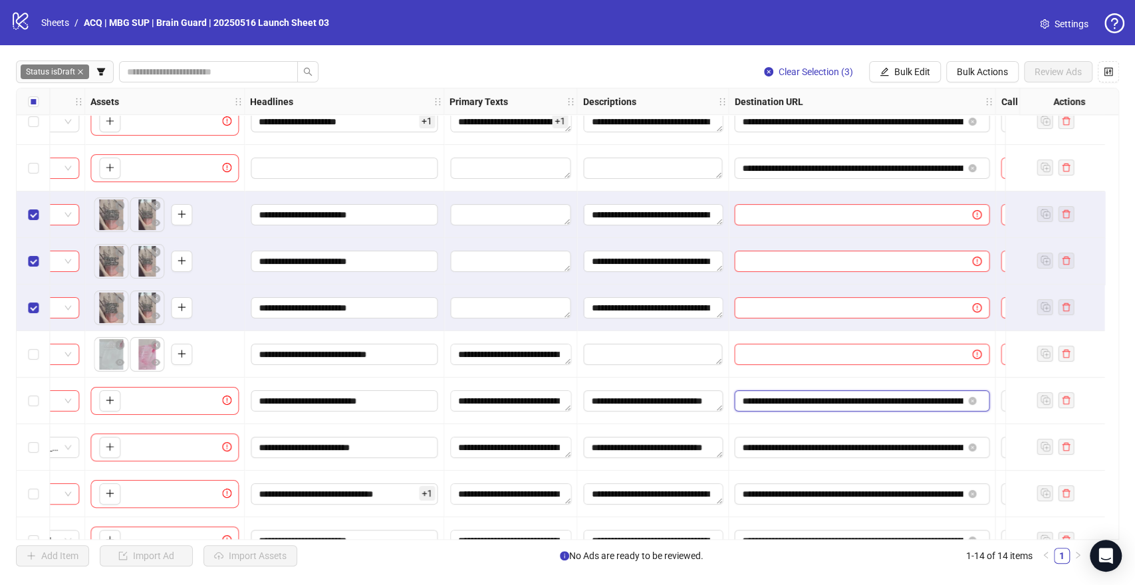
click at [821, 401] on input "**********" at bounding box center [852, 401] width 221 height 15
click at [908, 68] on span "Bulk Edit" at bounding box center [912, 71] width 36 height 11
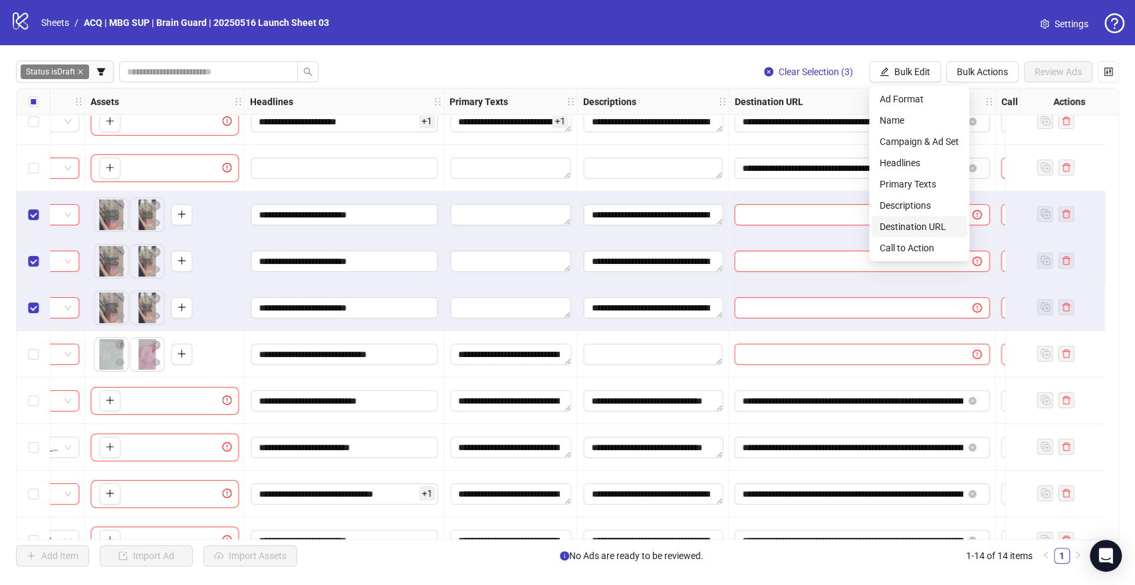
click at [918, 225] on span "Destination URL" at bounding box center [919, 226] width 79 height 15
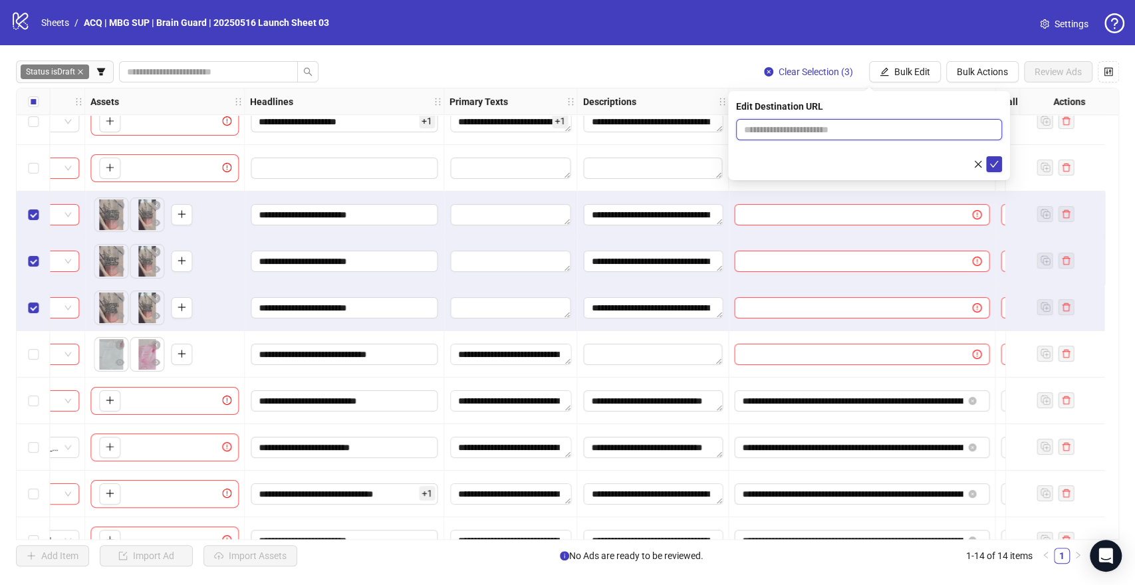
click at [904, 132] on input "text" at bounding box center [863, 129] width 239 height 15
paste input "**********"
type input "**********"
click at [994, 161] on icon "check" at bounding box center [993, 164] width 9 height 9
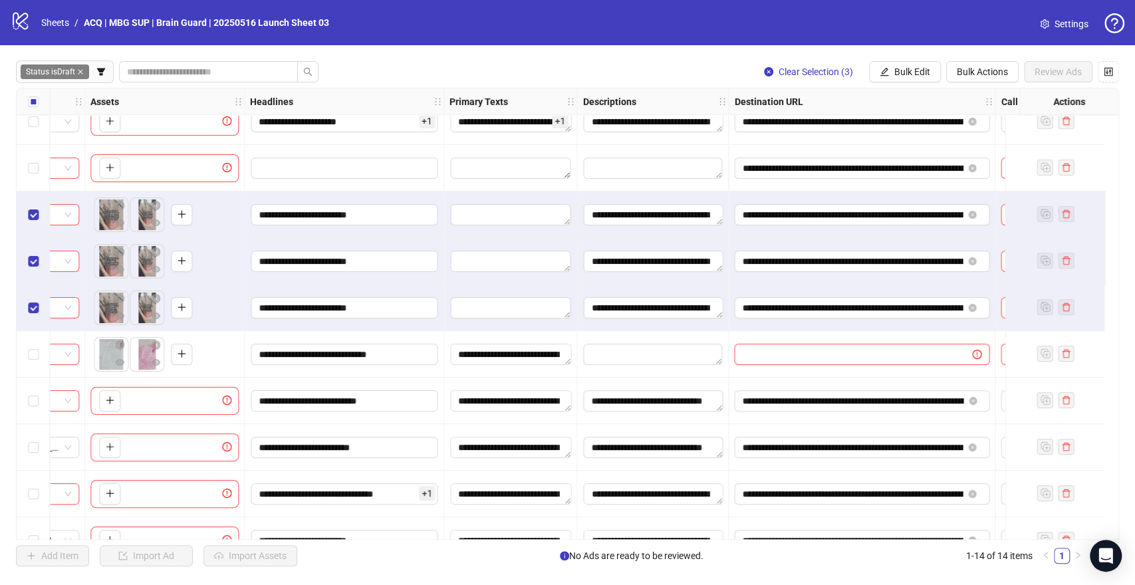
scroll to position [17, 1239]
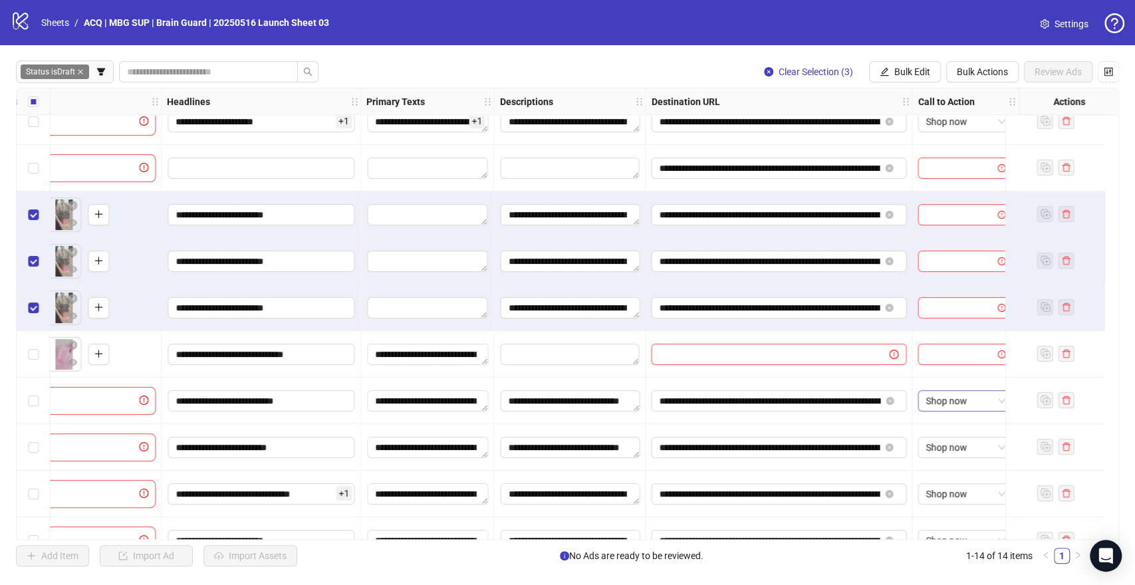
click at [977, 405] on span "Shop now" at bounding box center [965, 401] width 79 height 20
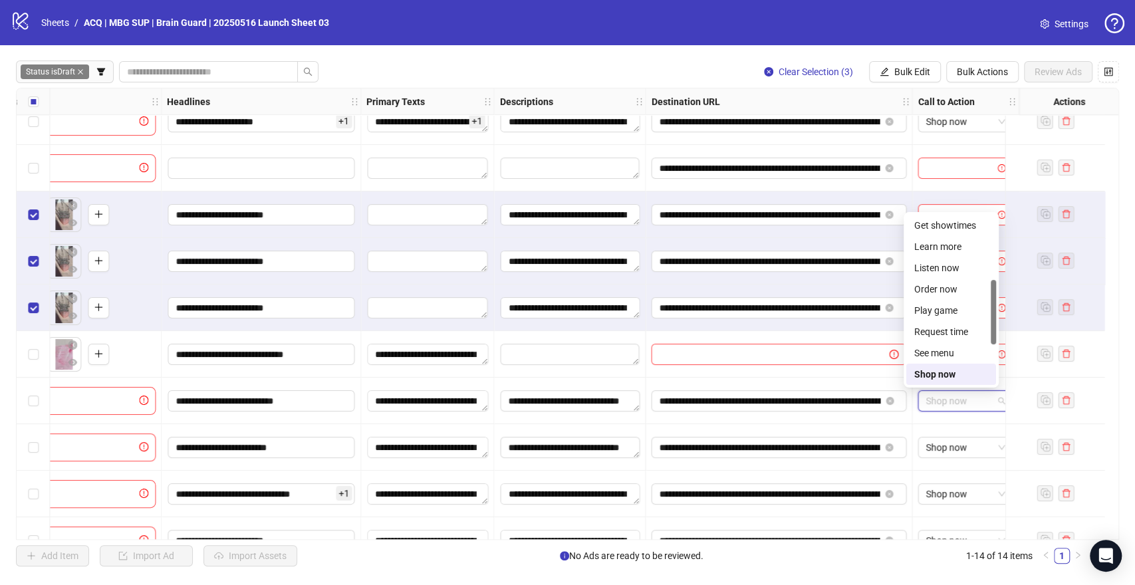
click at [950, 372] on div "Shop now" at bounding box center [951, 374] width 74 height 15
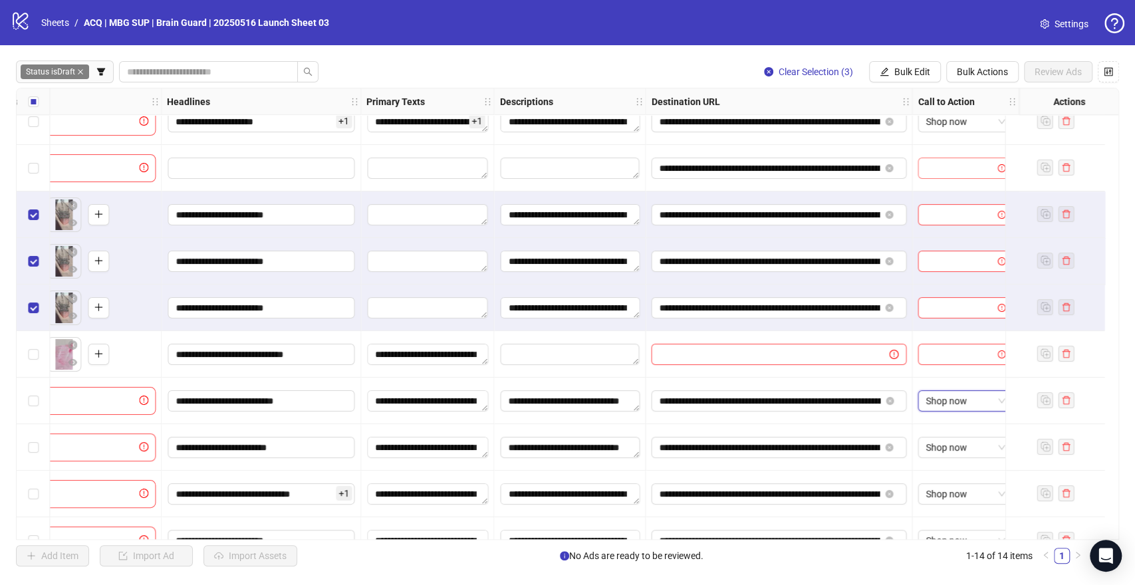
click at [963, 168] on input "search" at bounding box center [959, 168] width 67 height 20
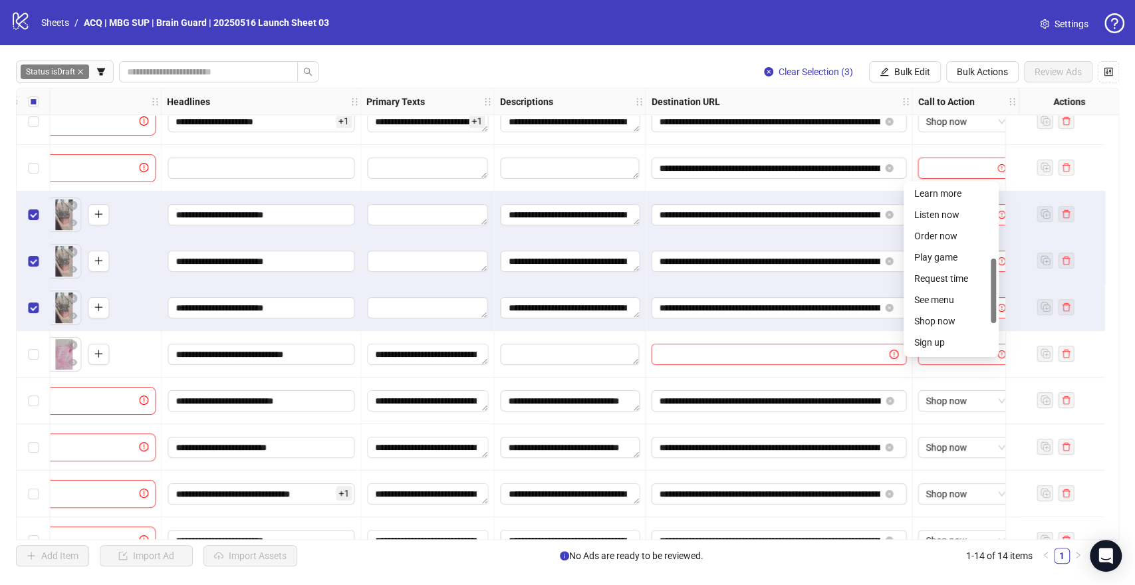
scroll to position [195, 0]
click at [945, 320] on div "Shop now" at bounding box center [951, 319] width 74 height 15
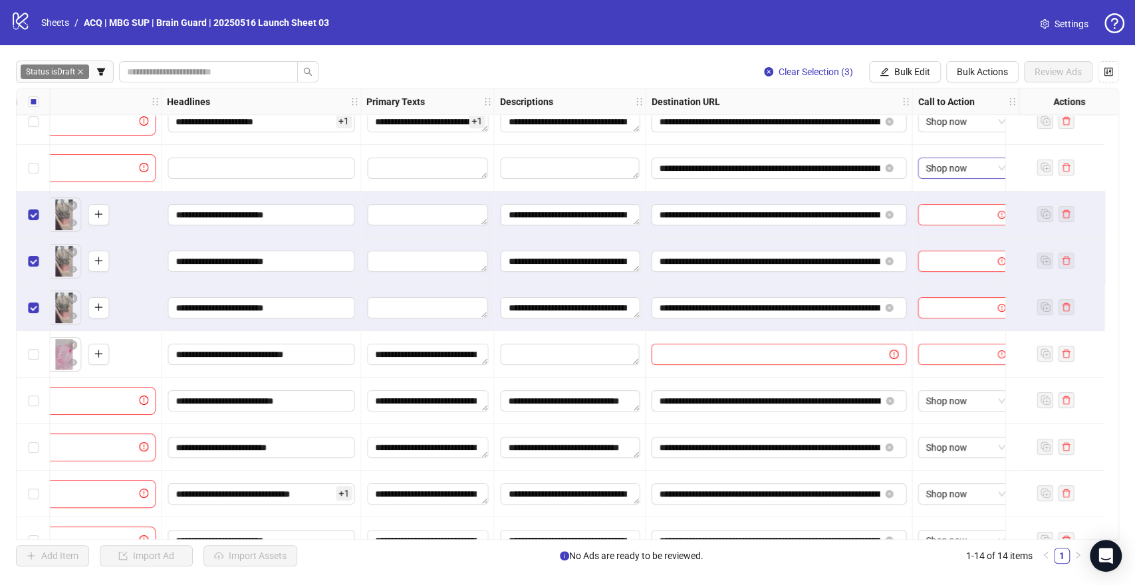
click at [957, 172] on span "Shop now" at bounding box center [965, 168] width 79 height 20
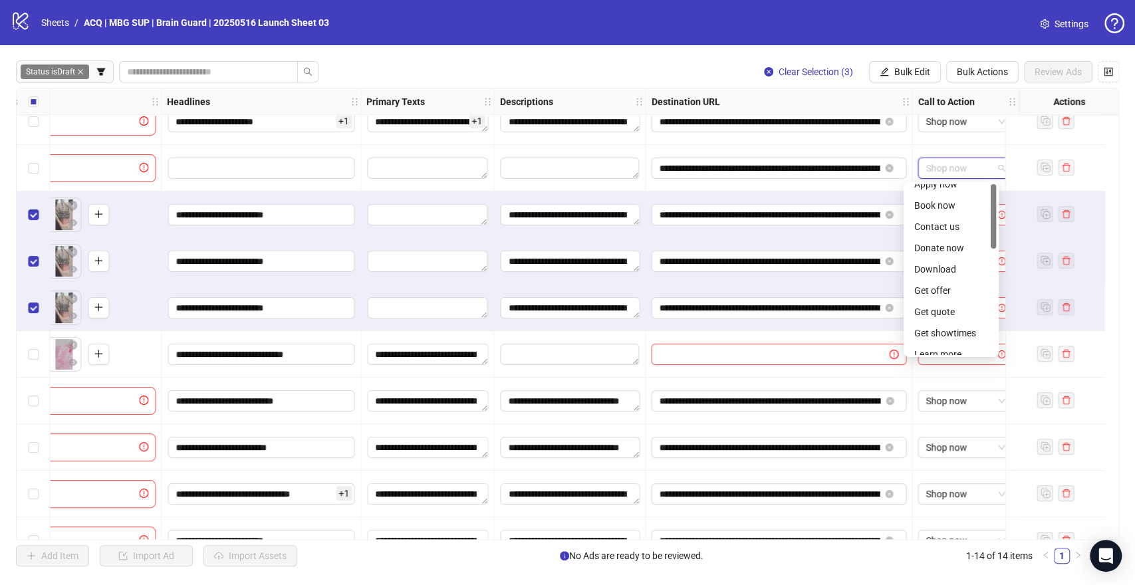
scroll to position [0, 0]
click at [947, 195] on div "No button" at bounding box center [951, 195] width 74 height 15
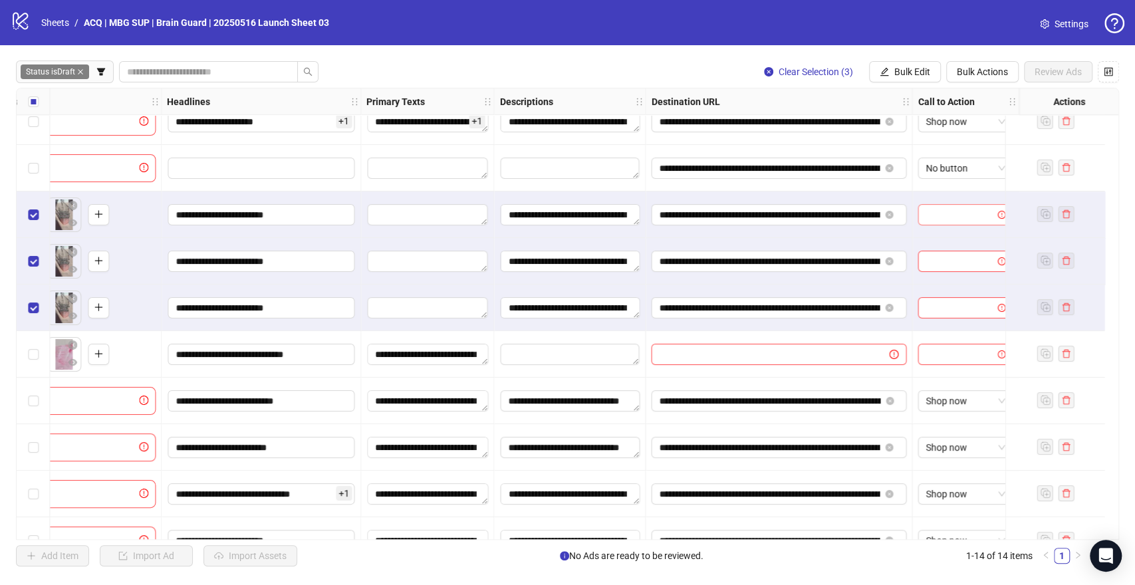
click at [965, 217] on input "search" at bounding box center [959, 215] width 67 height 20
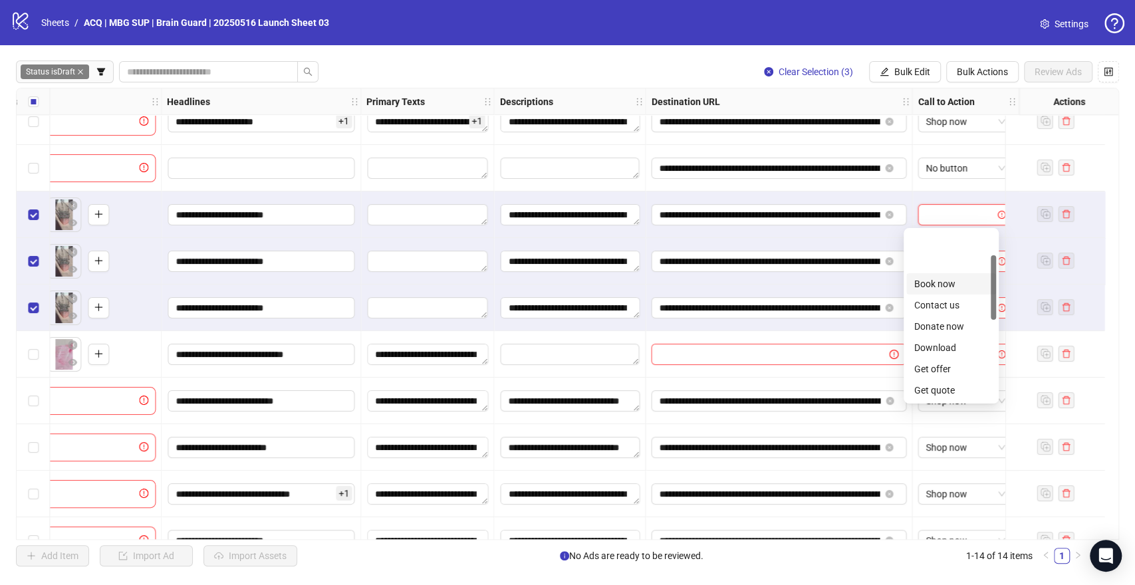
scroll to position [277, 0]
click at [950, 287] on div "Shop now" at bounding box center [951, 284] width 74 height 15
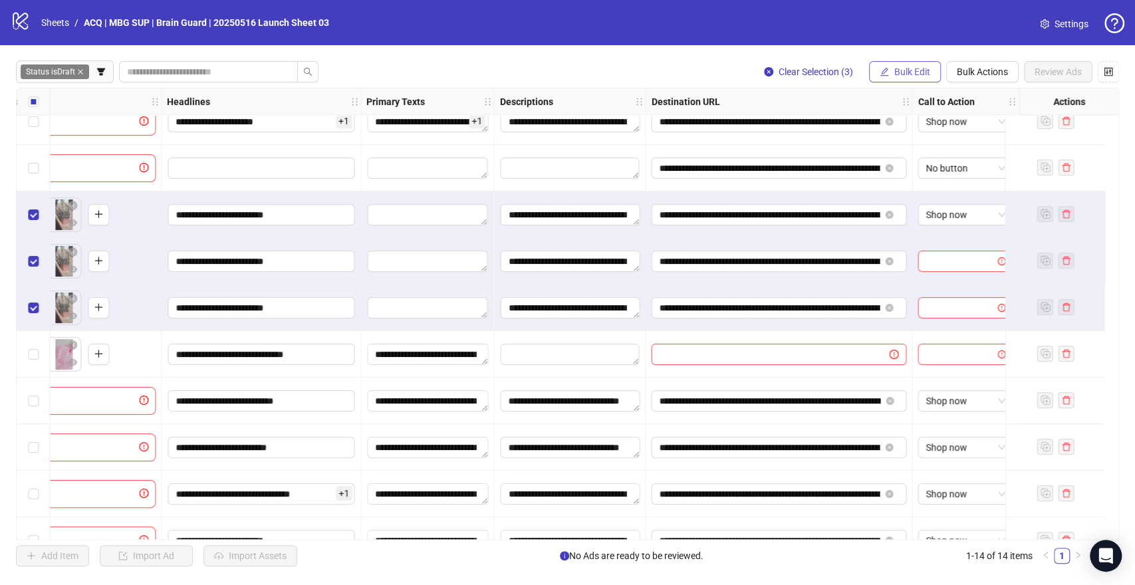
click at [896, 73] on span "Bulk Edit" at bounding box center [912, 71] width 36 height 11
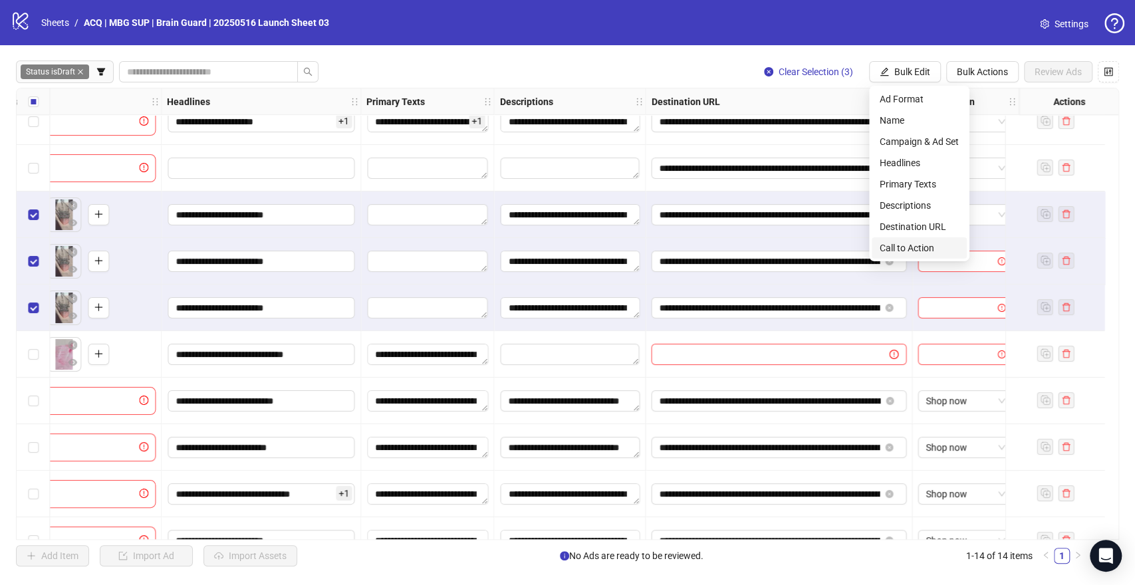
click at [910, 243] on span "Call to Action" at bounding box center [919, 248] width 79 height 15
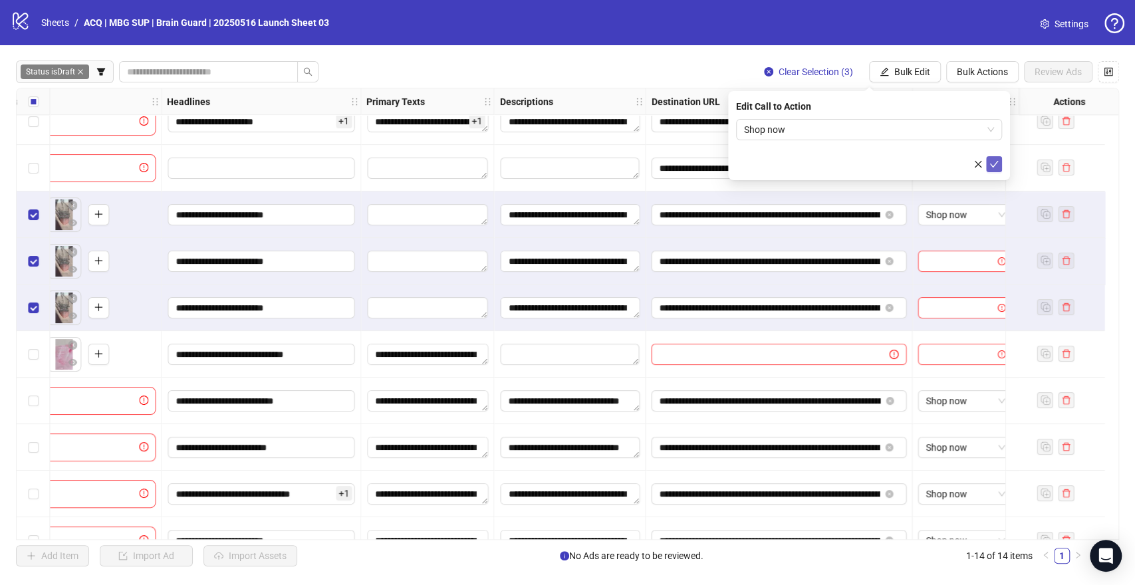
click at [995, 166] on icon "check" at bounding box center [993, 164] width 9 height 9
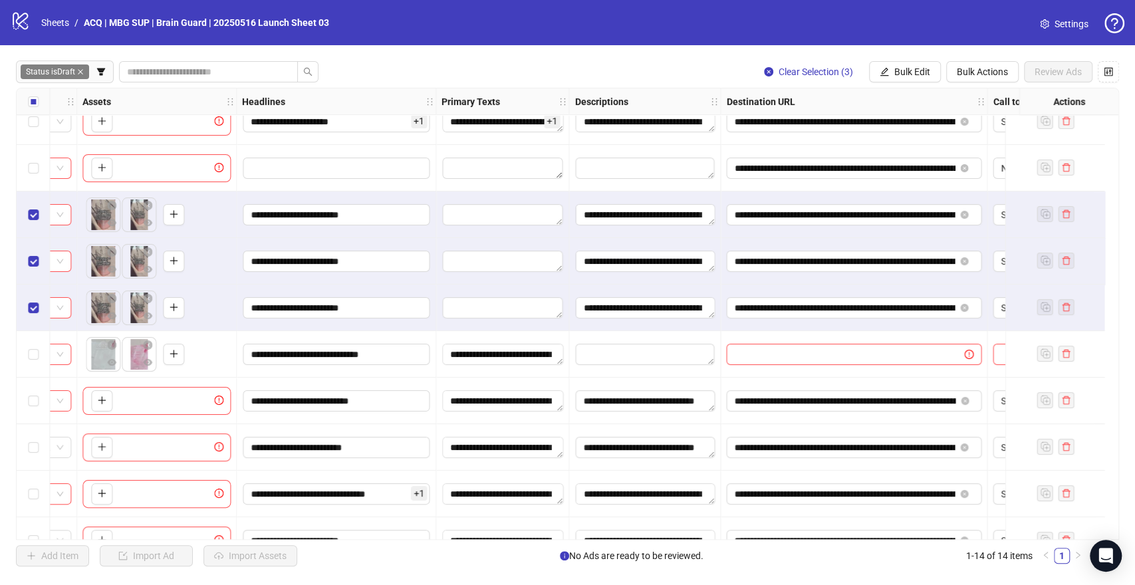
scroll to position [17, 989]
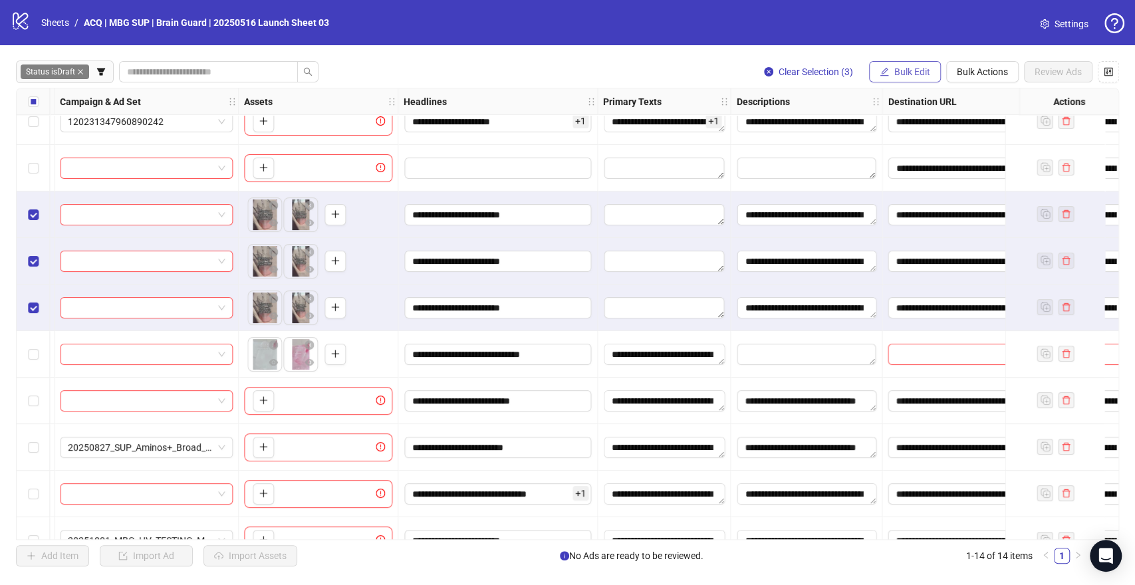
click at [910, 73] on span "Bulk Edit" at bounding box center [912, 71] width 36 height 11
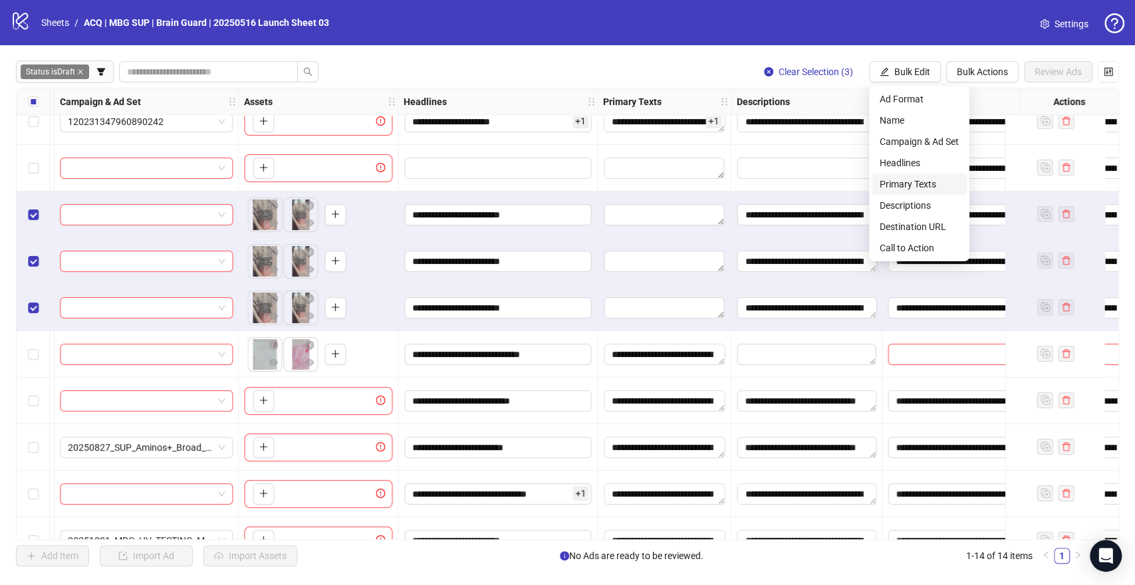
click at [910, 177] on span "Primary Texts" at bounding box center [919, 184] width 79 height 15
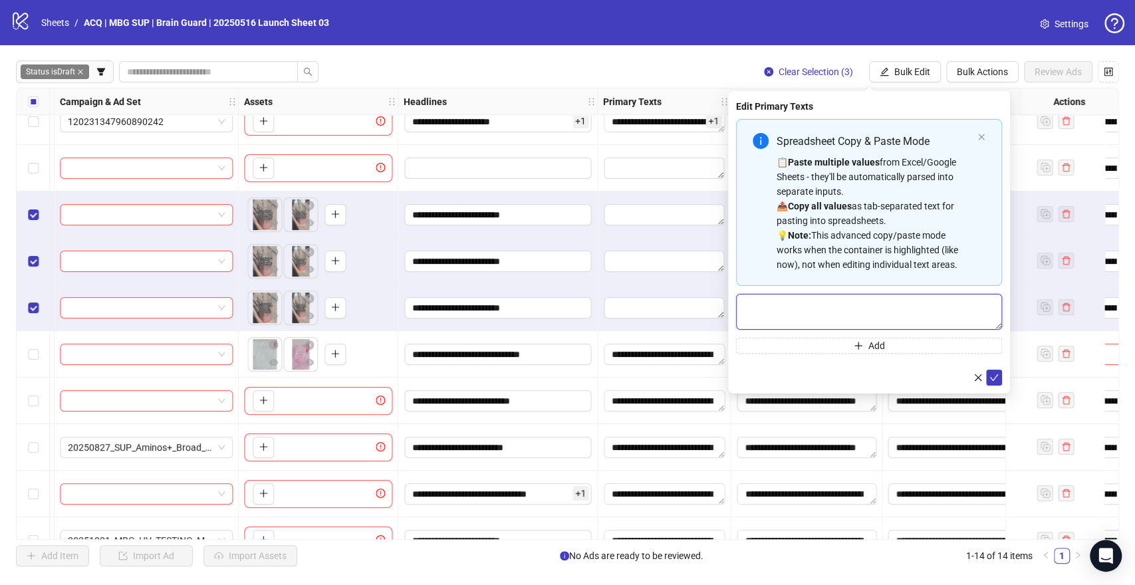
click at [825, 317] on textarea "Multi-text input container - paste or copy values" at bounding box center [869, 312] width 266 height 36
paste textarea "**********"
type textarea "**********"
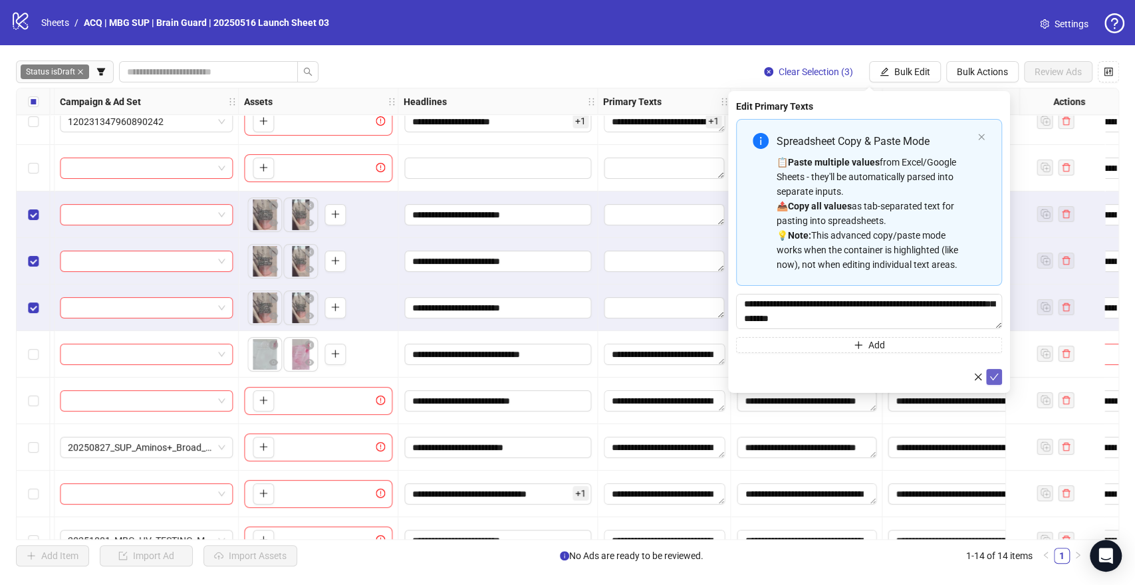
click at [994, 378] on icon "check" at bounding box center [993, 376] width 9 height 9
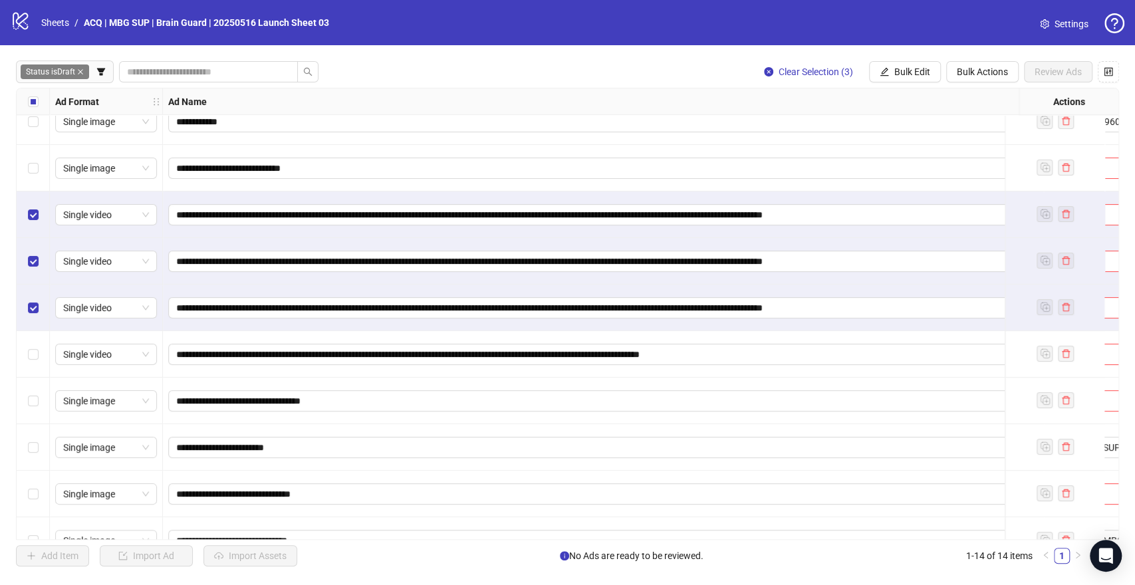
scroll to position [17, 415]
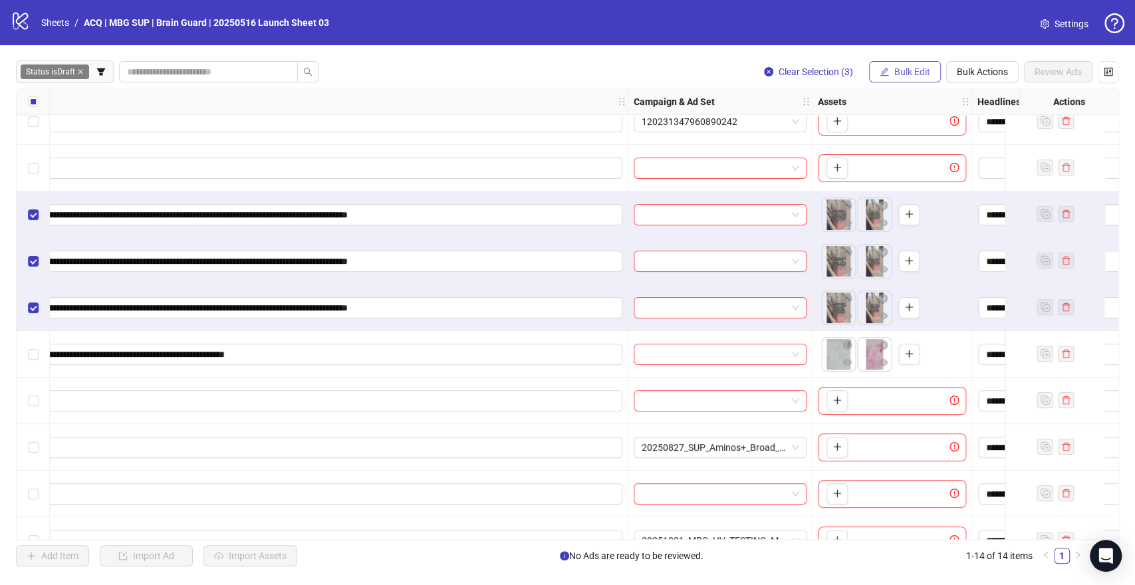
click at [915, 70] on span "Bulk Edit" at bounding box center [912, 71] width 36 height 11
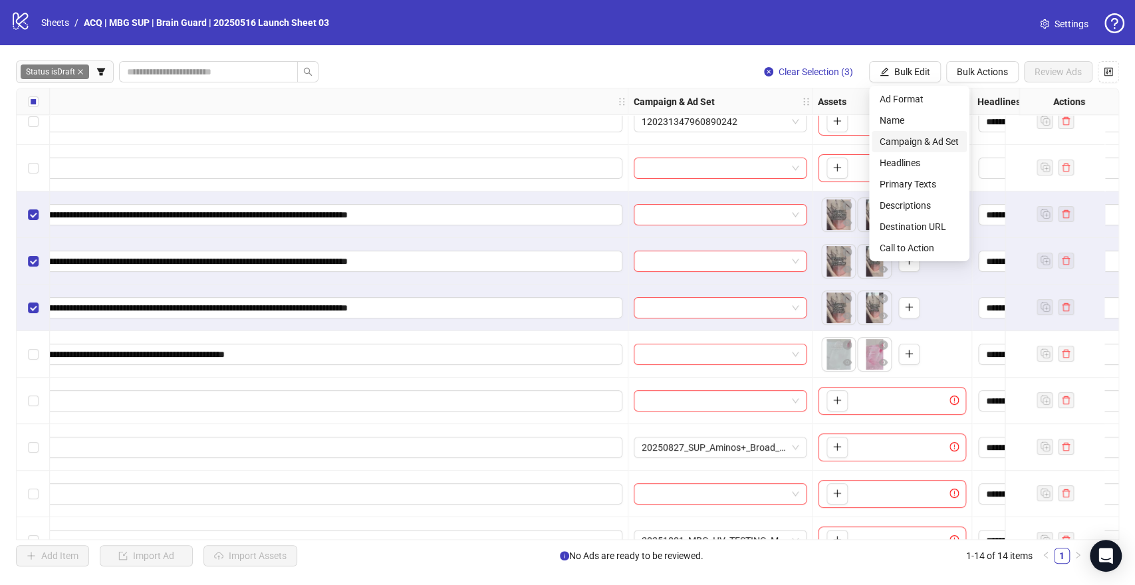
click at [939, 144] on span "Campaign & Ad Set" at bounding box center [919, 141] width 79 height 15
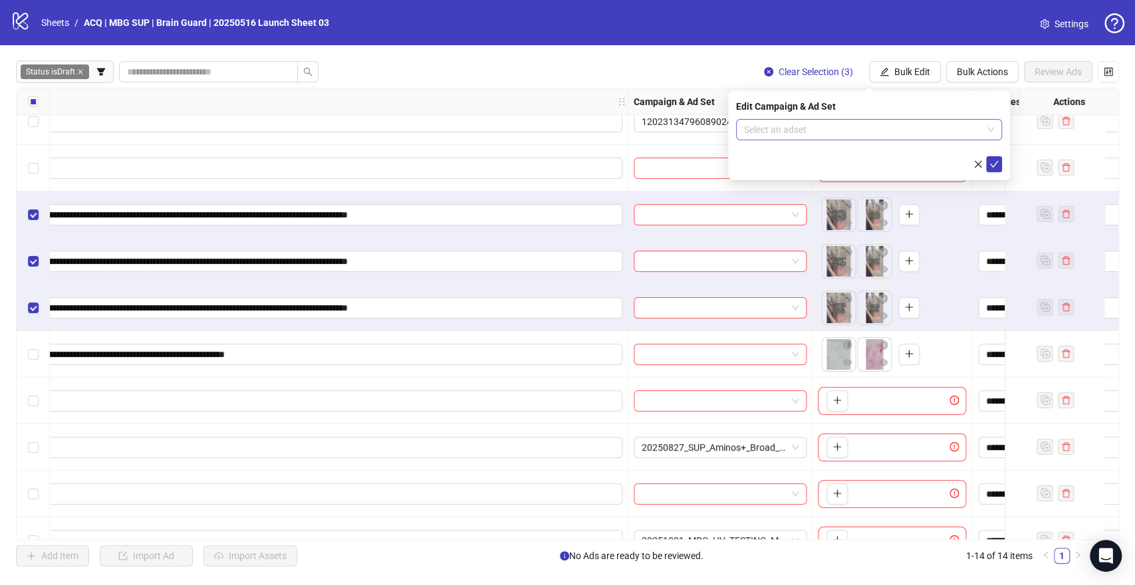
click at [932, 130] on input "search" at bounding box center [863, 130] width 238 height 20
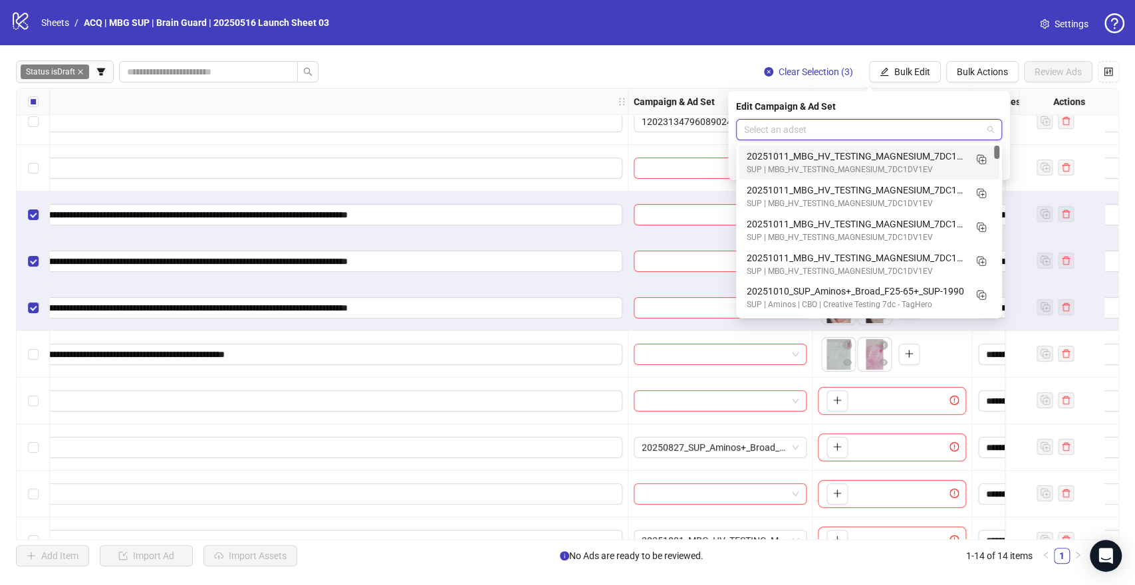
paste input "**********"
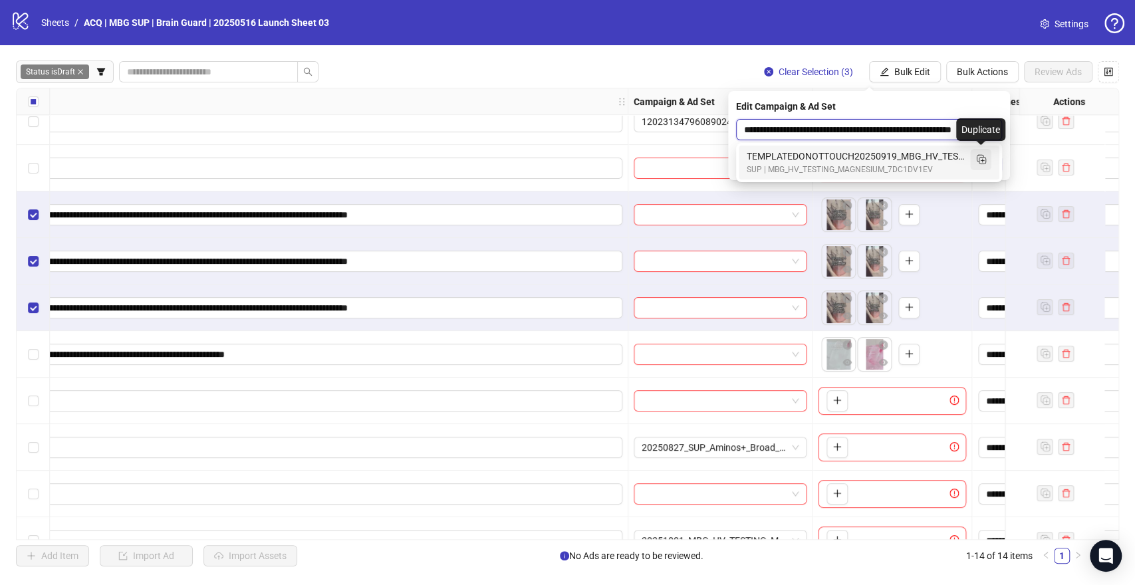
click at [982, 156] on icon "Duplicate" at bounding box center [980, 158] width 13 height 13
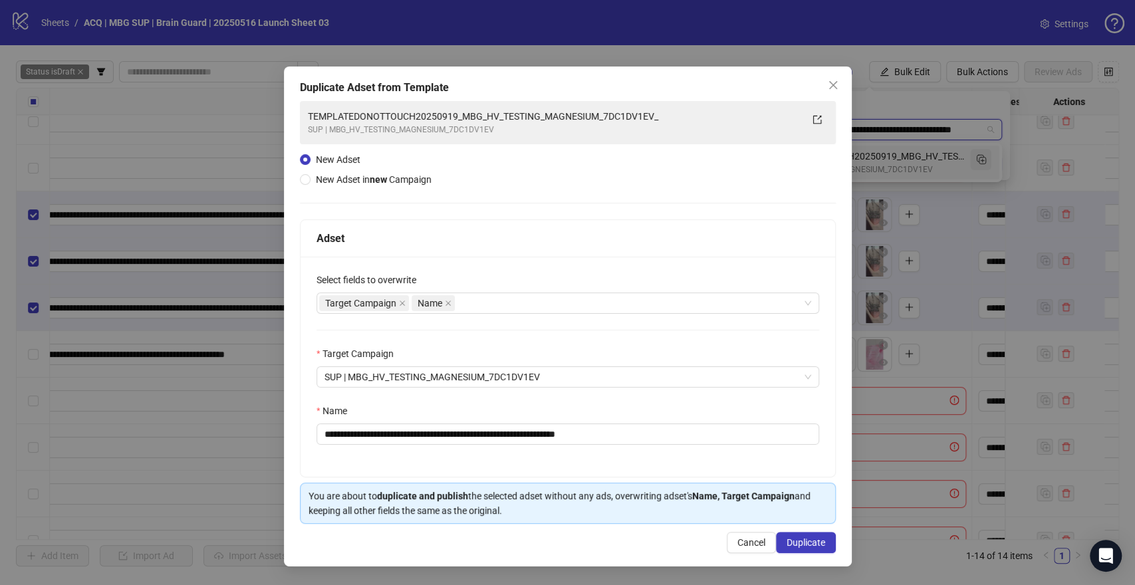
type input "**********"
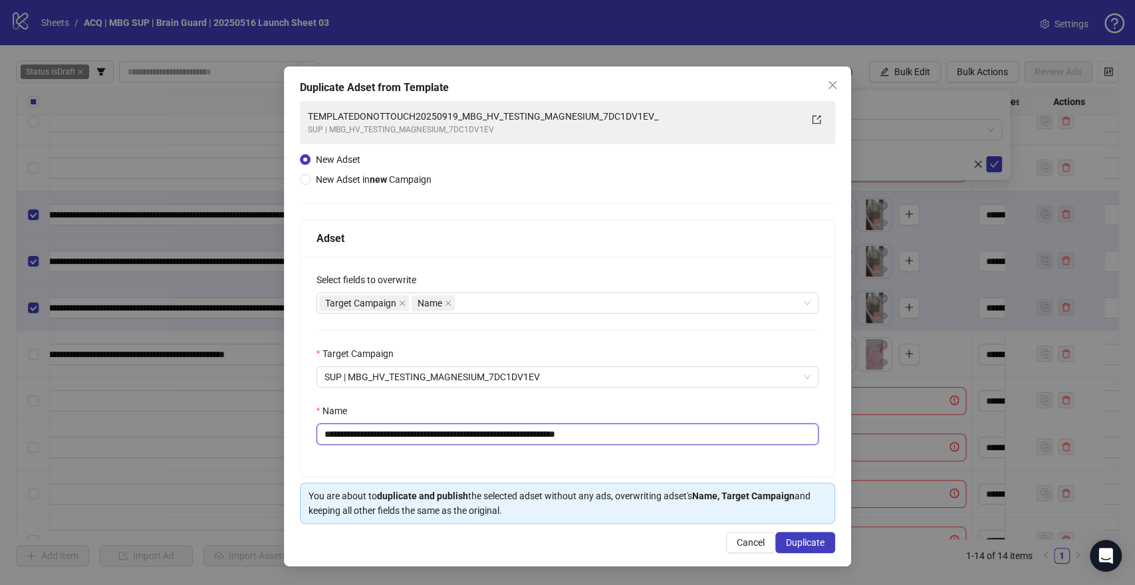
click at [678, 434] on input "**********" at bounding box center [568, 434] width 503 height 21
click at [475, 434] on input "**********" at bounding box center [568, 434] width 503 height 21
click at [432, 428] on input "**********" at bounding box center [568, 434] width 503 height 21
type input "**********"
click at [803, 540] on span "Duplicate" at bounding box center [805, 542] width 39 height 11
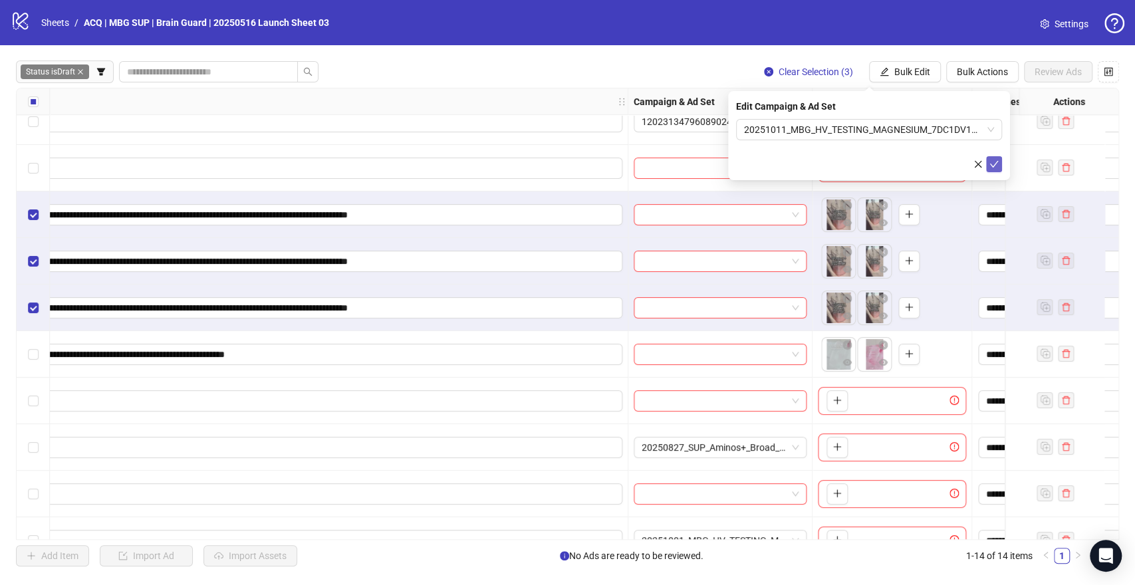
click at [995, 162] on icon "check" at bounding box center [993, 164] width 9 height 9
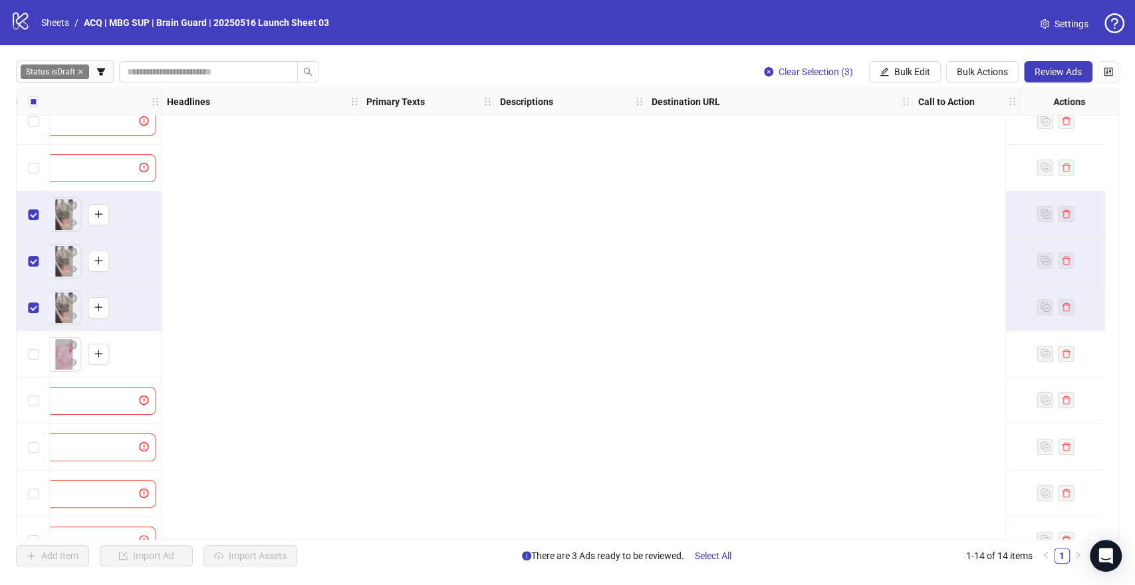
scroll to position [17, 0]
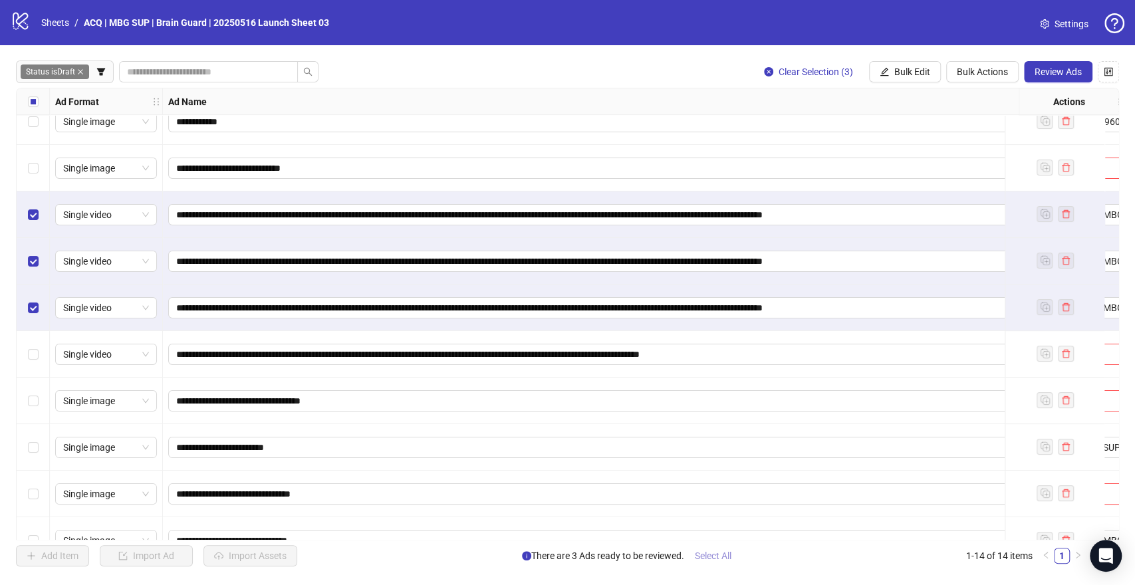
click at [710, 555] on span "Select All" at bounding box center [713, 556] width 37 height 11
click at [1061, 70] on span "Review Ads" at bounding box center [1058, 71] width 47 height 11
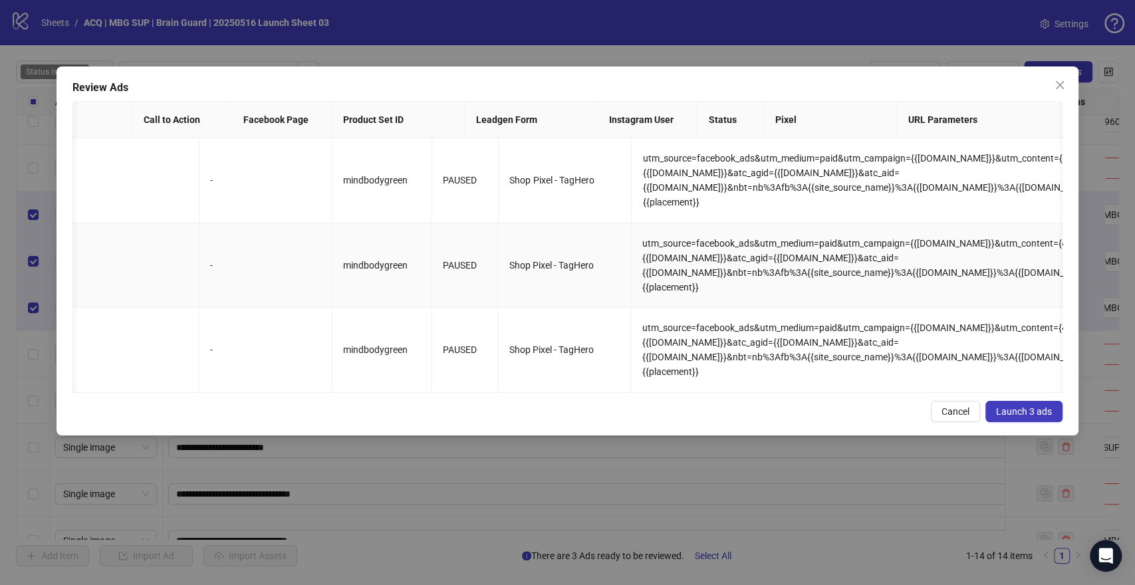
scroll to position [0, 1951]
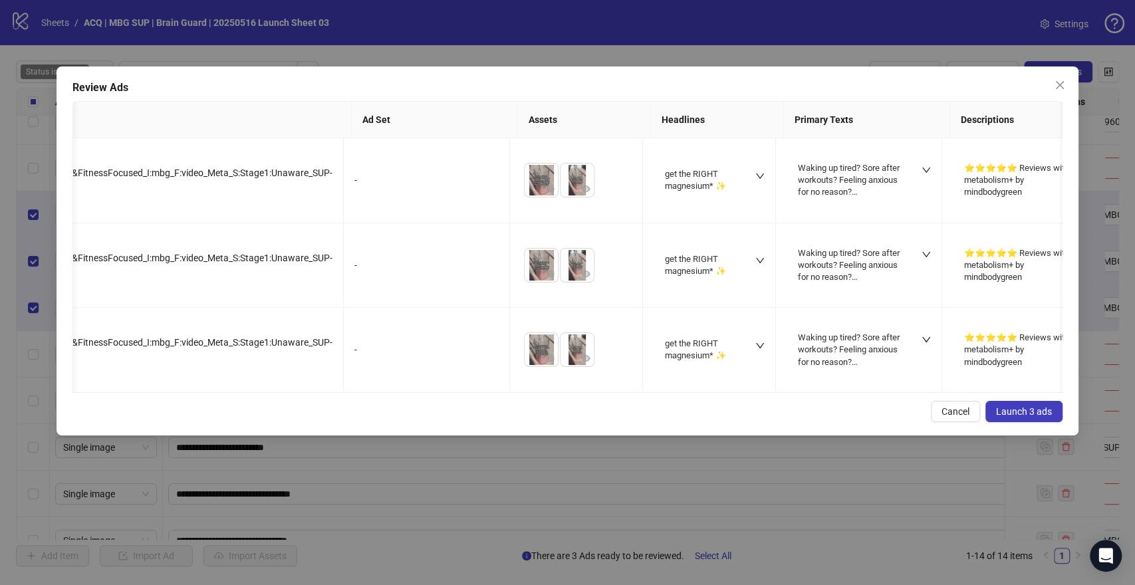
click at [1004, 415] on span "Launch 3 ads" at bounding box center [1024, 411] width 56 height 11
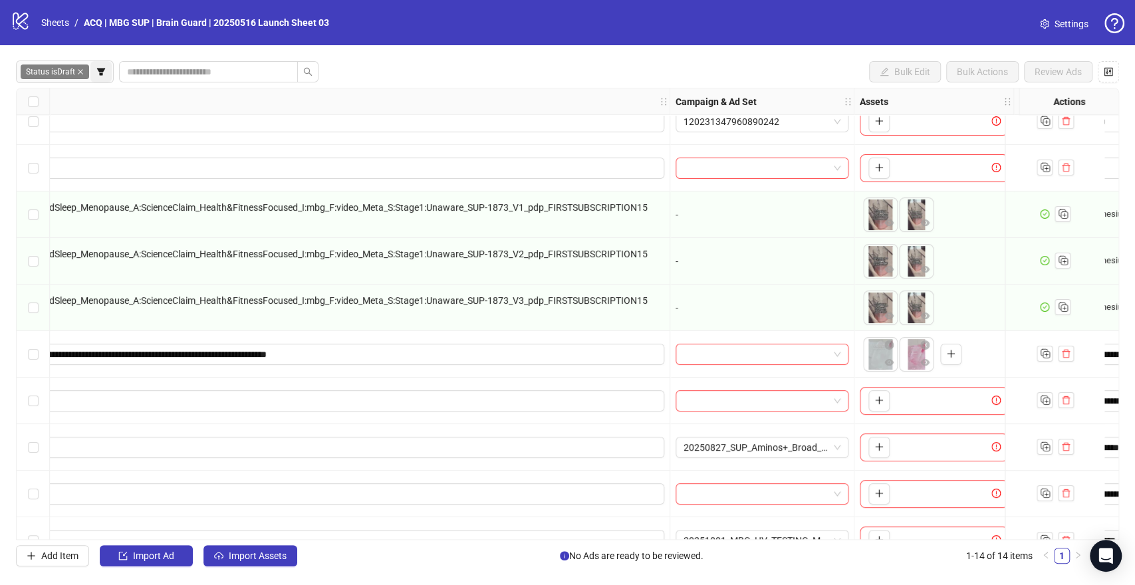
click at [102, 74] on icon "filter" at bounding box center [101, 71] width 8 height 7
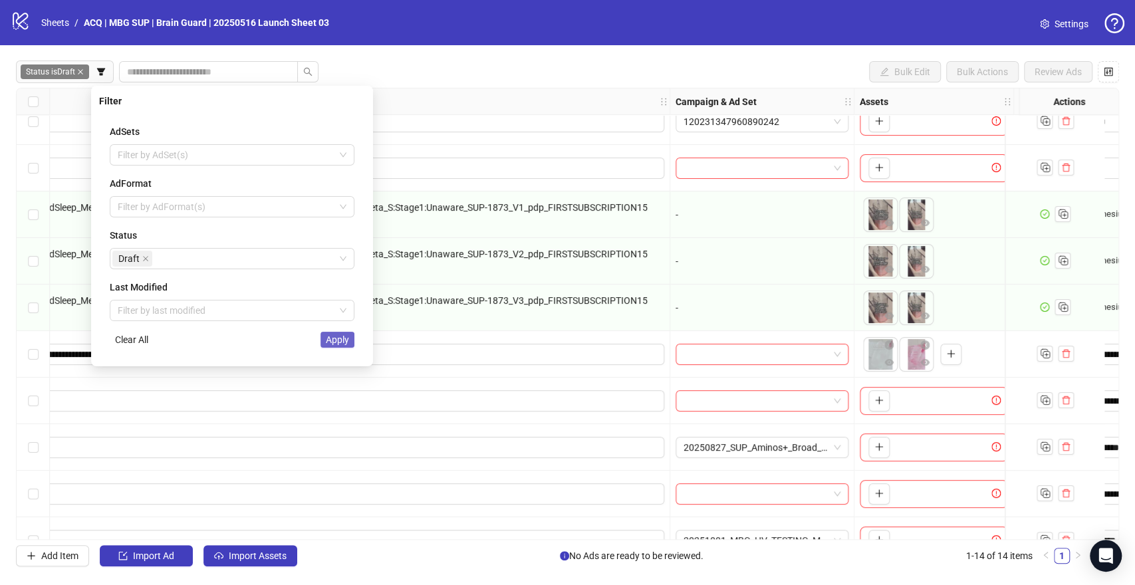
click at [338, 341] on span "Apply" at bounding box center [337, 339] width 23 height 11
